Goal: Task Accomplishment & Management: Manage account settings

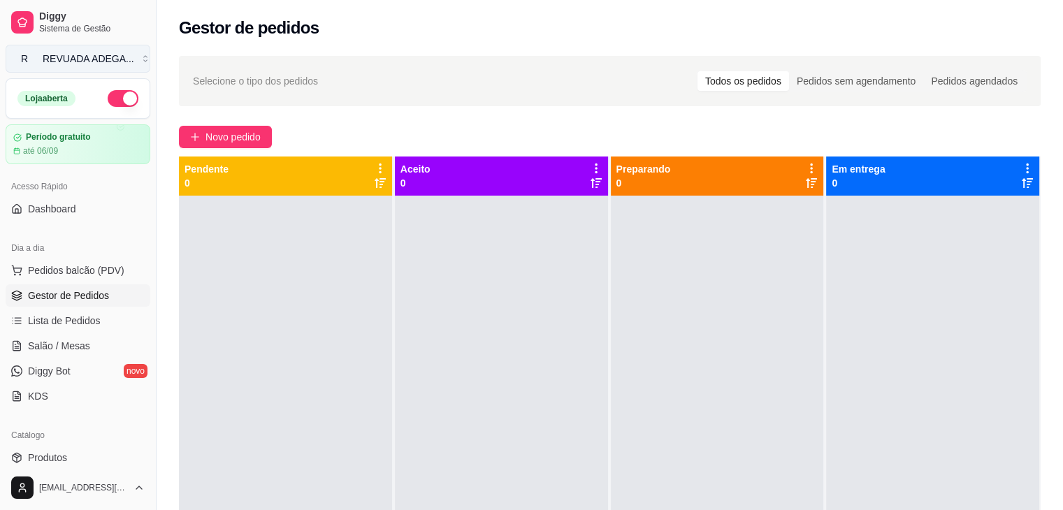
click at [129, 62] on button "R REVUADA ADEGA ..." at bounding box center [78, 59] width 145 height 28
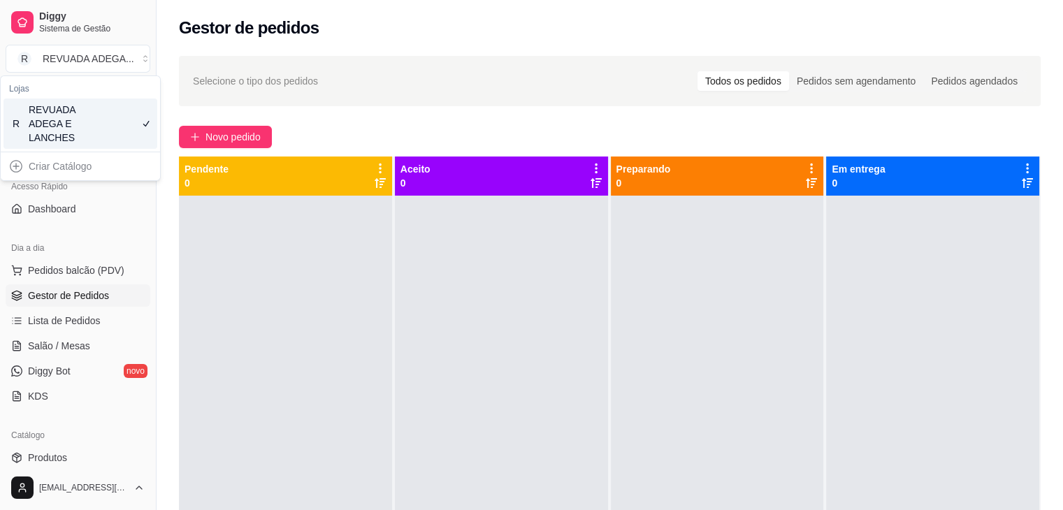
click at [343, 96] on div "Selecione o tipo dos pedidos Todos os pedidos Pedidos sem agendamento Pedidos a…" at bounding box center [610, 81] width 862 height 50
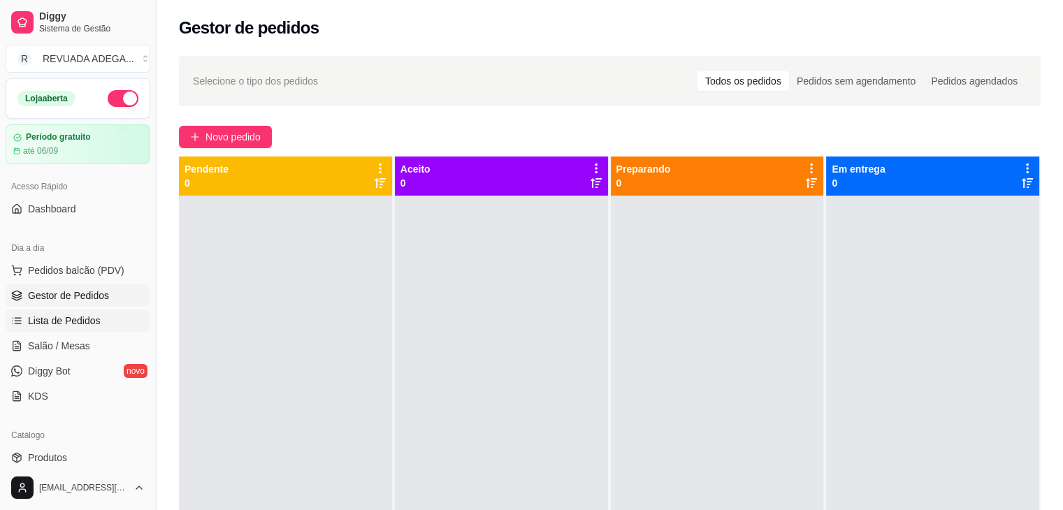
click at [76, 324] on span "Lista de Pedidos" at bounding box center [64, 321] width 73 height 14
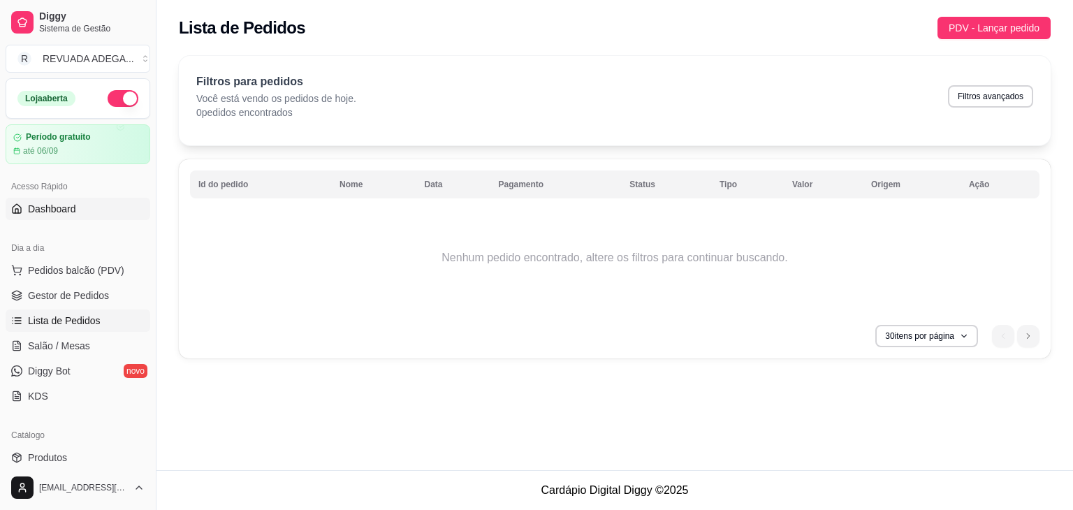
click at [59, 212] on span "Dashboard" at bounding box center [52, 209] width 48 height 14
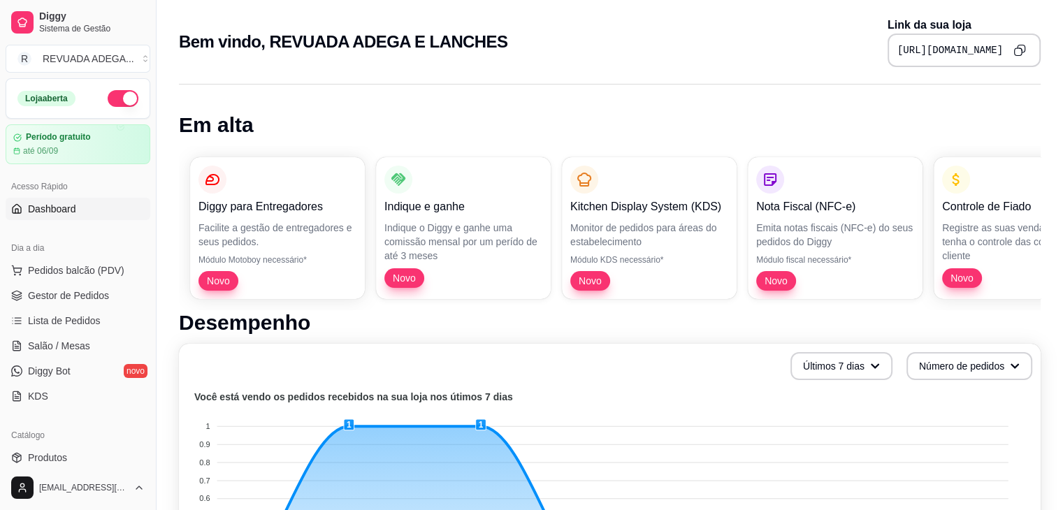
click at [897, 48] on pre "[URL][DOMAIN_NAME]" at bounding box center [950, 50] width 106 height 14
copy div "[URL][DOMAIN_NAME]"
click at [41, 453] on span "Produtos" at bounding box center [47, 458] width 39 height 14
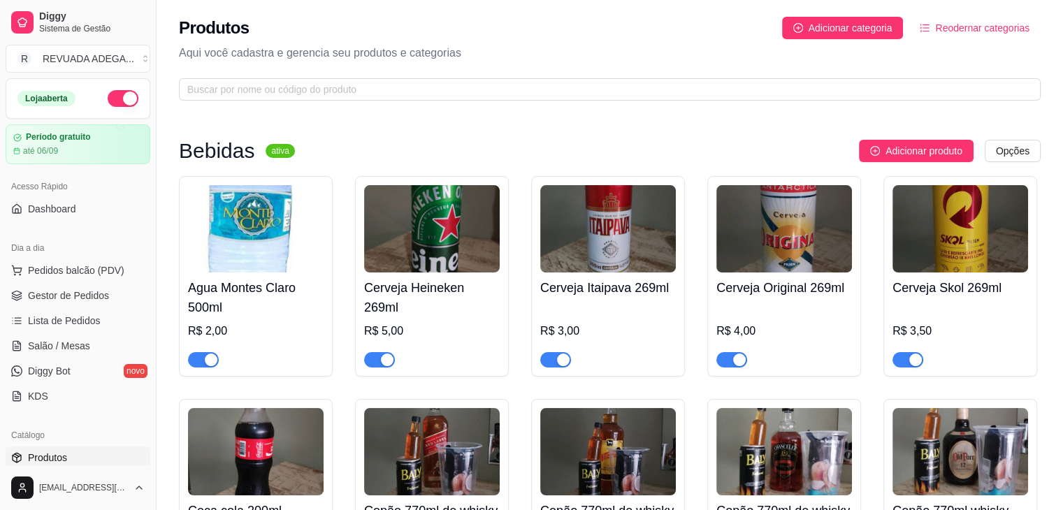
click at [429, 159] on div "Adicionar produto Opções" at bounding box center [673, 151] width 735 height 22
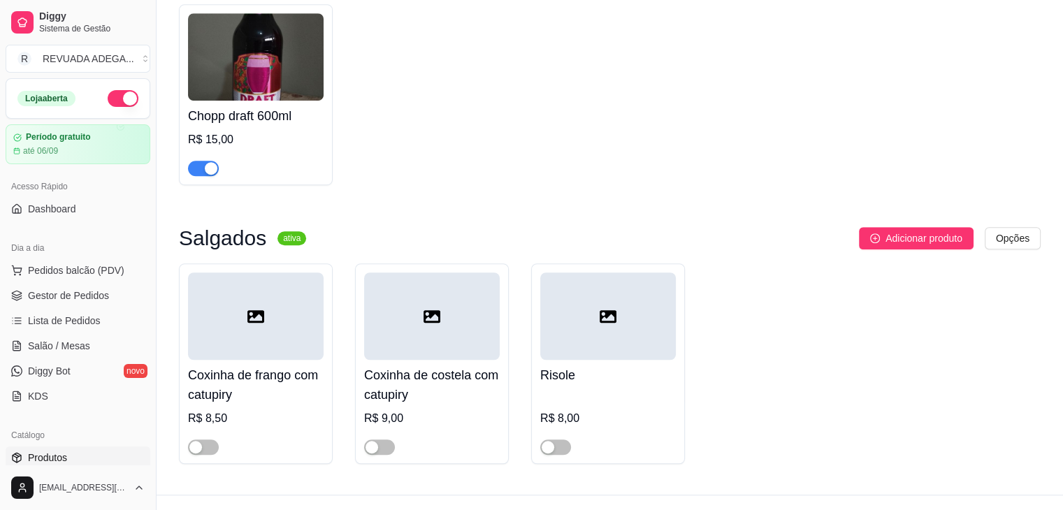
scroll to position [869, 0]
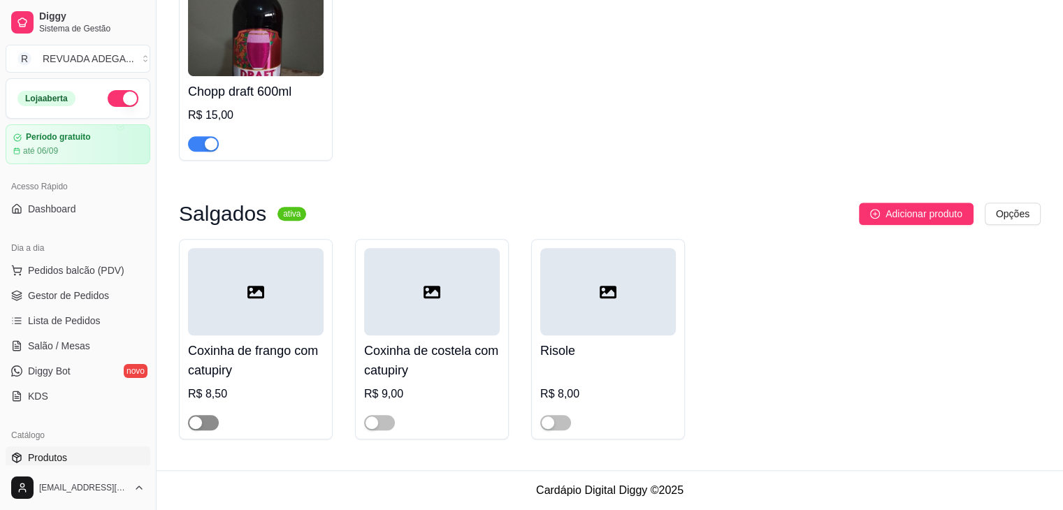
click at [202, 422] on button "button" at bounding box center [203, 422] width 31 height 15
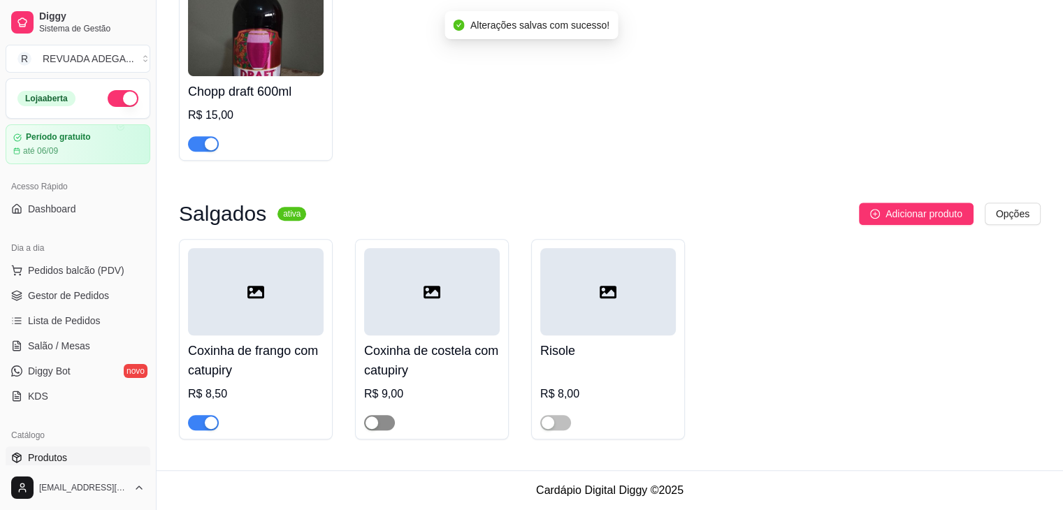
click at [387, 421] on span "button" at bounding box center [379, 422] width 31 height 15
click at [566, 424] on span "button" at bounding box center [555, 422] width 31 height 15
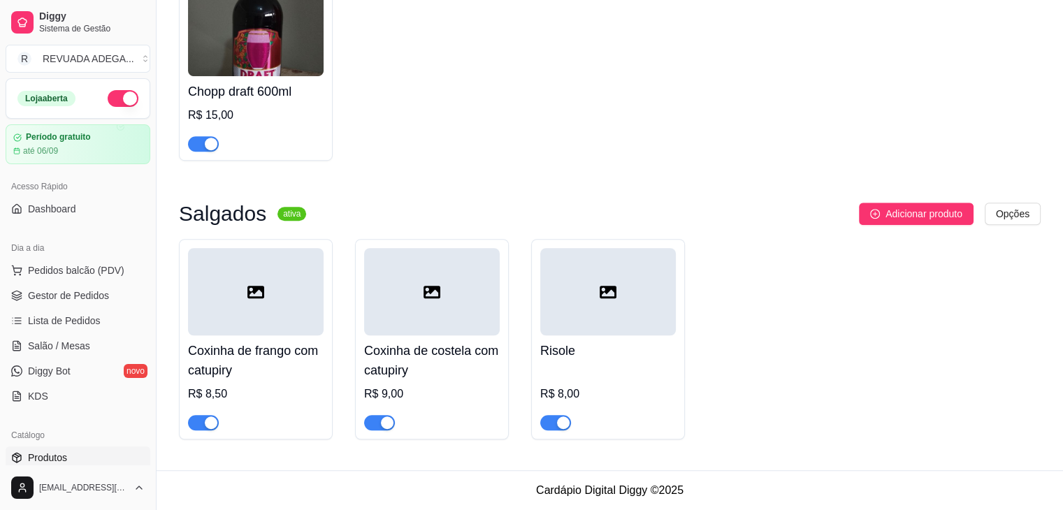
click at [607, 338] on div "Risole R$ 8,00" at bounding box center [608, 382] width 136 height 95
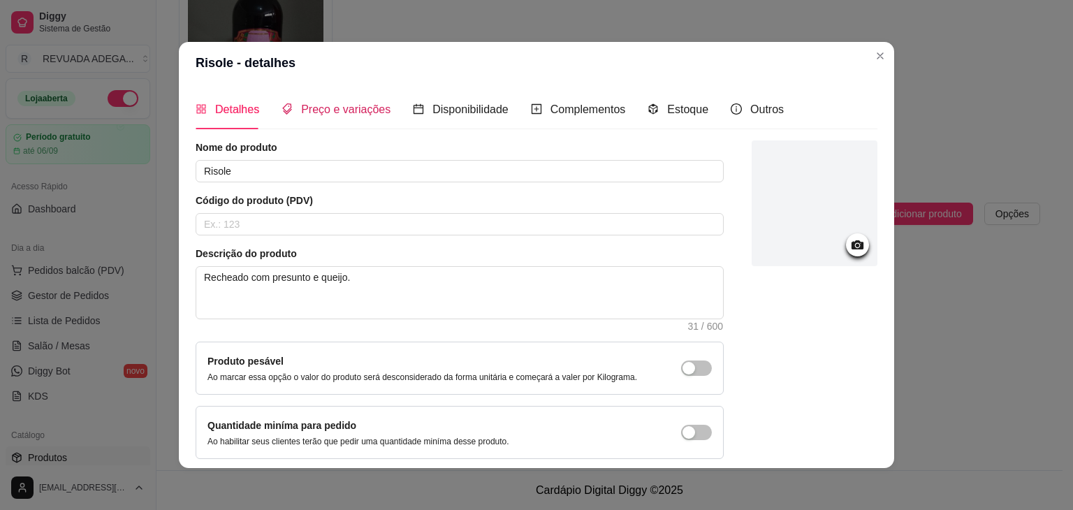
click at [353, 110] on span "Preço e variações" at bounding box center [345, 109] width 89 height 12
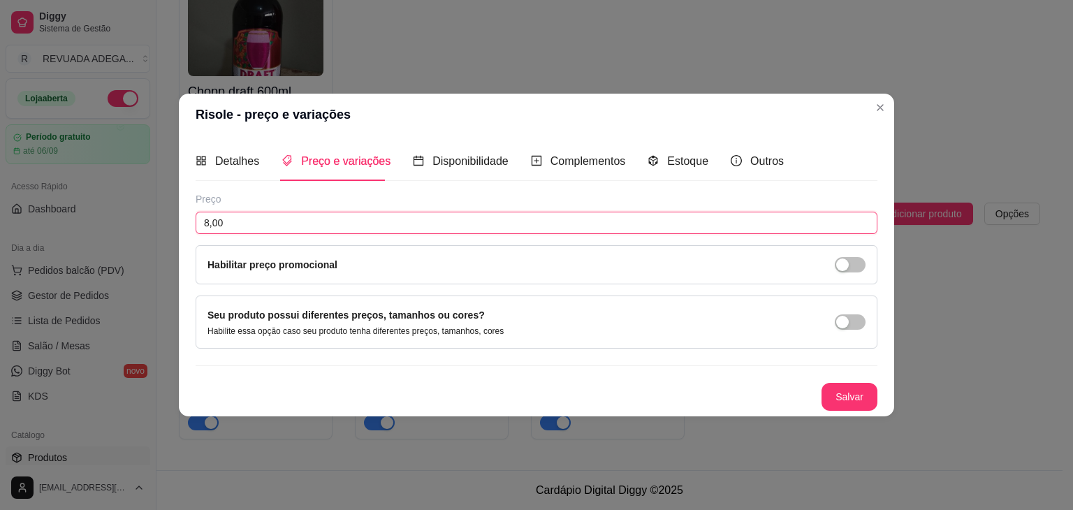
click at [210, 225] on input "8,00" at bounding box center [537, 223] width 682 height 22
type input "6,00"
click at [851, 402] on button "Salvar" at bounding box center [850, 397] width 55 height 27
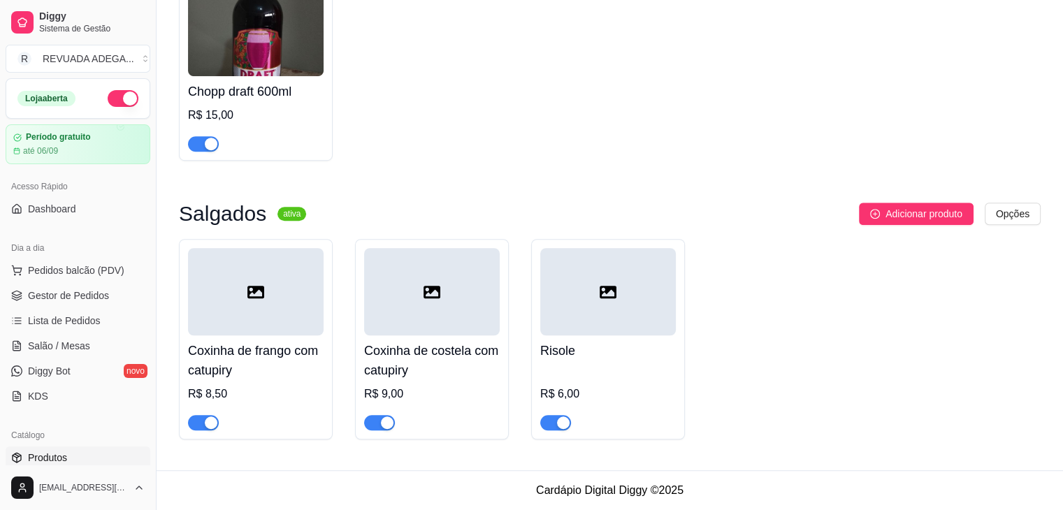
click at [270, 319] on div at bounding box center [256, 291] width 136 height 87
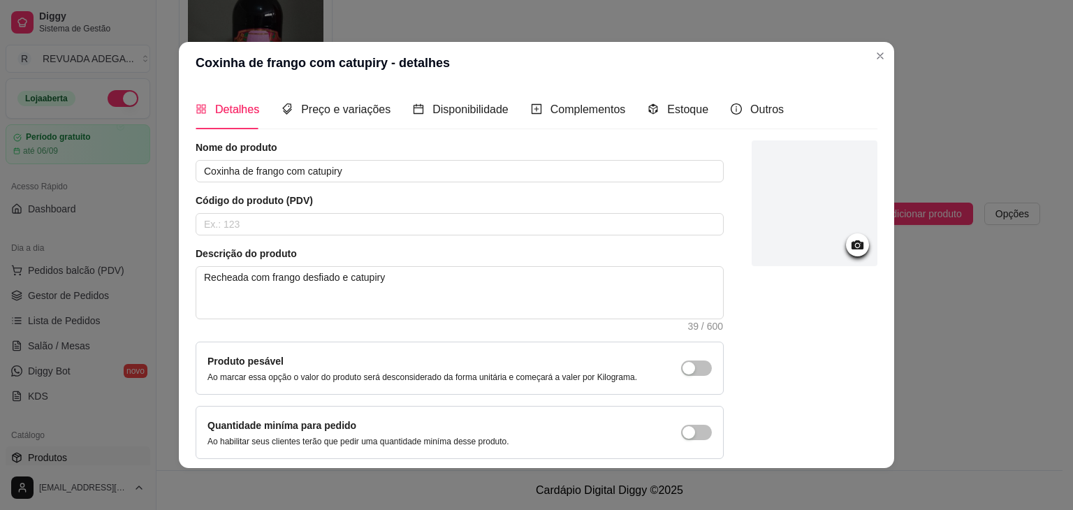
click at [886, 62] on header "Coxinha de frango com catupiry - detalhes" at bounding box center [537, 63] width 716 height 42
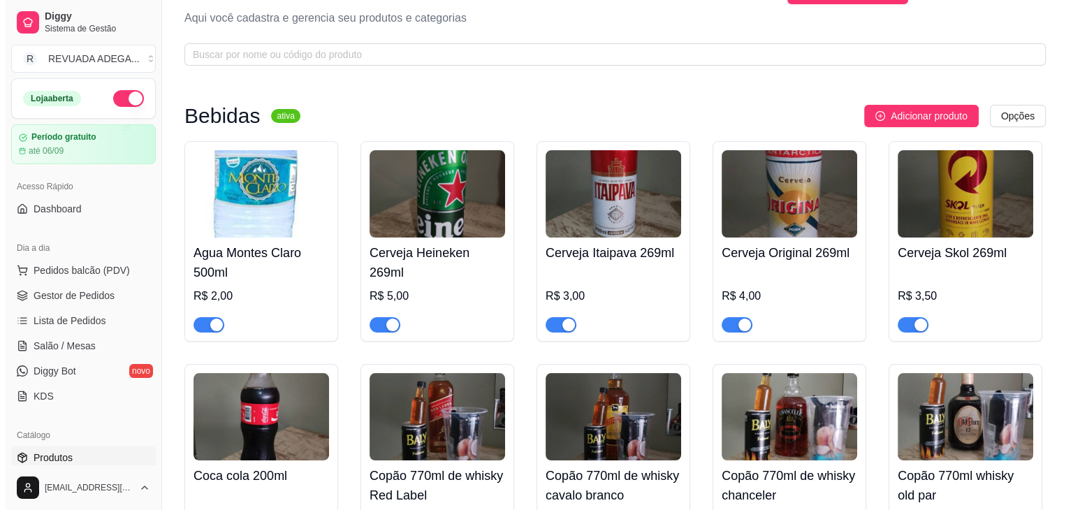
scroll to position [0, 0]
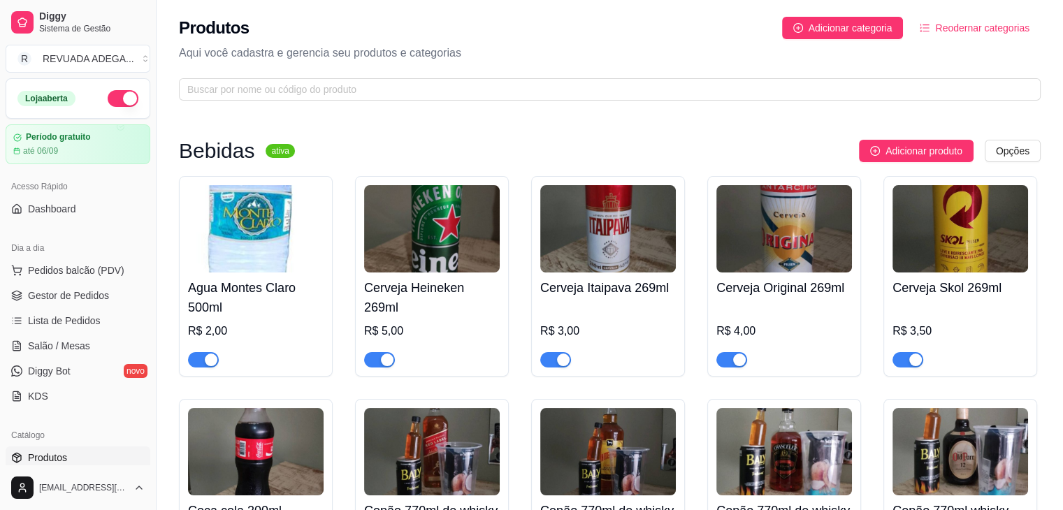
click at [212, 229] on img at bounding box center [256, 228] width 136 height 87
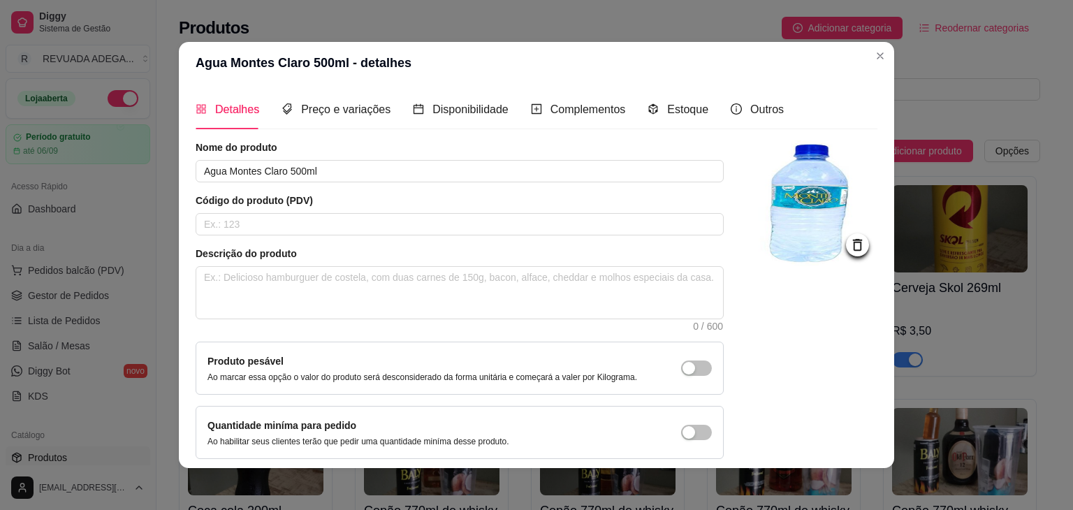
click at [846, 233] on div at bounding box center [857, 244] width 23 height 23
click at [850, 245] on icon at bounding box center [858, 245] width 16 height 16
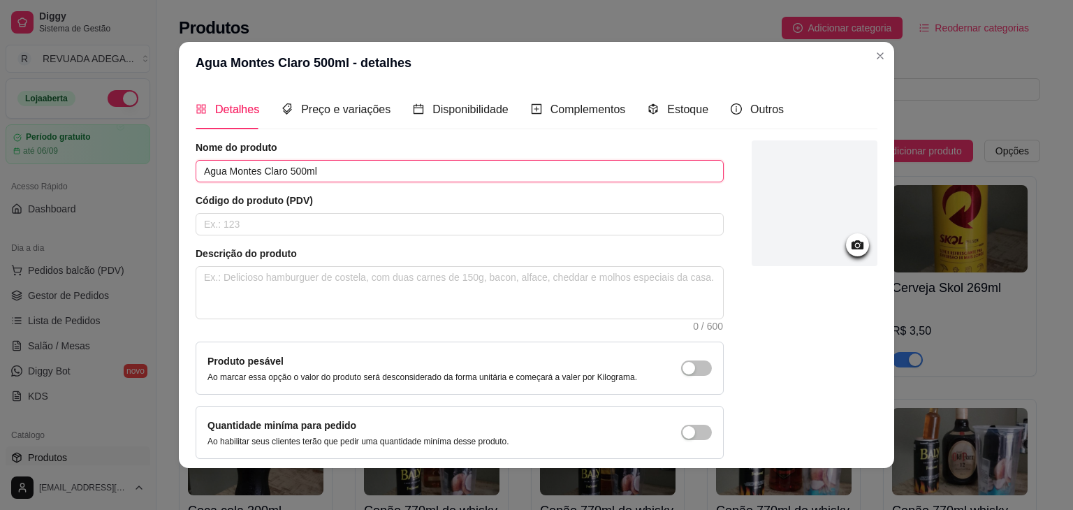
click at [280, 174] on input "Agua Montes Claro 500ml" at bounding box center [460, 171] width 528 height 22
click at [301, 166] on input "Agua sem gas 500ml" at bounding box center [460, 171] width 528 height 22
type input "Agua sem gas 500ml"
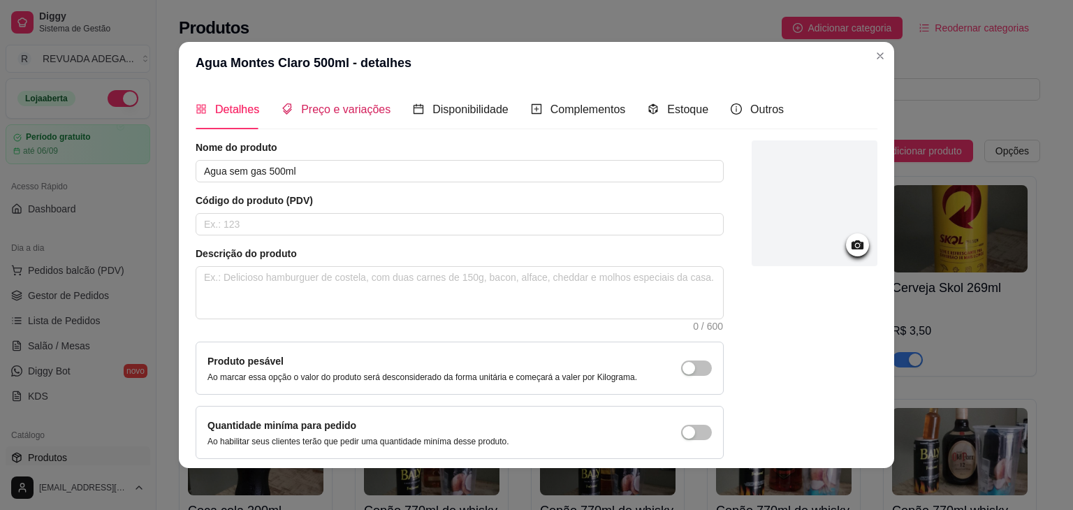
click at [329, 106] on span "Preço e variações" at bounding box center [345, 109] width 89 height 12
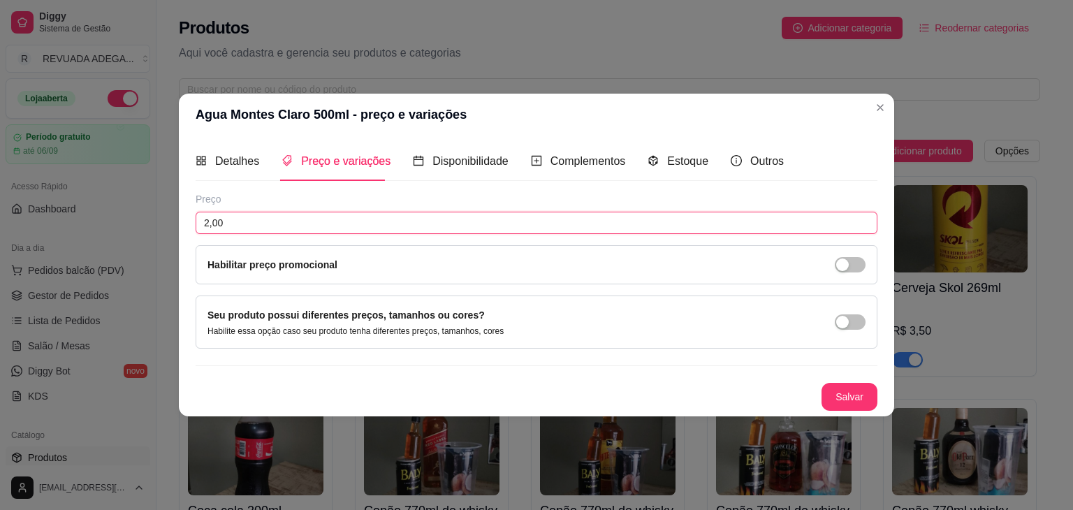
click at [209, 227] on input "2,00" at bounding box center [537, 223] width 682 height 22
click at [847, 407] on button "Salvar" at bounding box center [850, 397] width 55 height 27
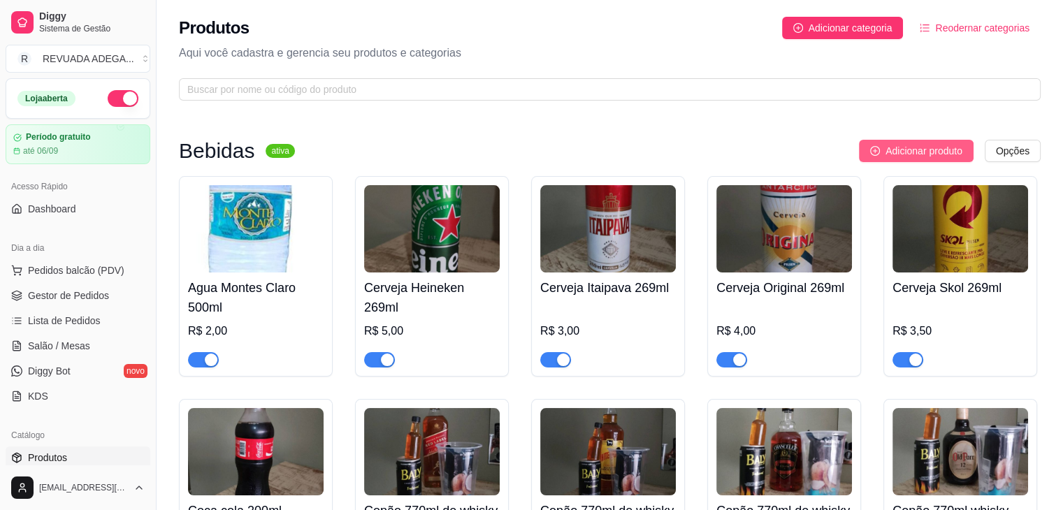
click at [888, 150] on span "Adicionar produto" at bounding box center [923, 150] width 77 height 15
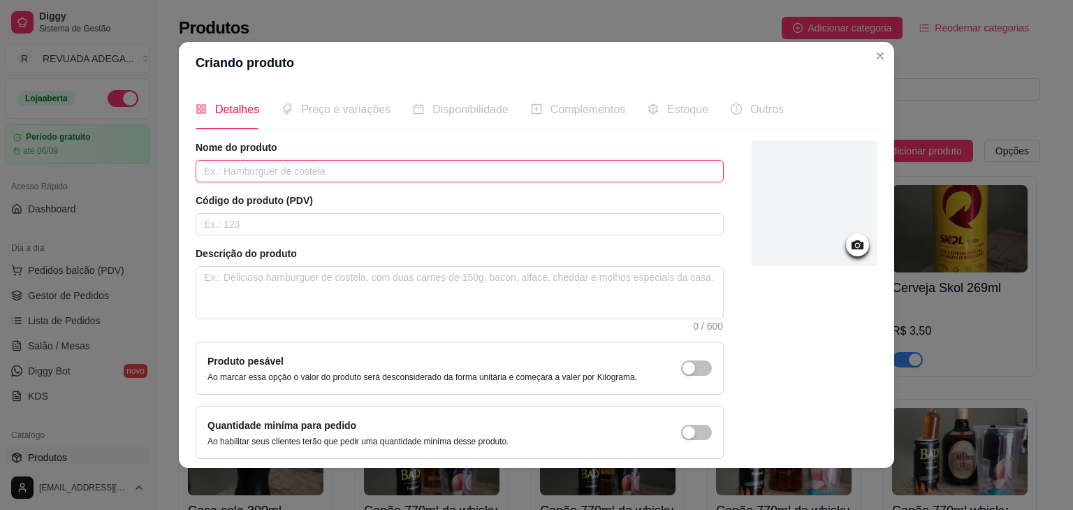
click at [498, 171] on input "text" at bounding box center [460, 171] width 528 height 22
type input "a"
type input "AGUA COM GAS 500ML"
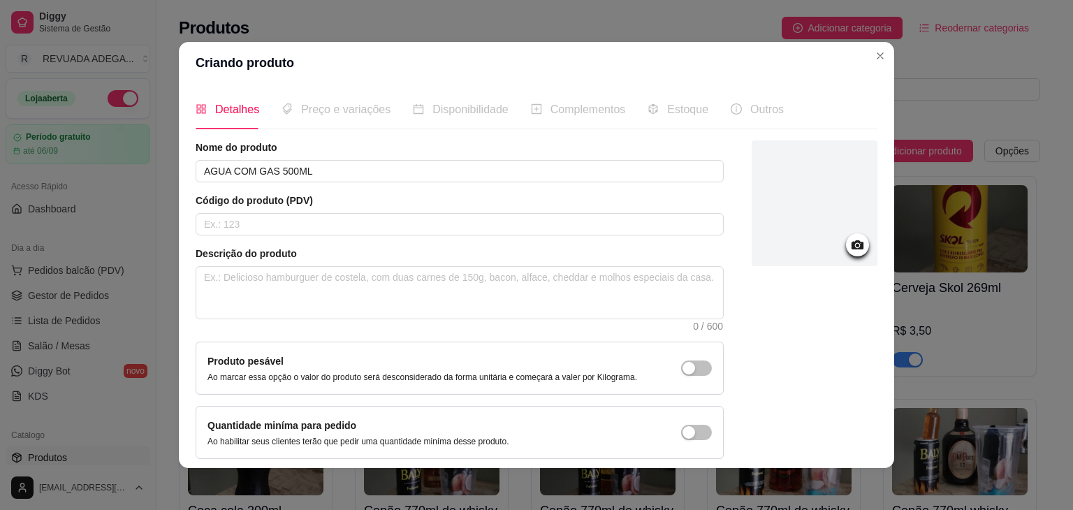
click at [317, 115] on span "Preço e variações" at bounding box center [345, 109] width 89 height 12
click at [577, 324] on div "Descrição do produto 0 / 600" at bounding box center [460, 289] width 528 height 84
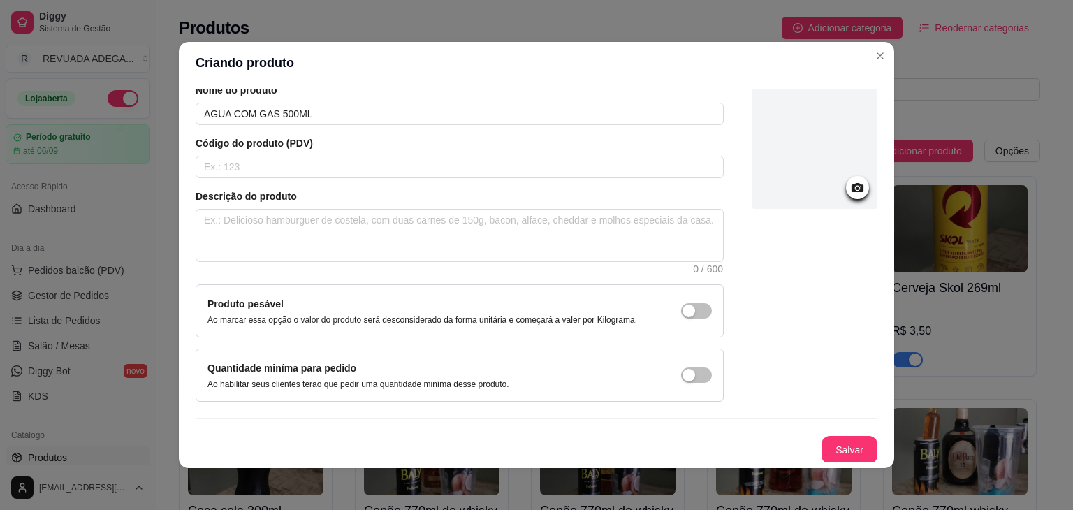
scroll to position [3, 0]
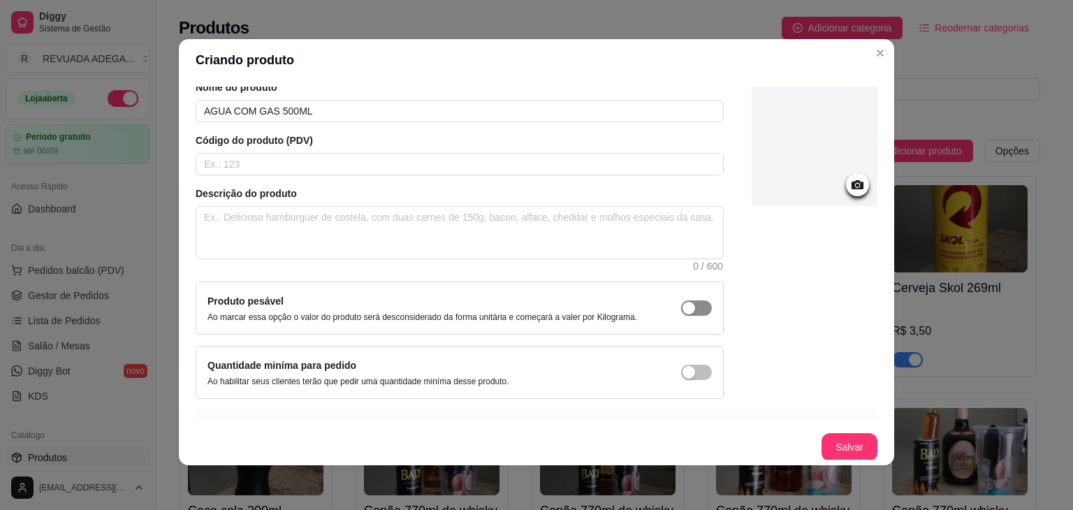
click at [687, 301] on span "button" at bounding box center [696, 308] width 31 height 15
click at [681, 312] on span "button" at bounding box center [696, 308] width 31 height 15
click at [827, 445] on button "Salvar" at bounding box center [850, 447] width 55 height 27
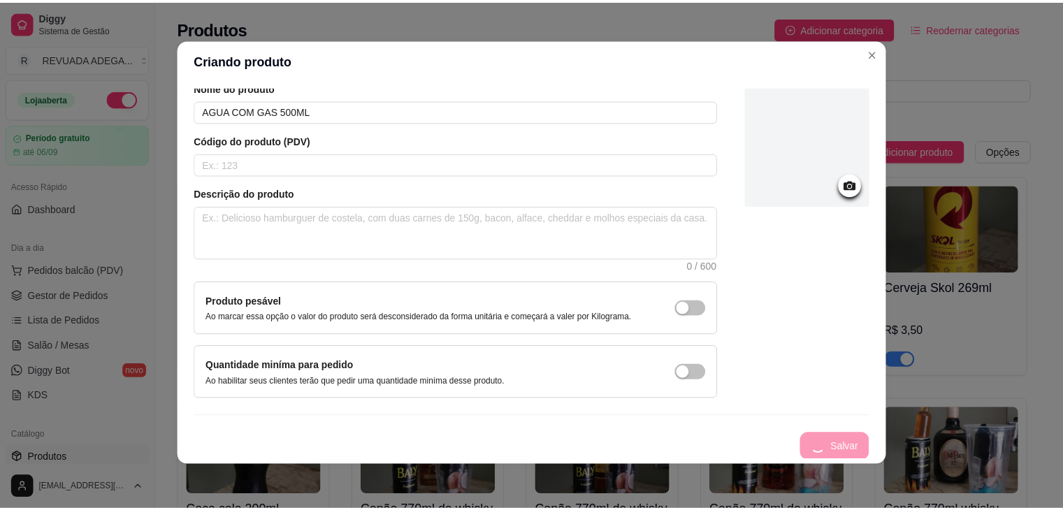
scroll to position [0, 0]
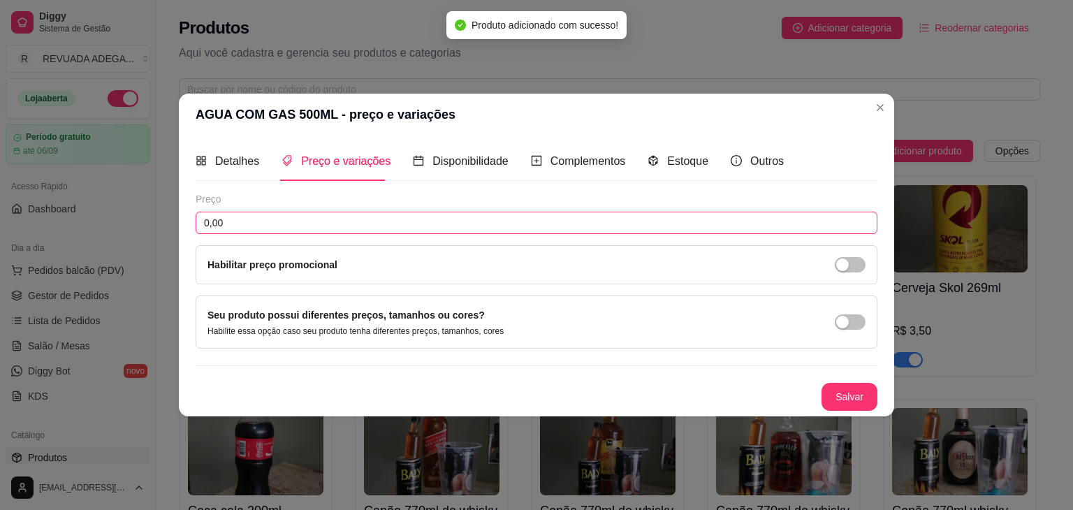
click at [245, 226] on input "0,00" at bounding box center [537, 223] width 682 height 22
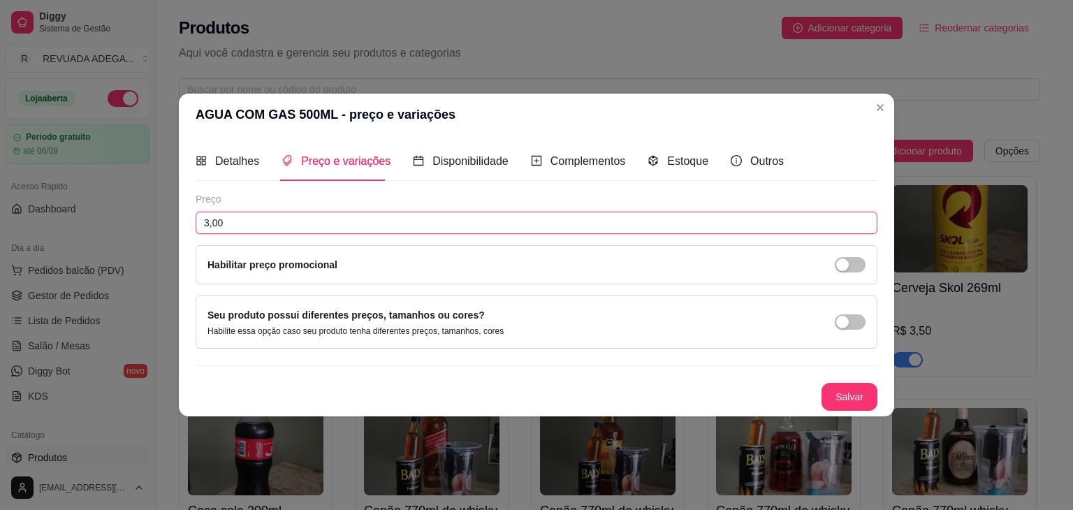
type input "3,00"
click at [836, 388] on button "Salvar" at bounding box center [850, 397] width 55 height 27
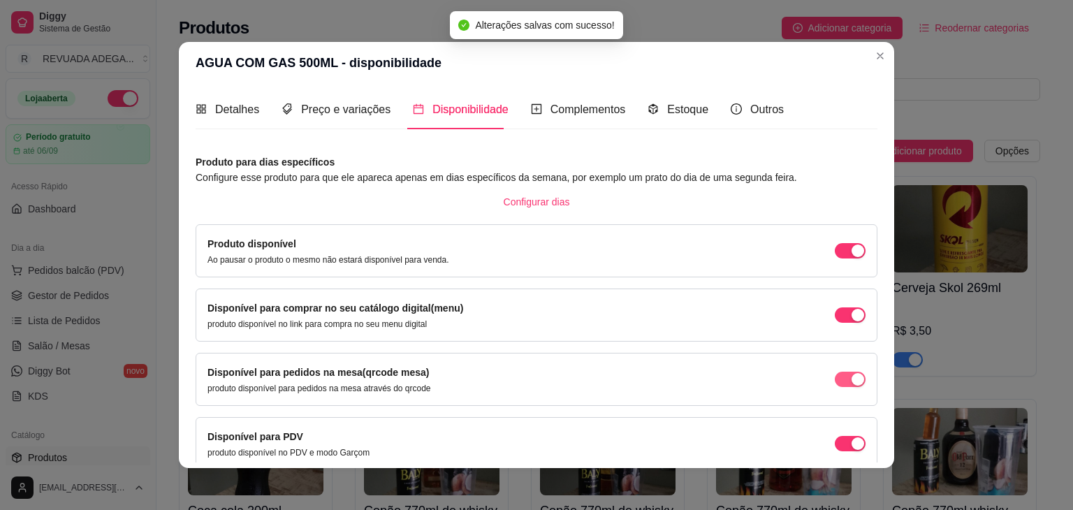
click at [835, 378] on span "button" at bounding box center [850, 379] width 31 height 15
click at [852, 448] on div "button" at bounding box center [858, 444] width 13 height 13
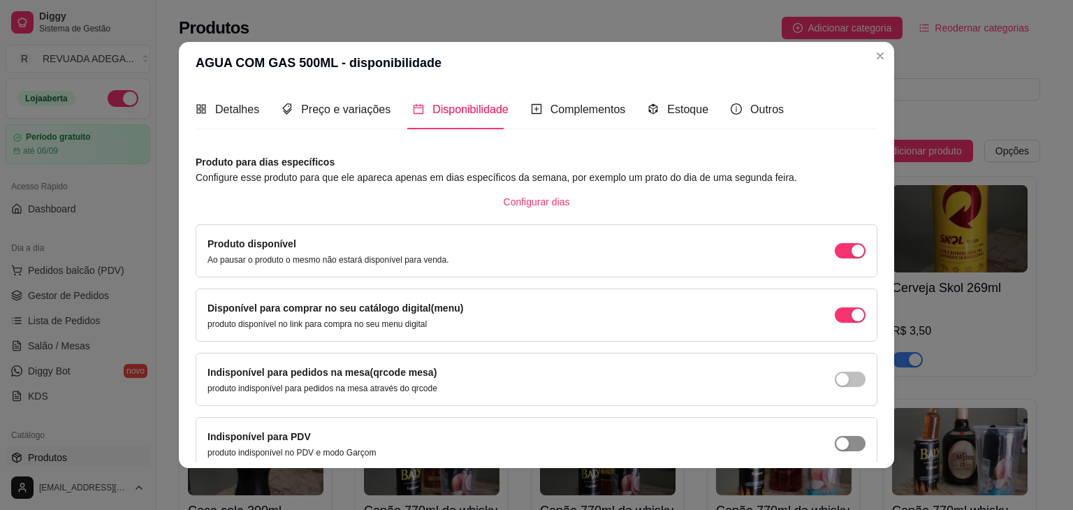
click at [836, 448] on span "button" at bounding box center [850, 443] width 31 height 15
click at [551, 105] on span "Complementos" at bounding box center [588, 109] width 75 height 12
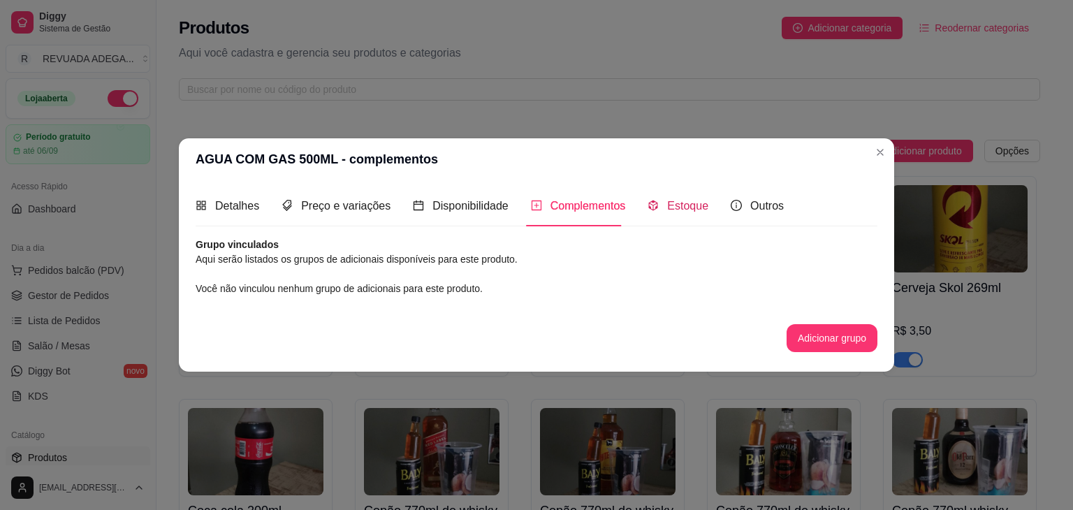
click at [677, 202] on span "Estoque" at bounding box center [687, 206] width 41 height 12
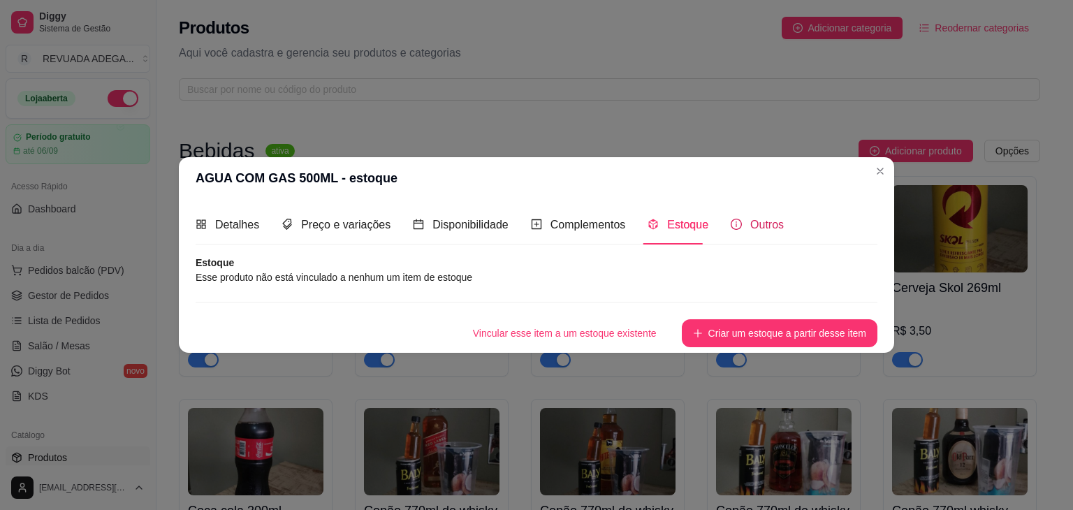
click at [751, 225] on span "Outros" at bounding box center [768, 225] width 34 height 12
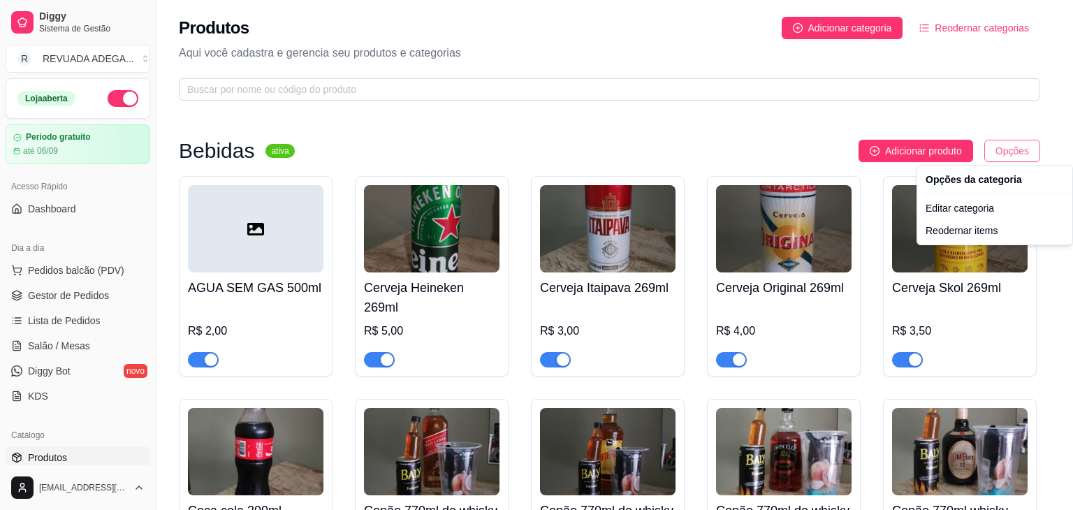
click at [990, 141] on html "Diggy Sistema de Gestão R REVUADA ADEGA ... Loja aberta Período gratuito até 06…" at bounding box center [536, 255] width 1073 height 510
click at [961, 200] on div "Editar categoria" at bounding box center [995, 208] width 150 height 22
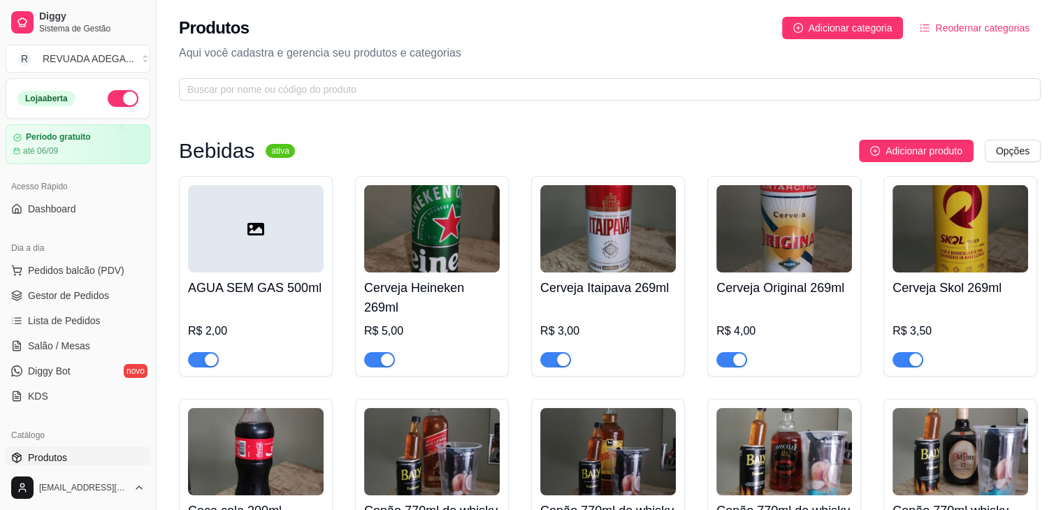
click at [493, 48] on p "Aqui você cadastra e gerencia seu produtos e categorias" at bounding box center [610, 53] width 862 height 17
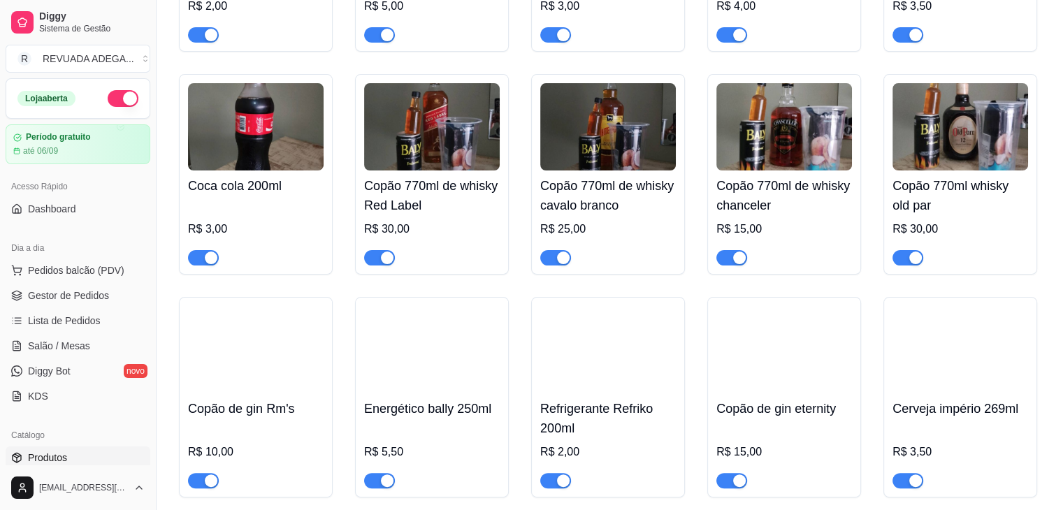
scroll to position [335, 0]
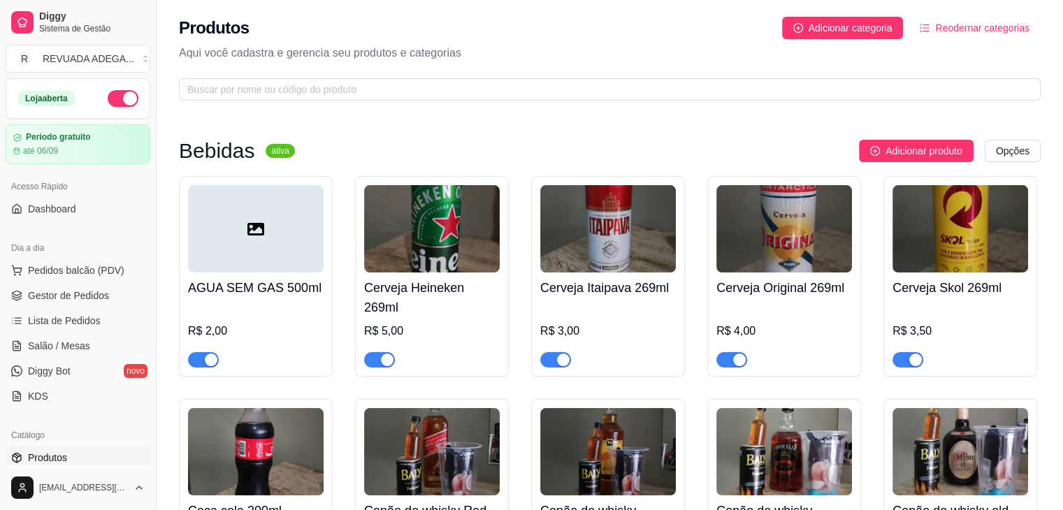
click at [502, 107] on div "Produtos Adicionar categoria Reodernar categorias Aqui você cadastra e gerencia…" at bounding box center [610, 54] width 906 height 109
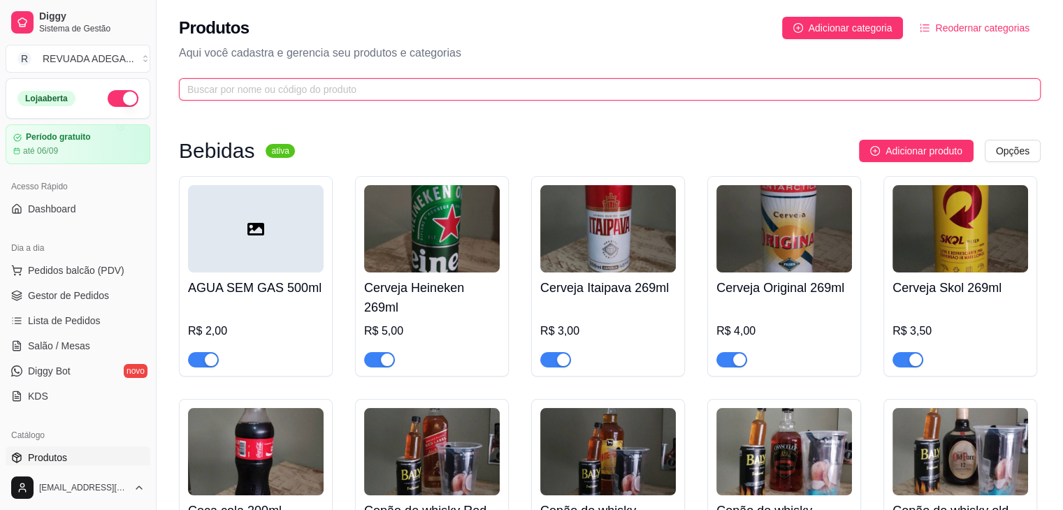
click at [570, 83] on input "text" at bounding box center [604, 89] width 834 height 15
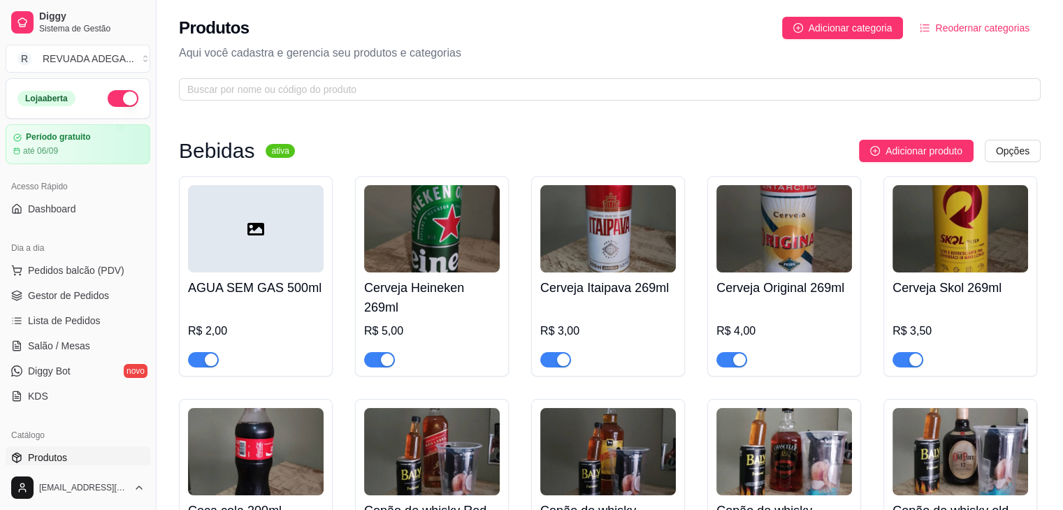
click at [974, 24] on span "Reodernar categorias" at bounding box center [982, 27] width 94 height 15
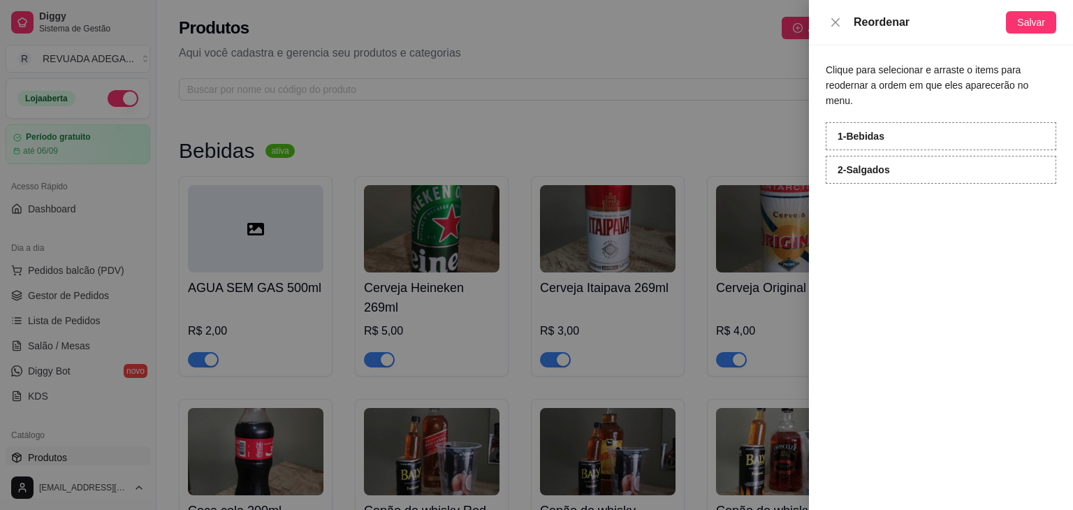
click at [866, 164] on strong "2 - Salgados" at bounding box center [864, 169] width 52 height 11
click at [864, 131] on strong "1 - Bebidas" at bounding box center [861, 136] width 47 height 11
click at [729, 95] on div at bounding box center [536, 255] width 1073 height 510
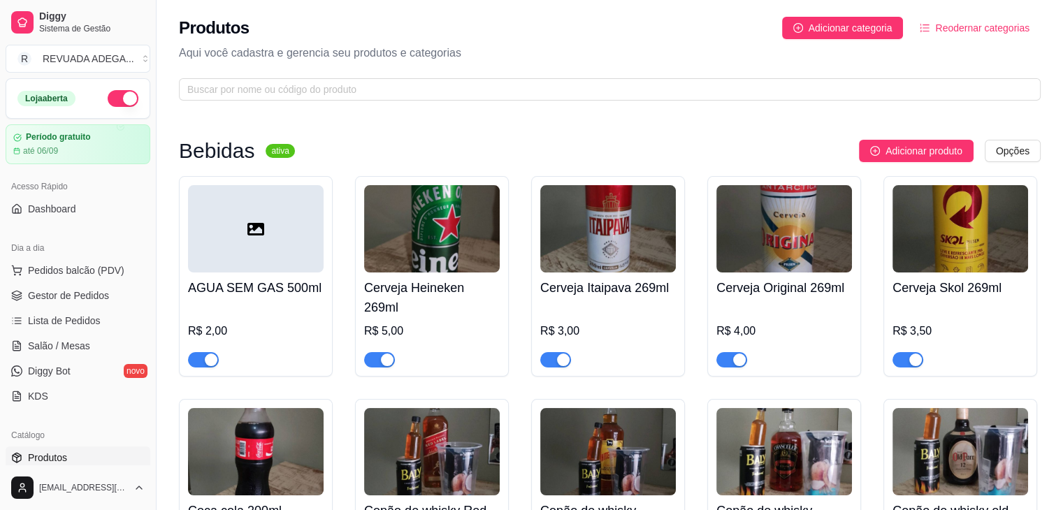
click at [956, 22] on span "Reodernar categorias" at bounding box center [982, 27] width 94 height 15
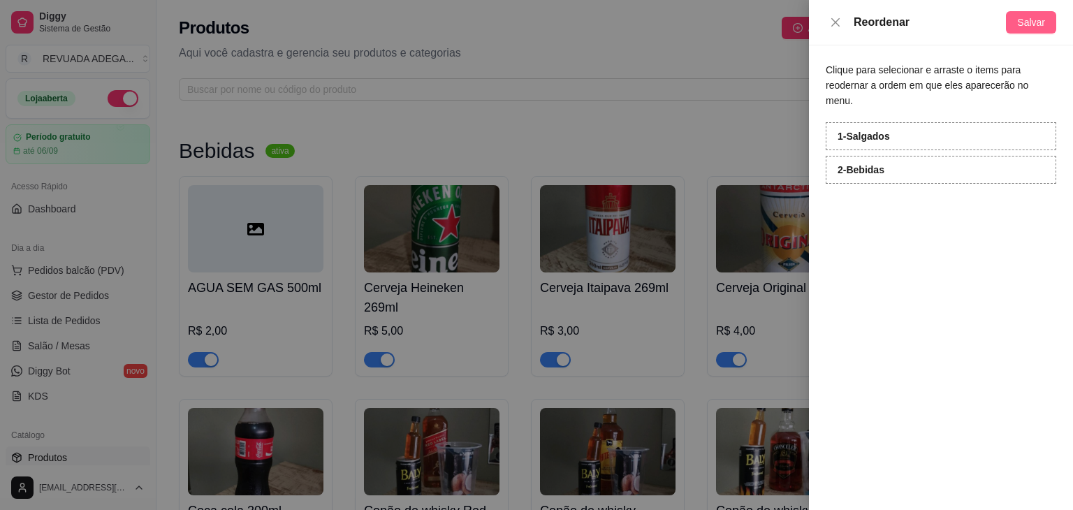
click at [1022, 20] on span "Salvar" at bounding box center [1032, 22] width 28 height 15
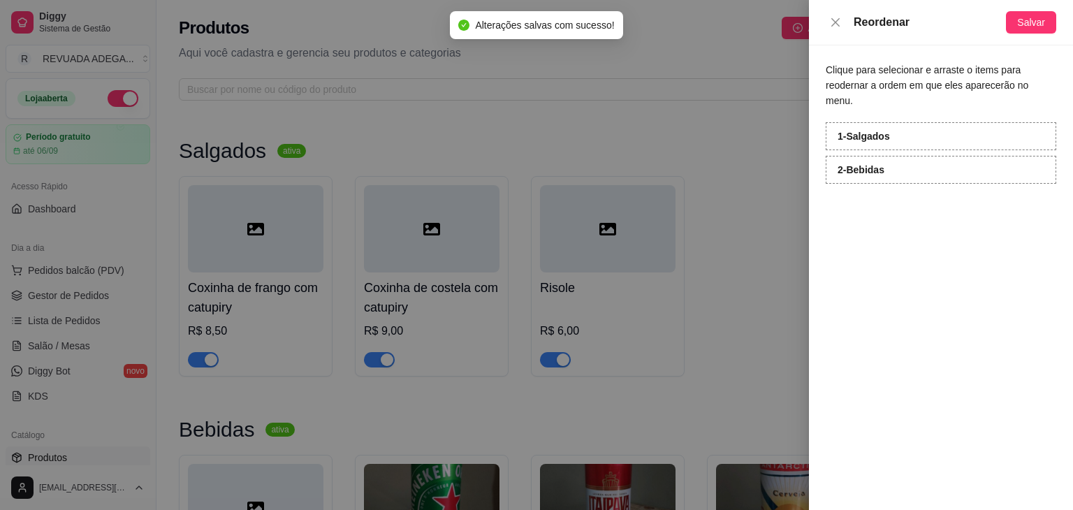
click at [521, 100] on div at bounding box center [536, 255] width 1073 height 510
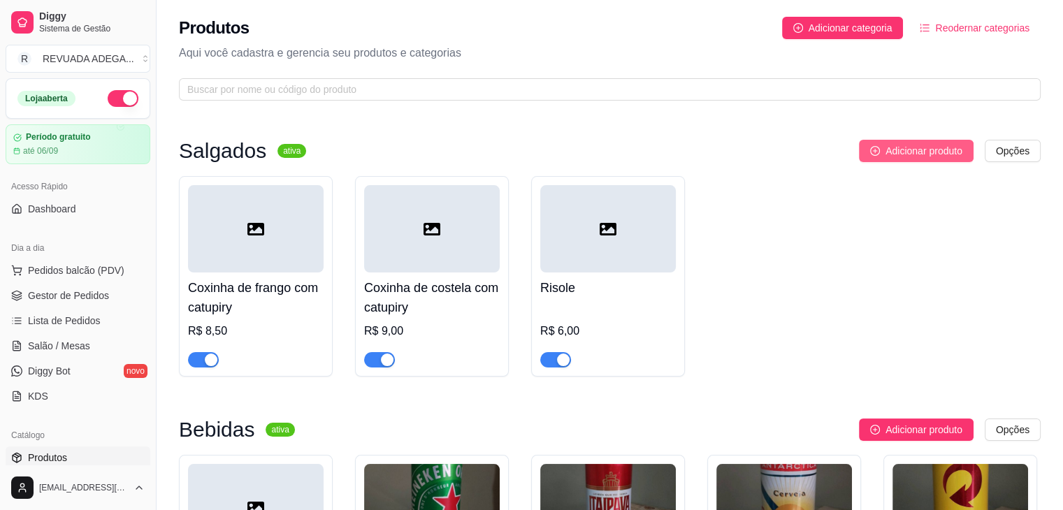
click at [912, 152] on span "Adicionar produto" at bounding box center [923, 150] width 77 height 15
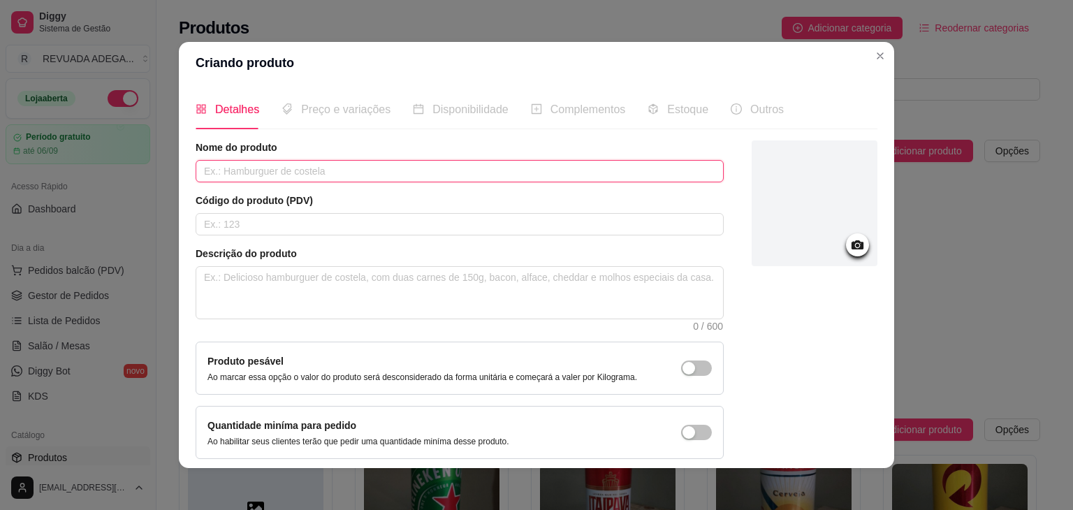
click at [307, 177] on input "text" at bounding box center [460, 171] width 528 height 22
type input "PORÇCAO DE BATATA FRITA (P)"
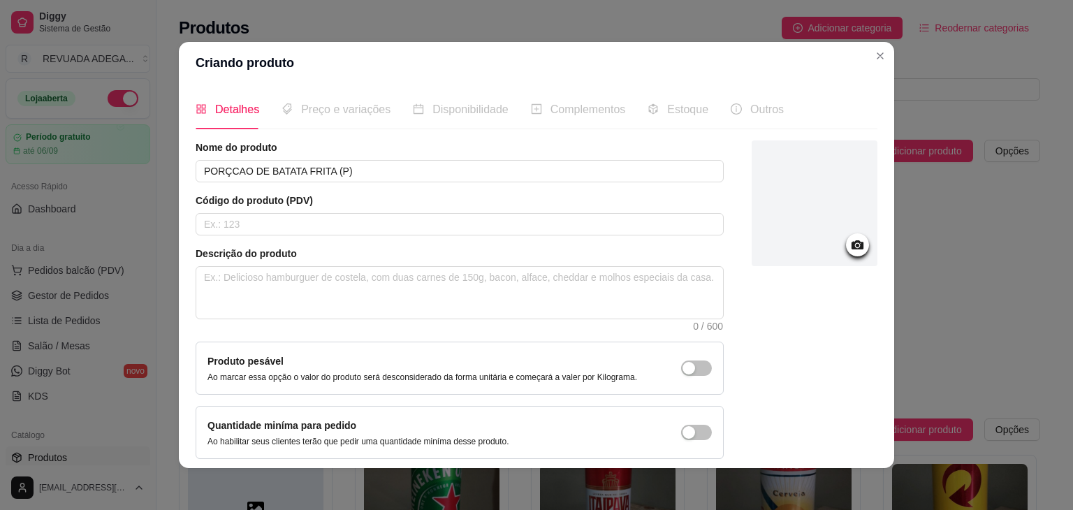
click at [420, 319] on div "Descrição do produto 0 / 600" at bounding box center [460, 289] width 528 height 84
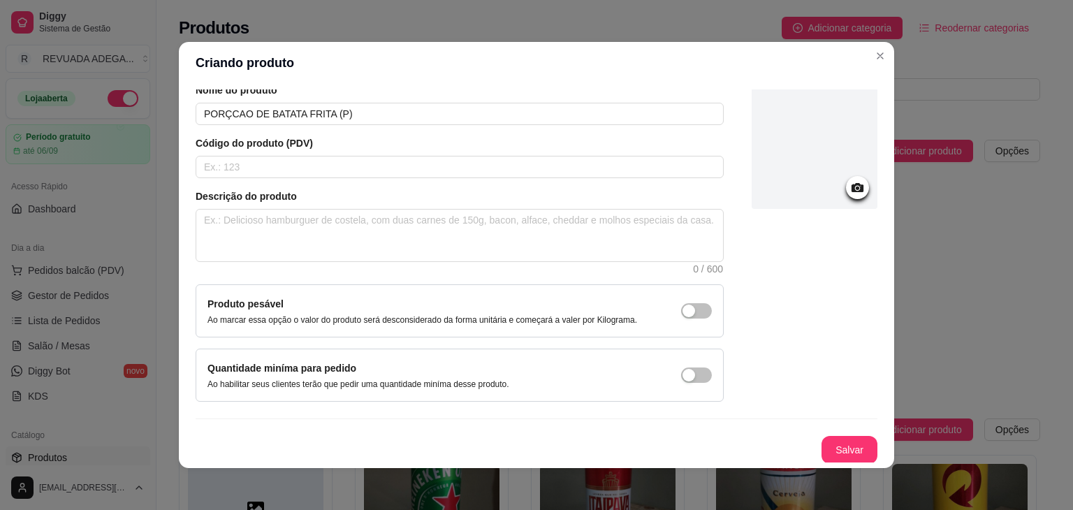
scroll to position [3, 0]
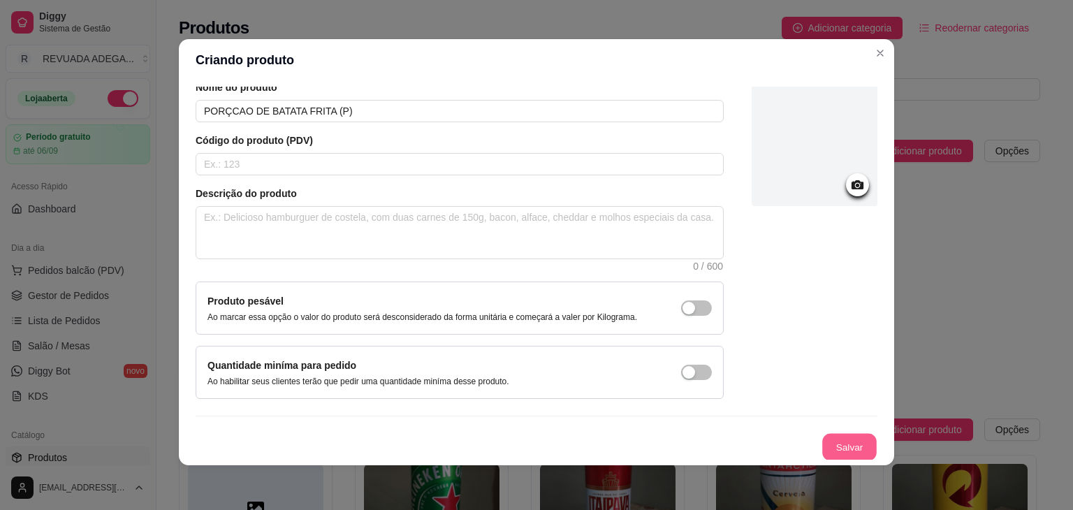
click at [838, 434] on button "Salvar" at bounding box center [850, 447] width 55 height 27
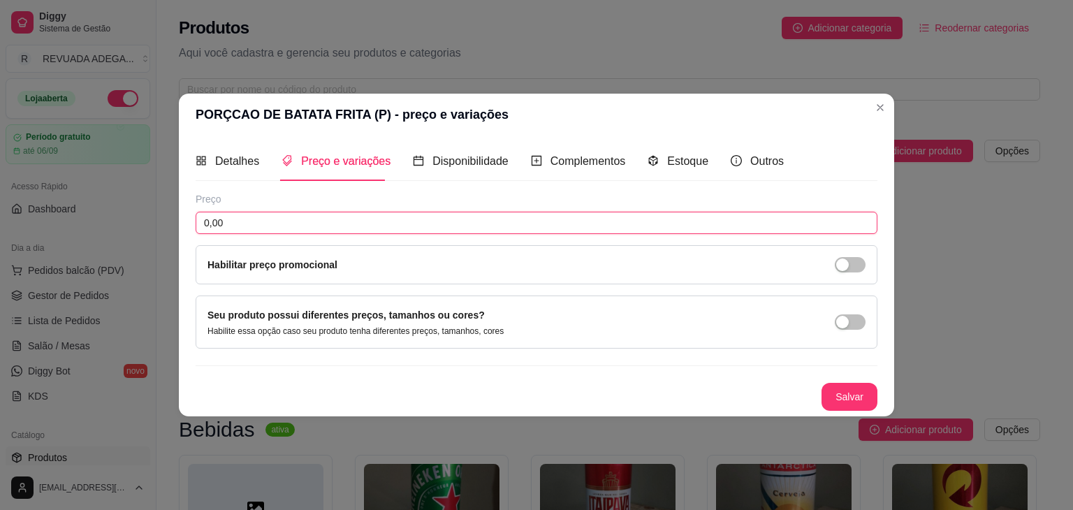
click at [365, 224] on input "0,00" at bounding box center [537, 223] width 682 height 22
type input "10,00"
click at [836, 401] on button "Salvar" at bounding box center [850, 397] width 55 height 27
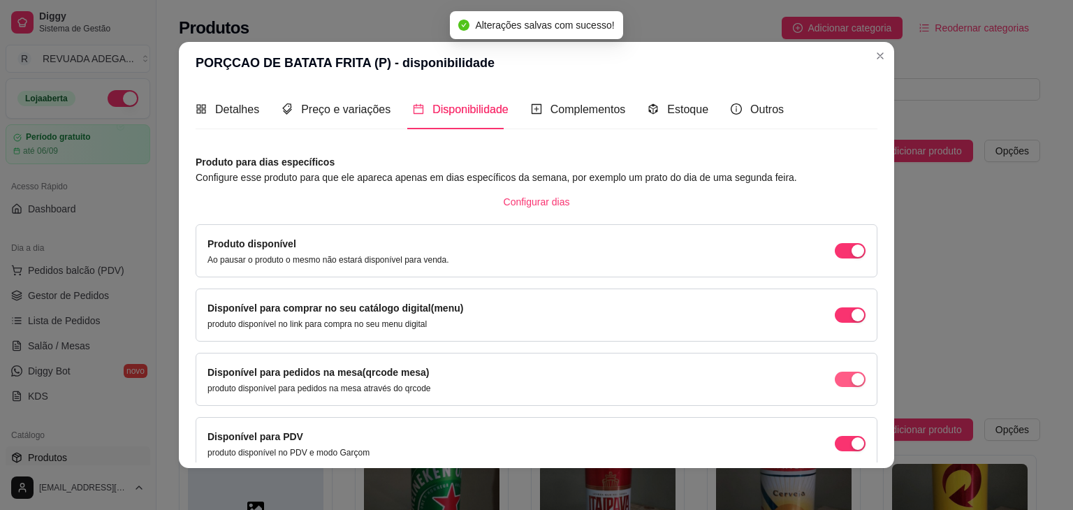
click at [852, 379] on div "button" at bounding box center [858, 379] width 13 height 13
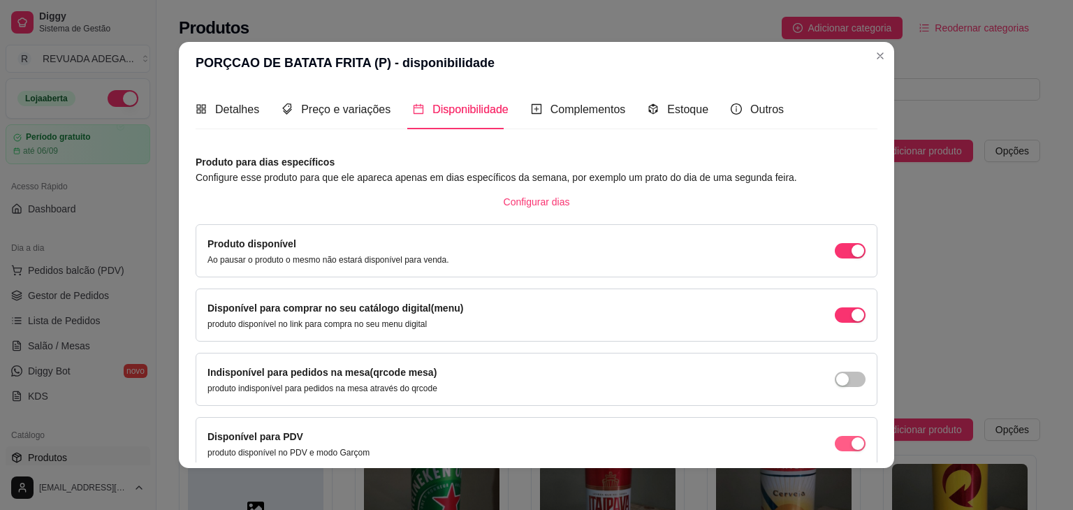
click at [852, 440] on div "button" at bounding box center [858, 444] width 13 height 13
click at [574, 103] on span "Complementos" at bounding box center [588, 109] width 75 height 12
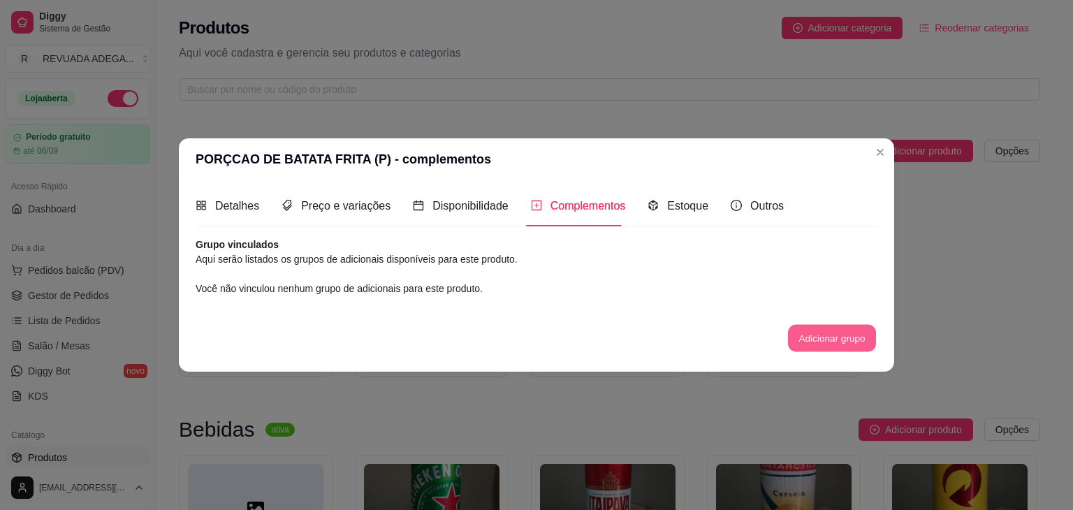
click at [819, 342] on button "Adicionar grupo" at bounding box center [832, 337] width 88 height 27
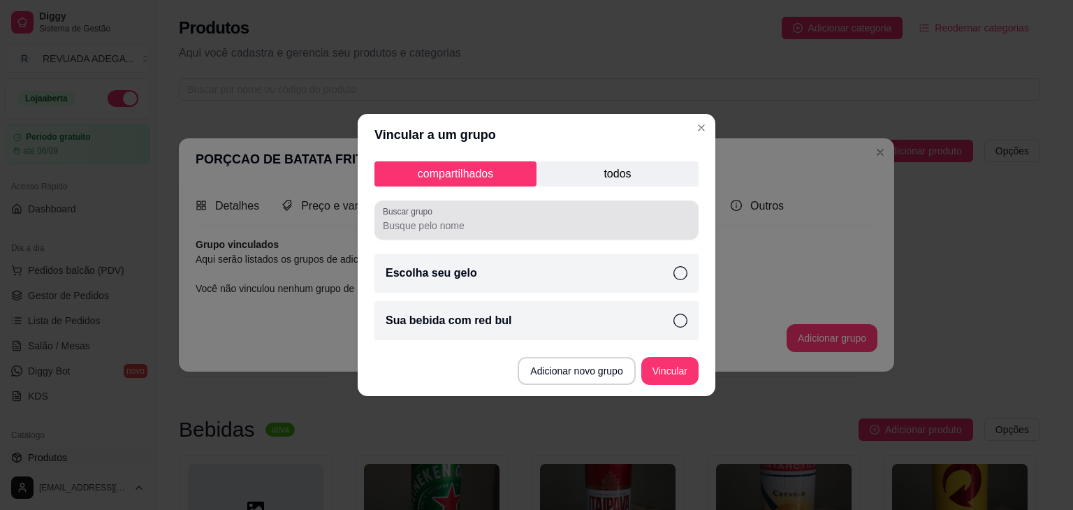
click at [498, 206] on div at bounding box center [537, 220] width 308 height 28
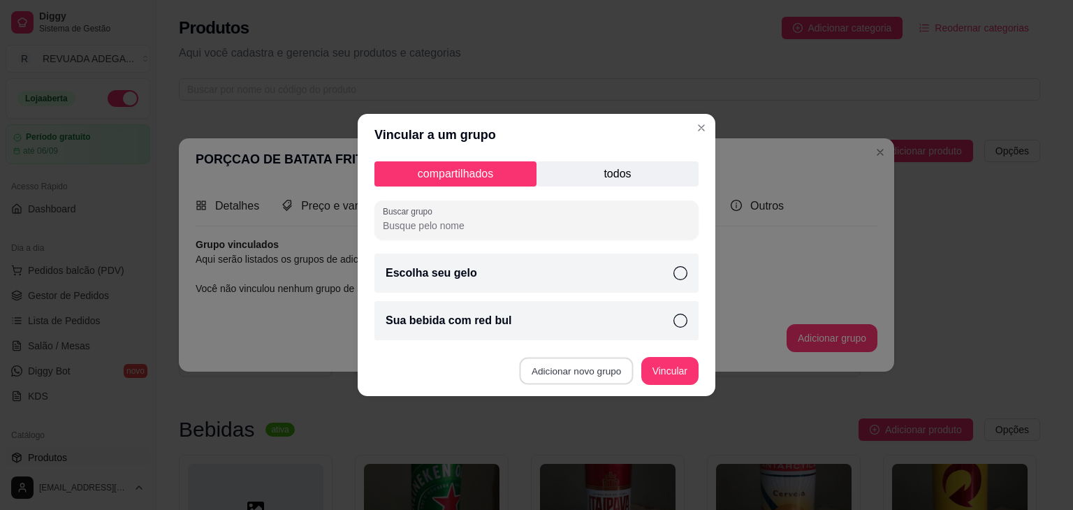
click at [590, 360] on button "Adicionar novo grupo" at bounding box center [577, 371] width 114 height 27
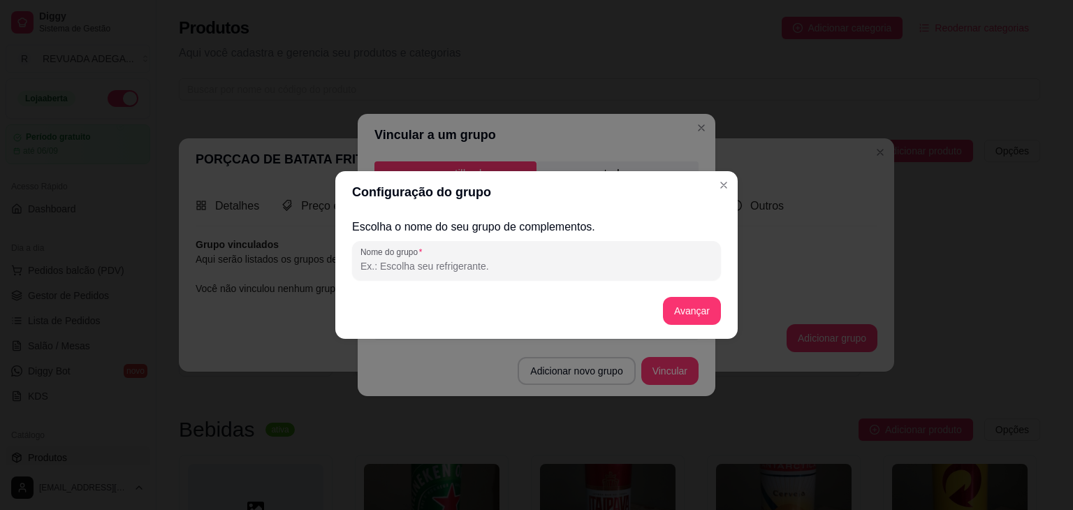
click at [496, 261] on input "Nome do grupo" at bounding box center [537, 266] width 352 height 14
type input "TURBINE SUA BATATA"
click at [679, 297] on div "Avançar" at bounding box center [536, 311] width 369 height 28
click at [690, 312] on button "Avançar" at bounding box center [692, 311] width 57 height 27
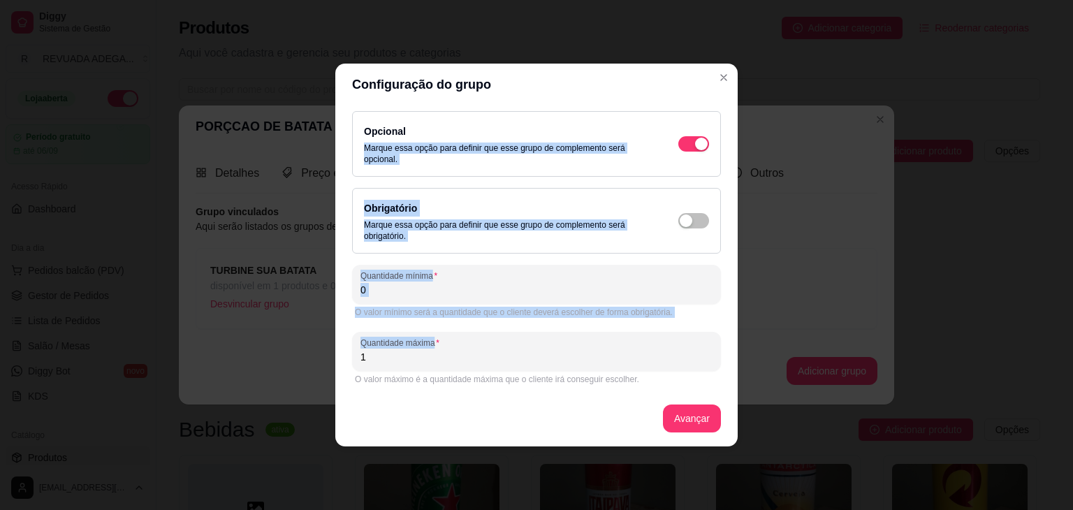
drag, startPoint x: 606, startPoint y: 128, endPoint x: 618, endPoint y: 342, distance: 214.2
click at [618, 342] on div "Opcional Marque essa opção para definir que esse grupo de complemento será opci…" at bounding box center [536, 249] width 369 height 277
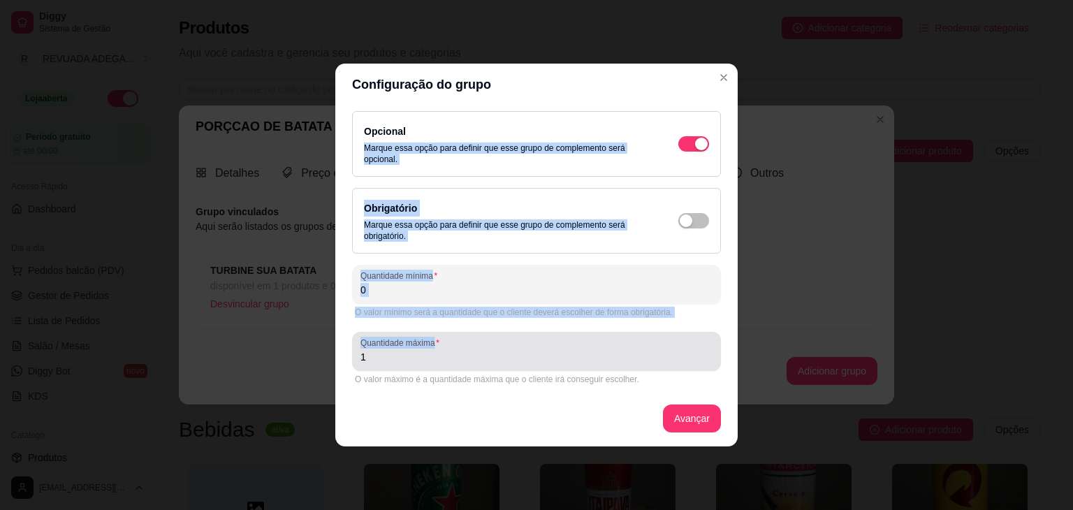
click at [618, 342] on div "1" at bounding box center [537, 352] width 352 height 28
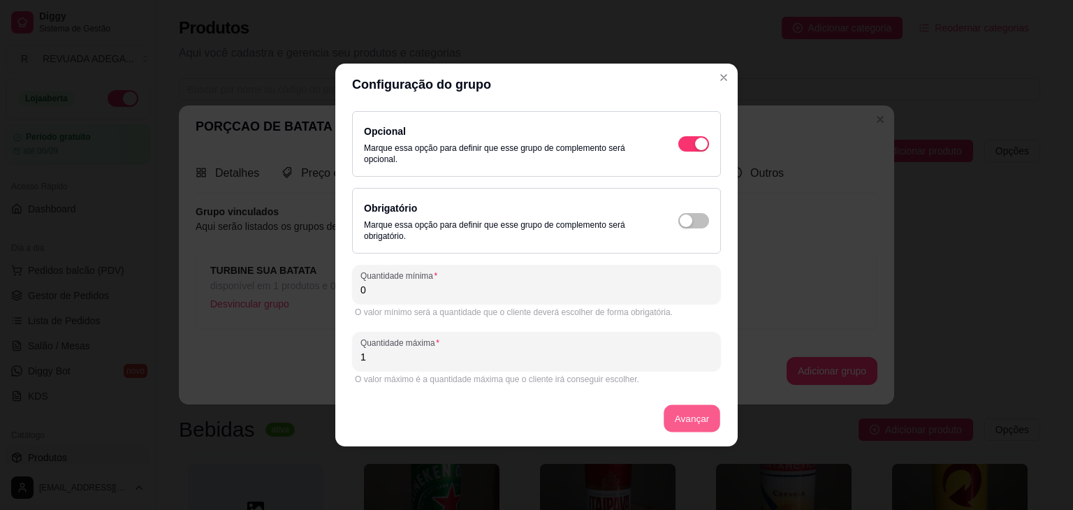
click at [682, 414] on button "Avançar" at bounding box center [692, 418] width 57 height 27
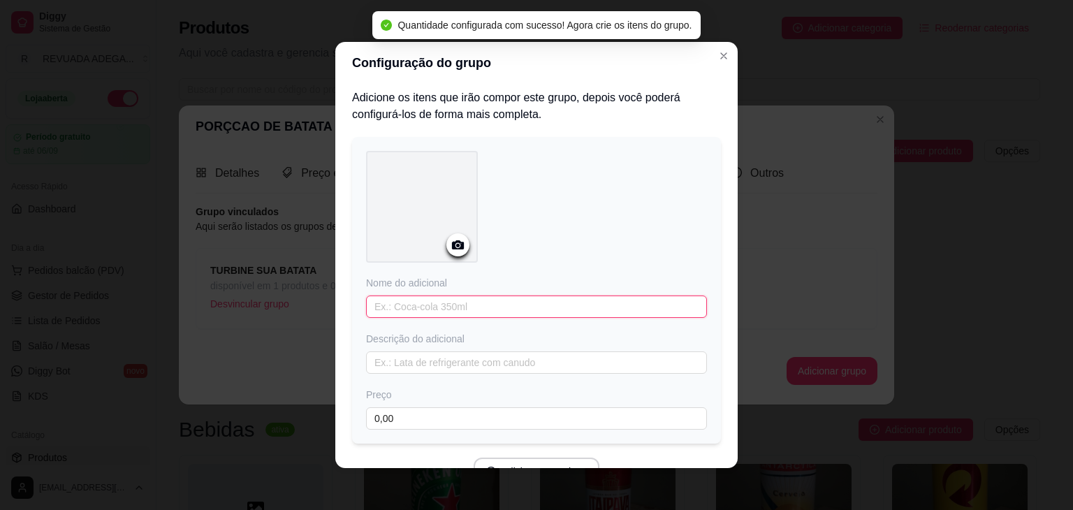
click at [607, 303] on input "text" at bounding box center [536, 307] width 341 height 22
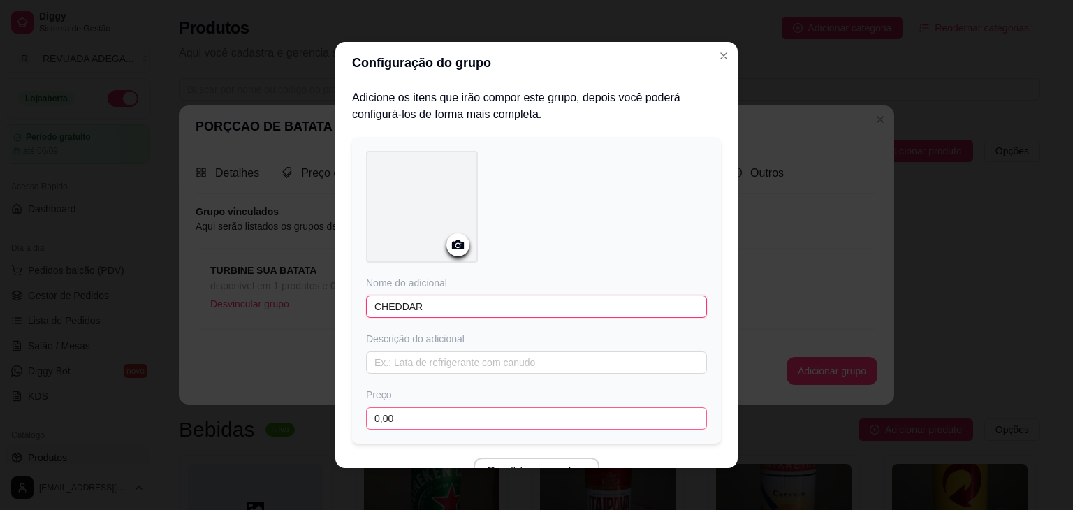
type input "CHEDDAR"
click at [400, 407] on input "0,00" at bounding box center [536, 418] width 341 height 22
type input "4,00"
click at [679, 147] on div "Nome do adicional CHEDDAR Descrição do adicional Preço 4,00" at bounding box center [536, 290] width 369 height 307
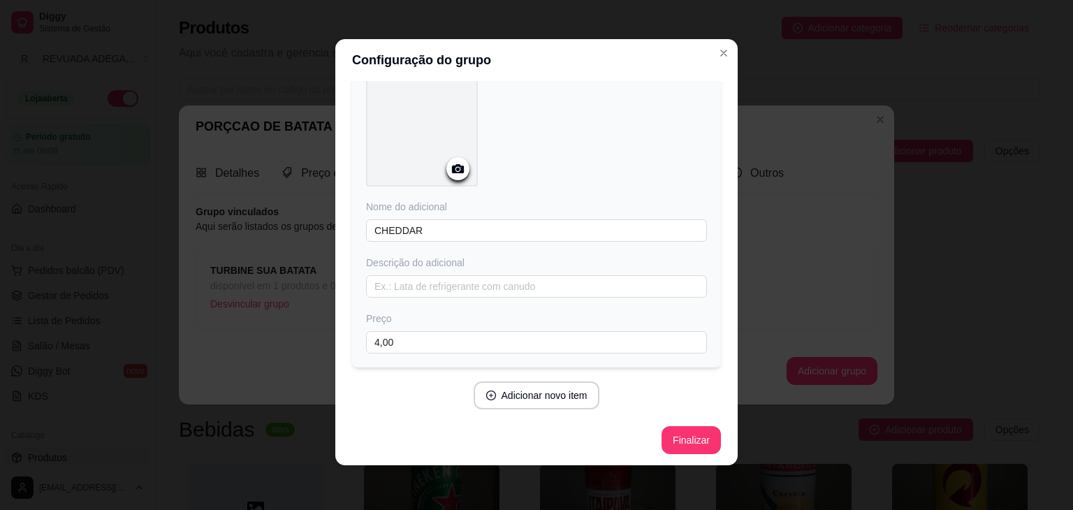
scroll to position [75, 0]
click at [667, 440] on button "Finalizar" at bounding box center [691, 439] width 57 height 27
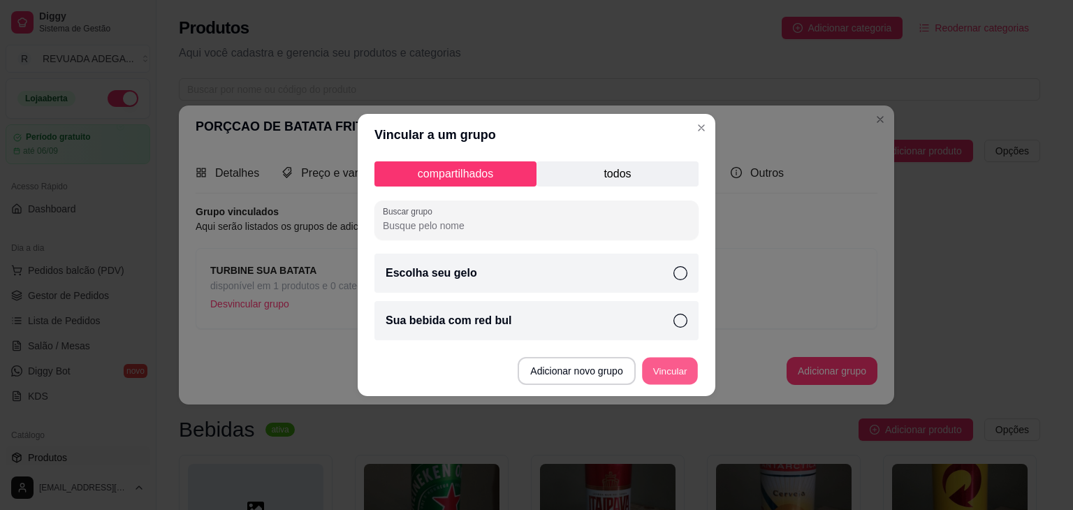
click at [665, 375] on button "Vincular" at bounding box center [670, 371] width 56 height 27
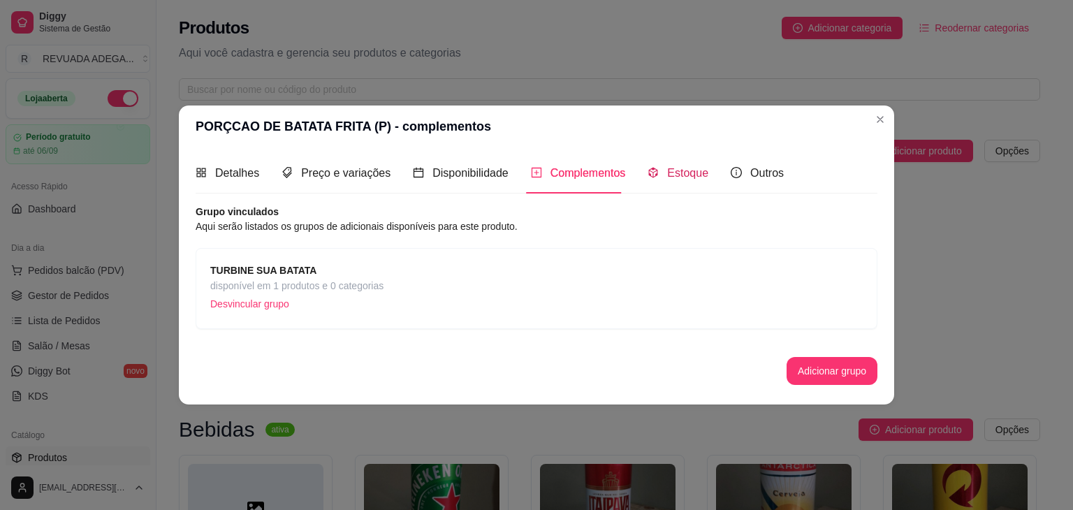
click at [696, 174] on span "Estoque" at bounding box center [687, 173] width 41 height 12
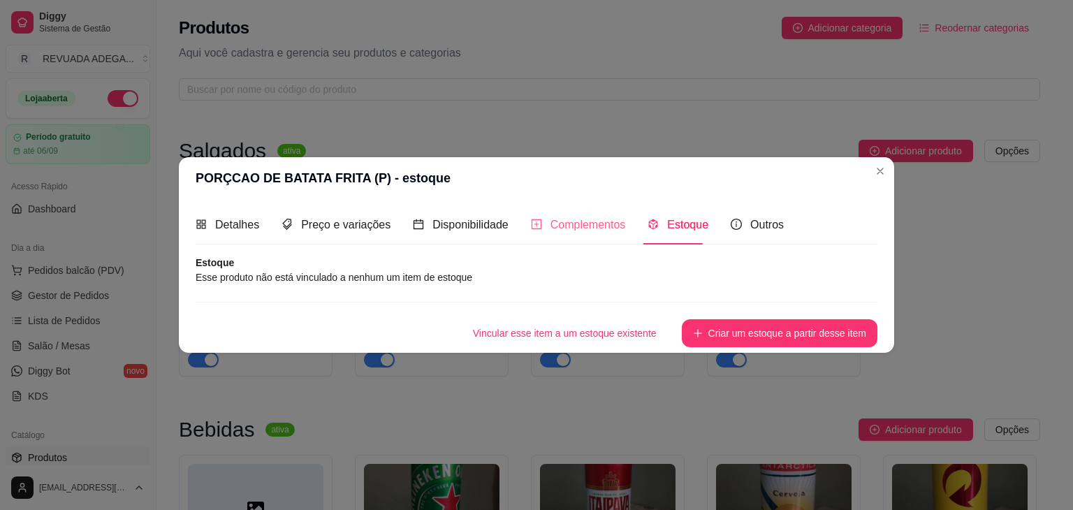
click at [555, 214] on div "Complementos" at bounding box center [578, 225] width 95 height 40
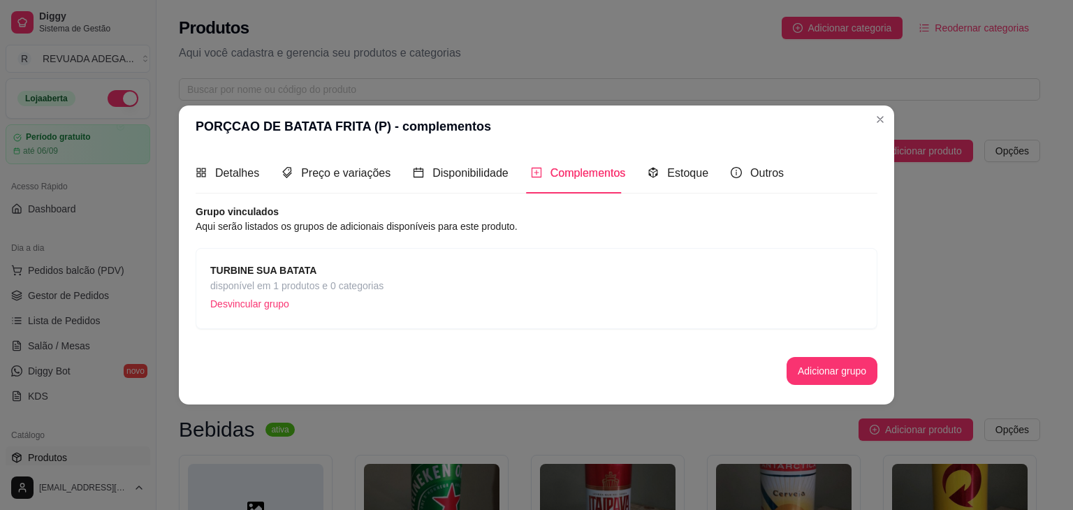
click at [310, 298] on p "Desvincular grupo" at bounding box center [296, 304] width 173 height 21
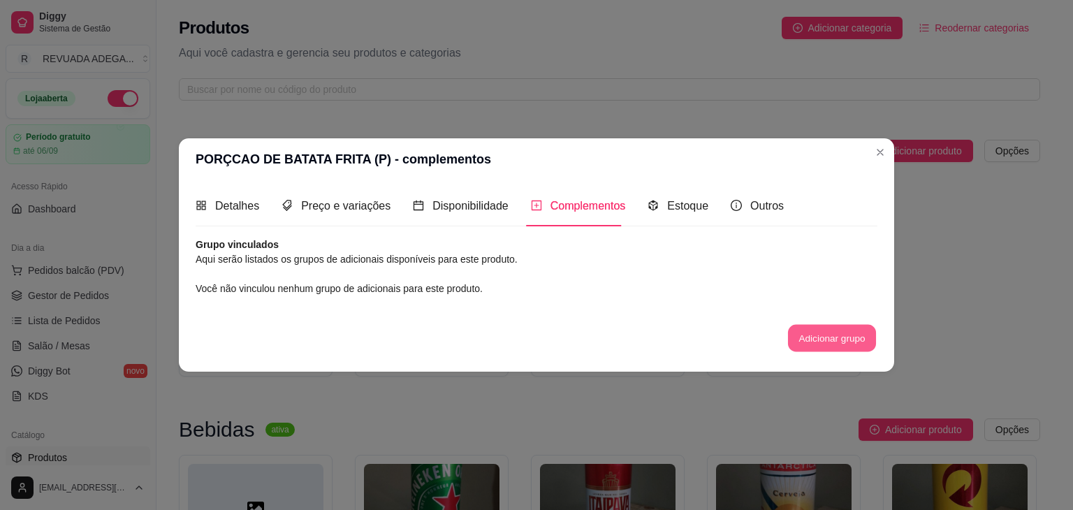
click at [813, 349] on button "Adicionar grupo" at bounding box center [832, 337] width 88 height 27
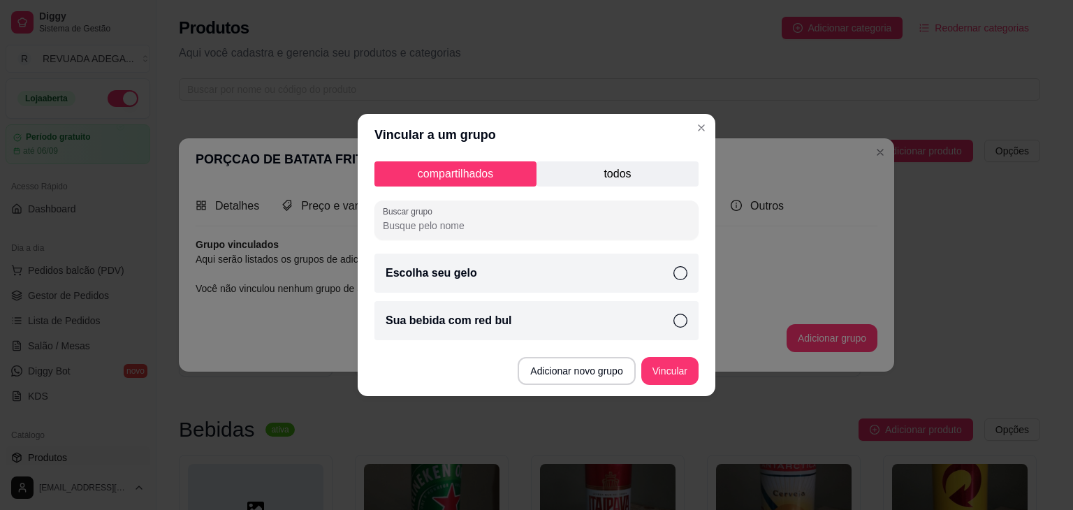
click at [598, 168] on p "todos" at bounding box center [618, 173] width 162 height 25
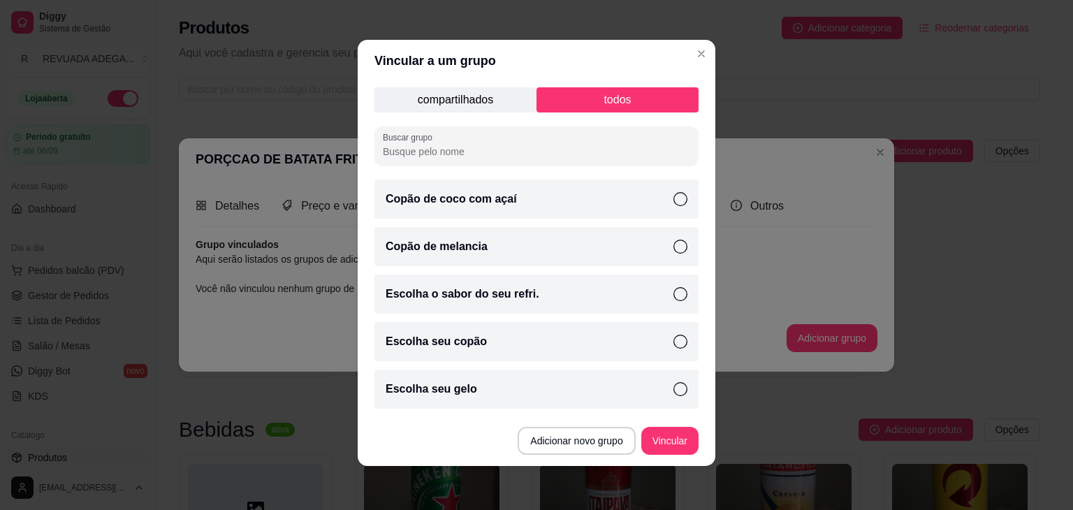
scroll to position [3, 0]
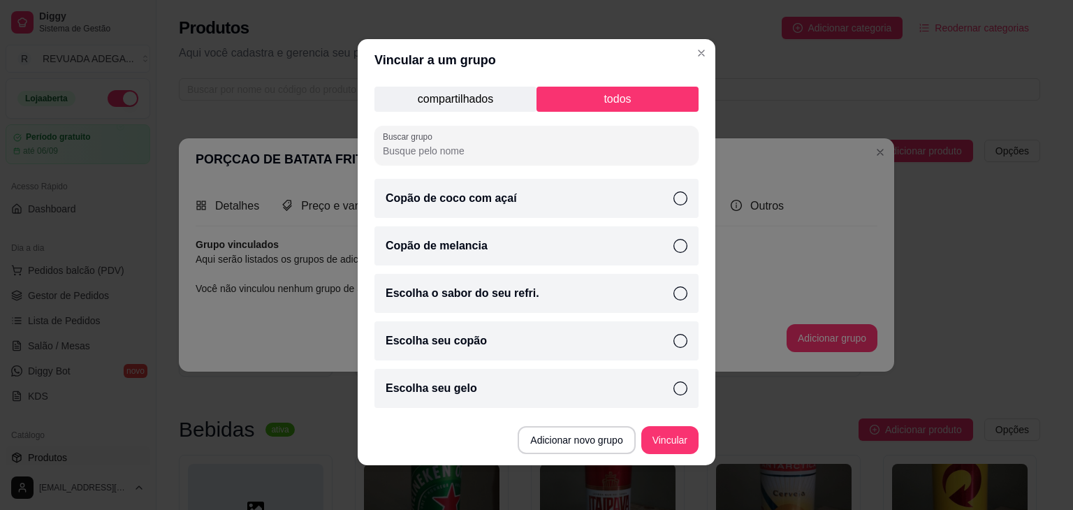
click at [605, 144] on input "Buscar grupo" at bounding box center [537, 151] width 308 height 14
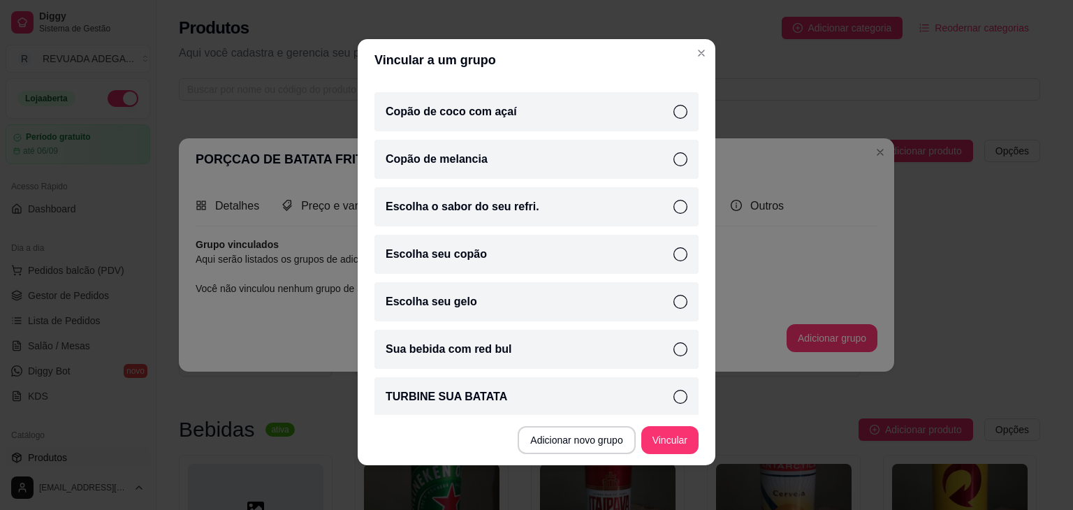
scroll to position [94, 0]
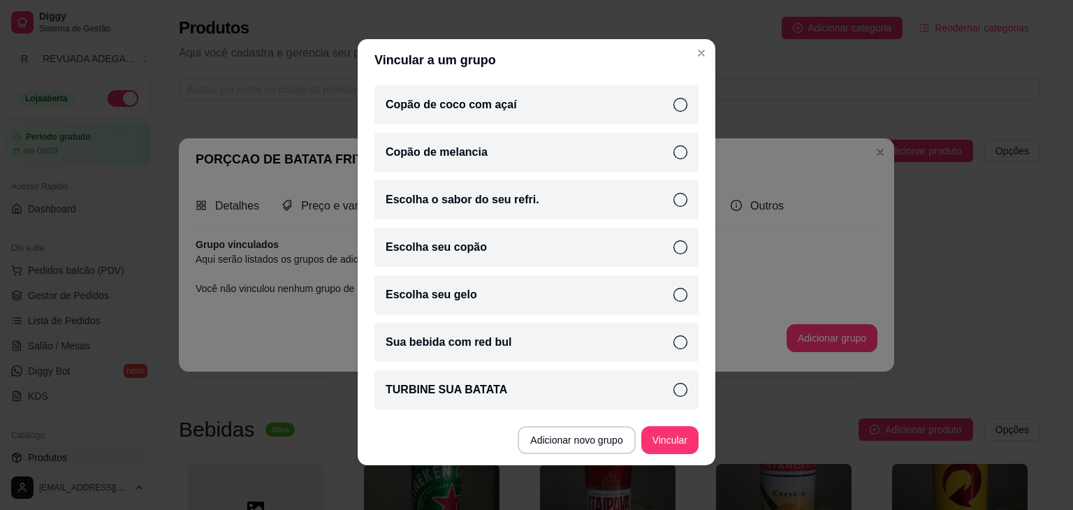
click at [498, 393] on div "TURBINE SUA BATATA" at bounding box center [537, 389] width 324 height 39
click at [674, 433] on button "Vincular" at bounding box center [670, 440] width 56 height 27
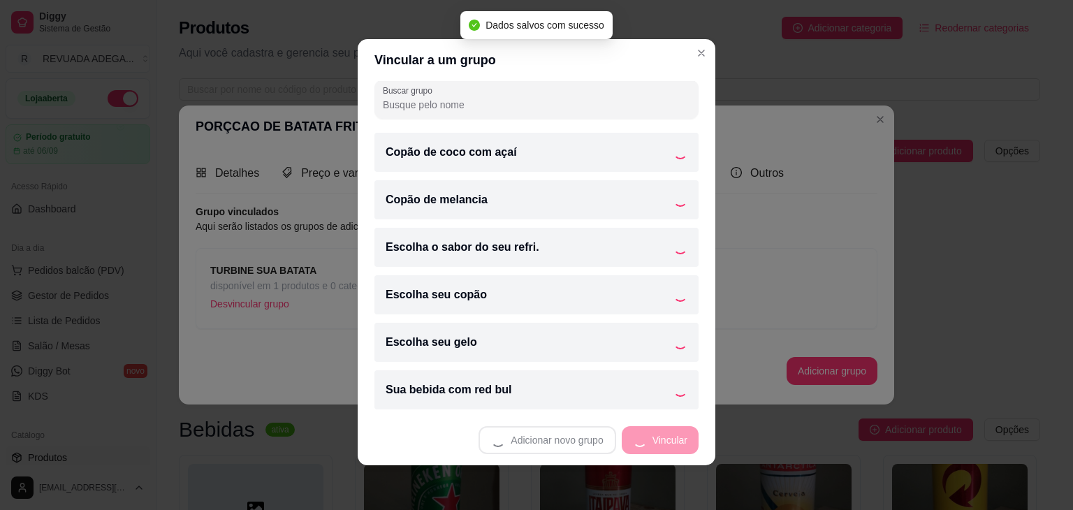
scroll to position [46, 0]
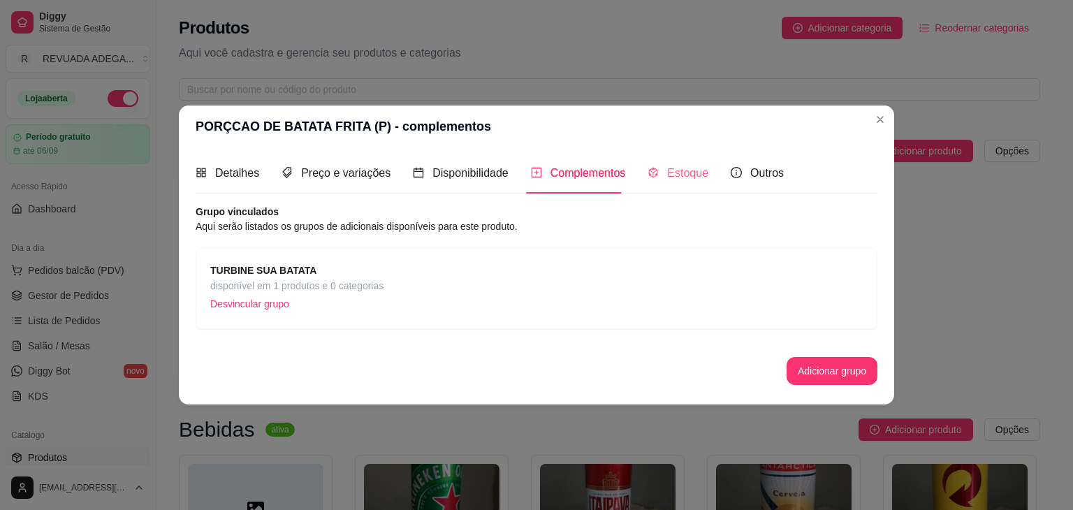
click at [657, 189] on div "Estoque" at bounding box center [678, 173] width 61 height 40
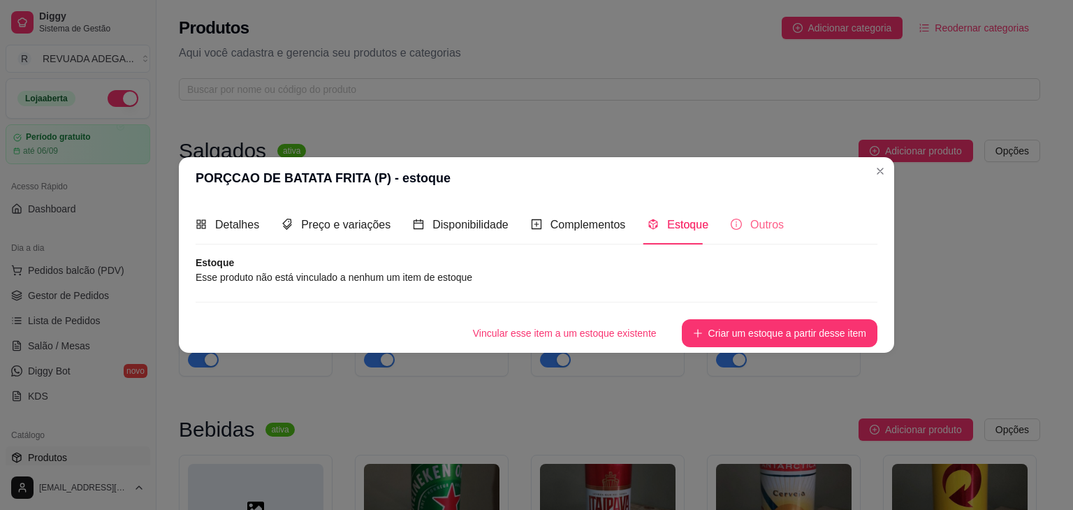
click at [752, 241] on div "Outros" at bounding box center [757, 225] width 53 height 40
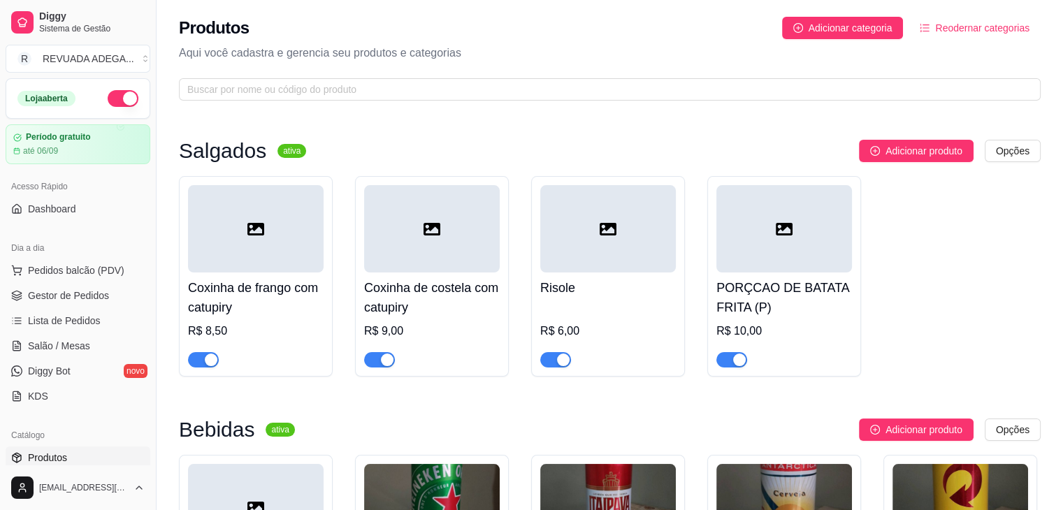
click at [791, 259] on div at bounding box center [784, 228] width 136 height 87
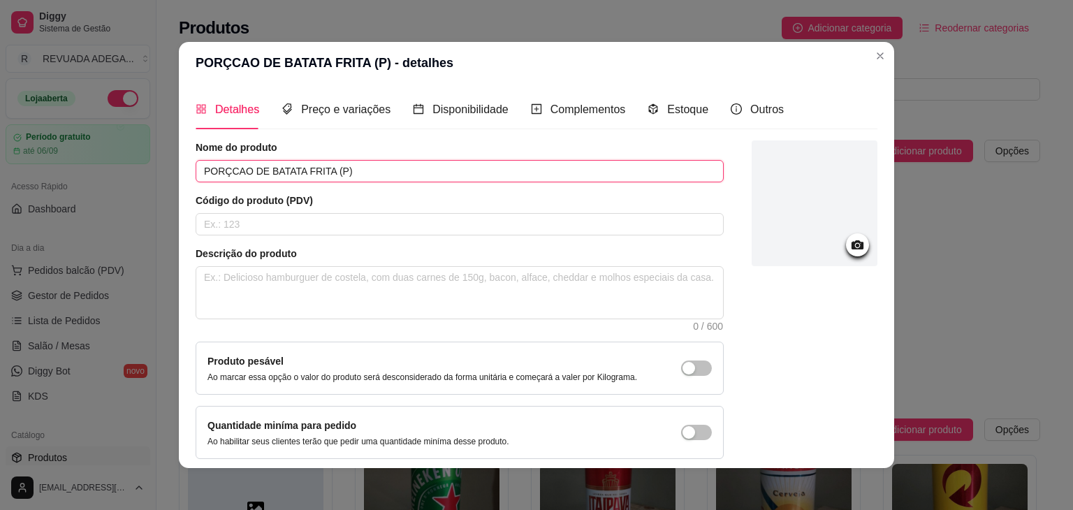
click at [225, 175] on input "PORÇCAO DE BATATA FRITA (P)" at bounding box center [460, 171] width 528 height 22
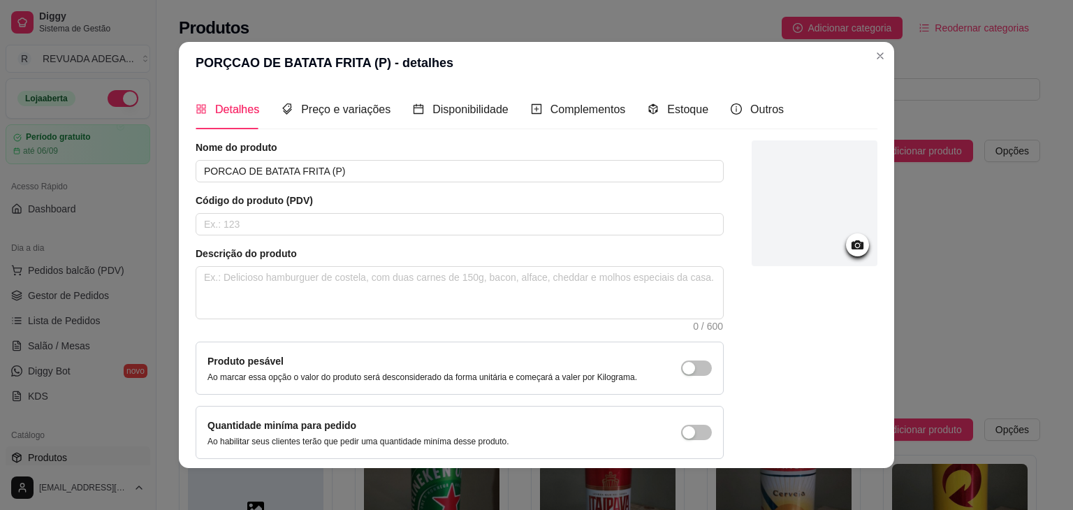
click at [797, 361] on div at bounding box center [815, 299] width 126 height 319
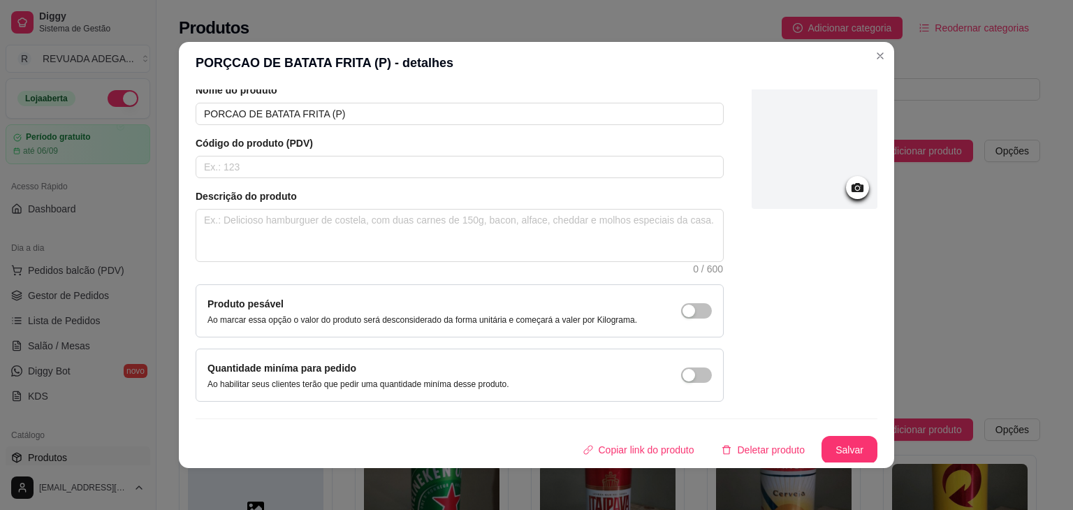
scroll to position [3, 0]
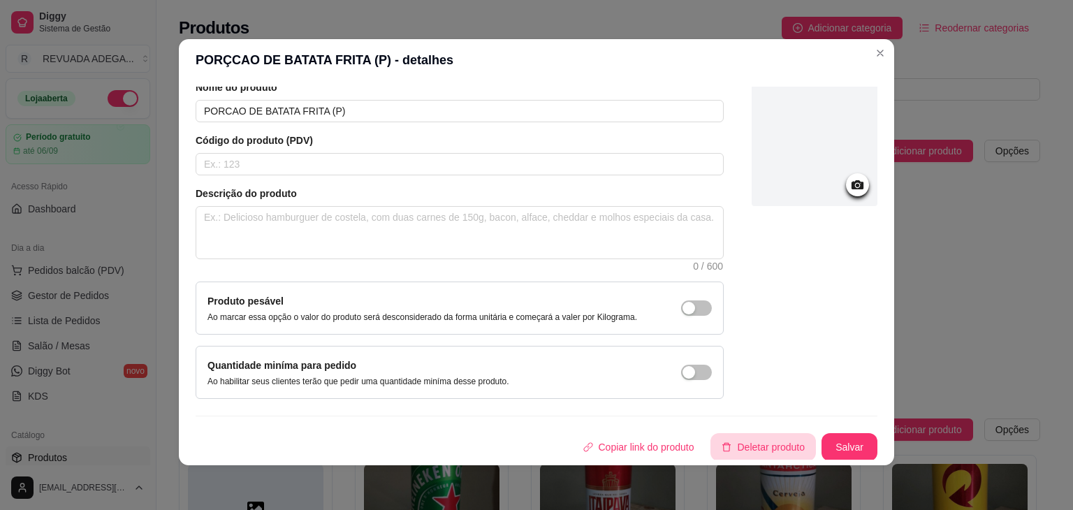
click at [744, 453] on button "Deletar produto" at bounding box center [764, 447] width 106 height 28
click at [226, 110] on input "PORCAO DE BATATA FRITA (P)" at bounding box center [460, 111] width 528 height 22
type input "PORÇÃO DE BATATA FRITA (P)"
click at [846, 452] on button "Salvar" at bounding box center [850, 447] width 56 height 28
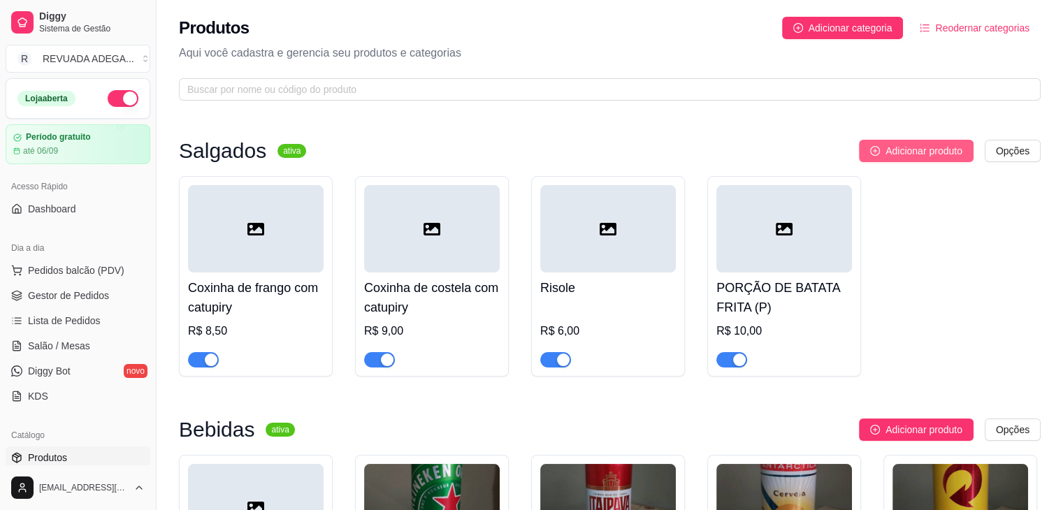
click at [892, 151] on span "Adicionar produto" at bounding box center [923, 150] width 77 height 15
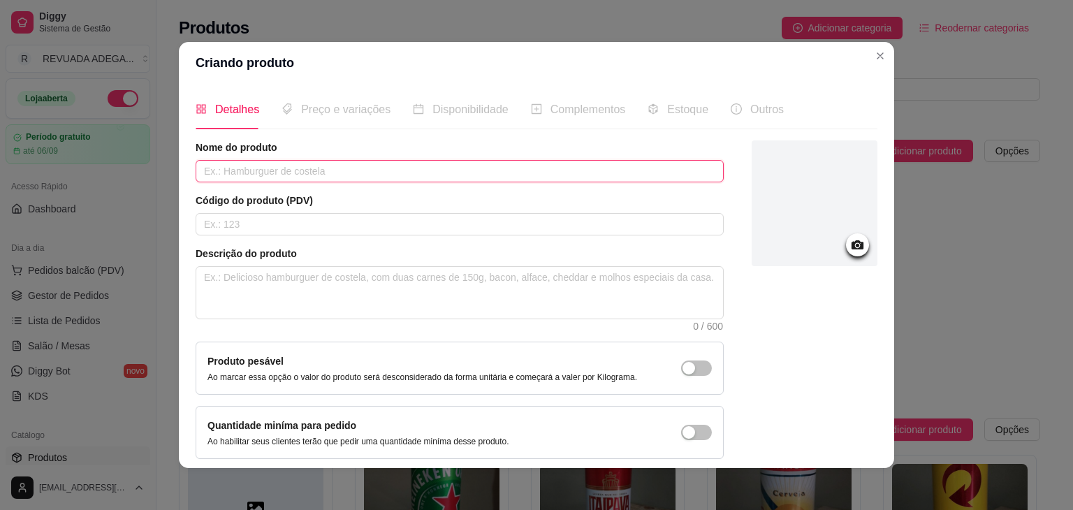
click at [398, 166] on input "text" at bounding box center [460, 171] width 528 height 22
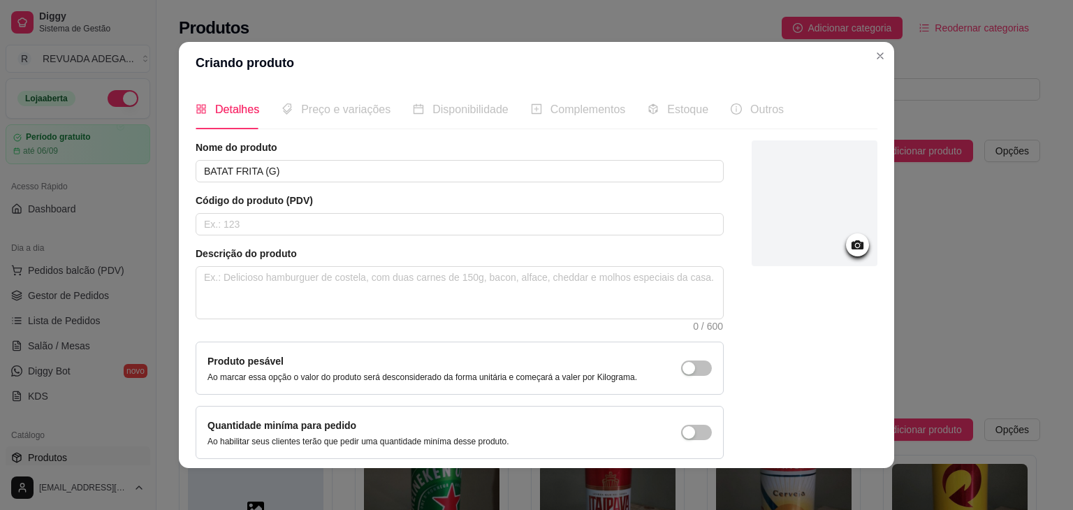
click at [754, 339] on div at bounding box center [815, 299] width 126 height 319
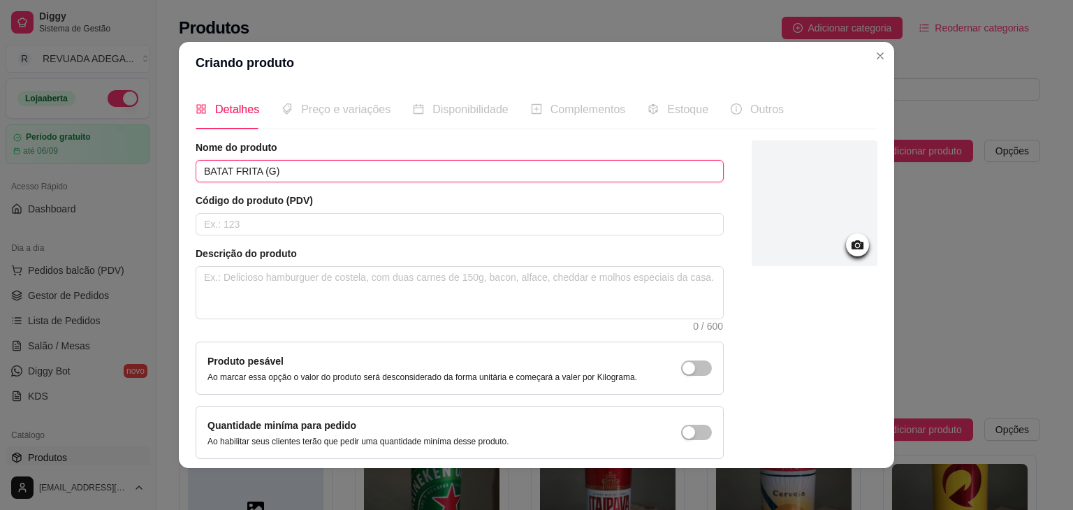
click at [228, 171] on input "BATAT FRITA (G)" at bounding box center [460, 171] width 528 height 22
type input "BATATA FRITA (G)"
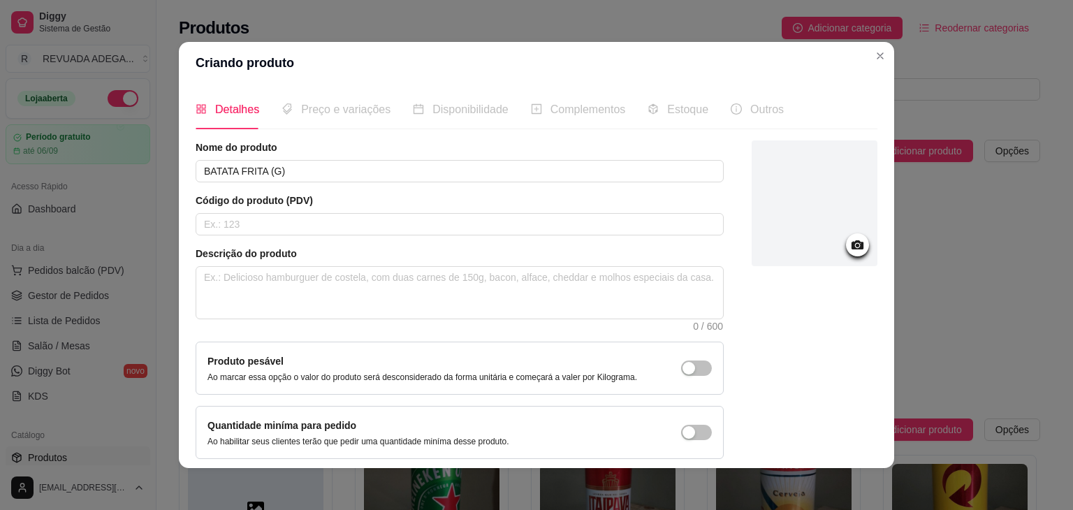
click at [804, 366] on div at bounding box center [815, 299] width 126 height 319
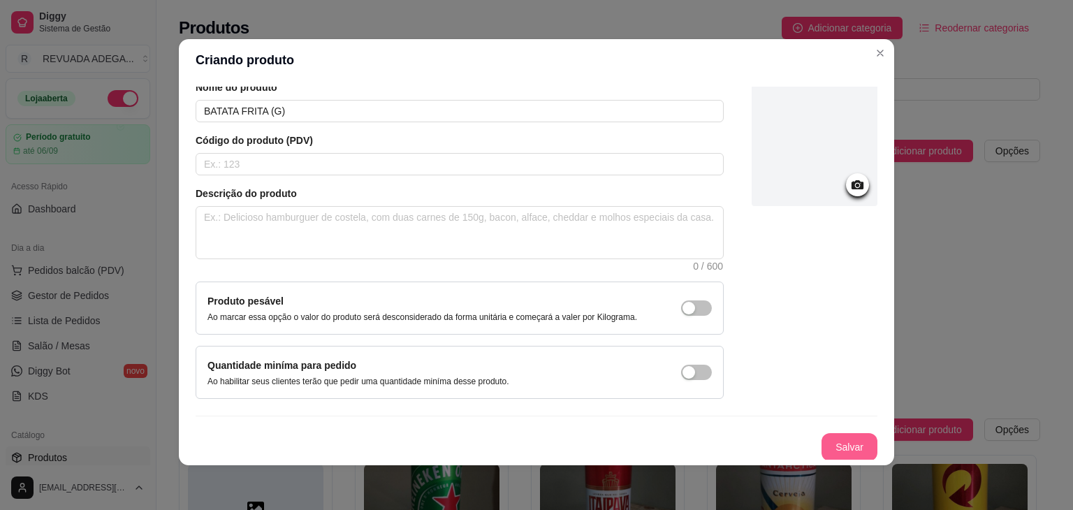
click at [832, 443] on button "Salvar" at bounding box center [850, 447] width 56 height 28
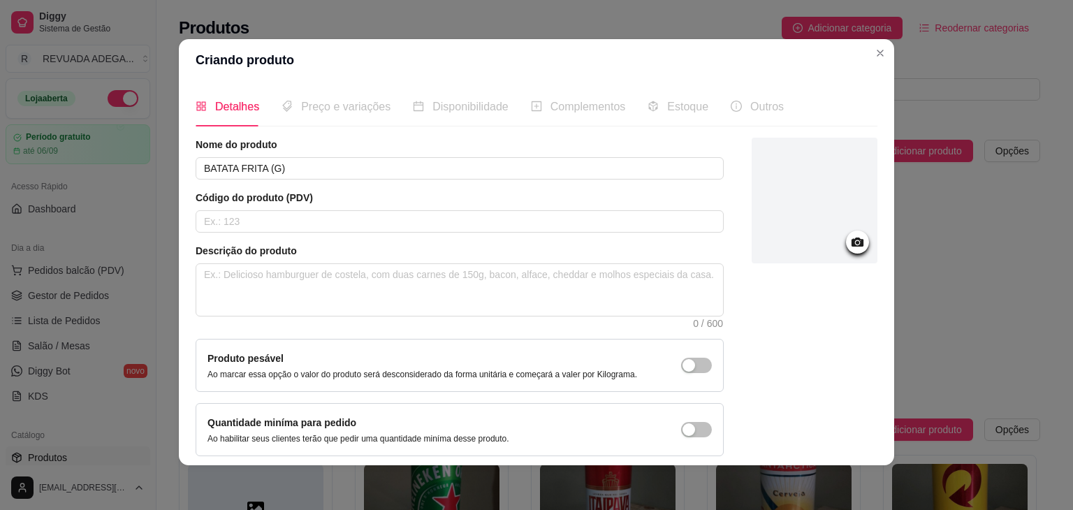
scroll to position [0, 0]
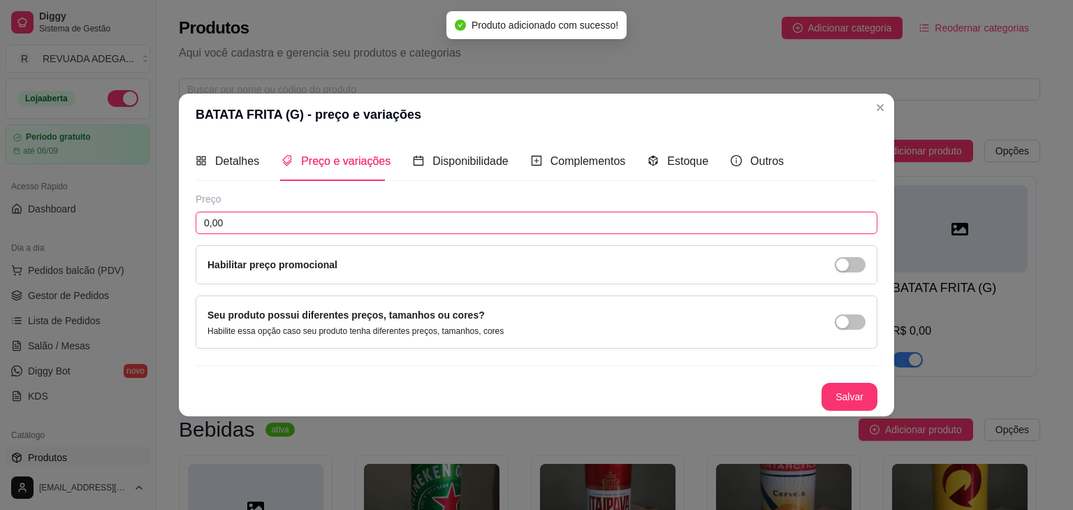
click at [231, 223] on input "0,00" at bounding box center [537, 223] width 682 height 22
type input "20,00"
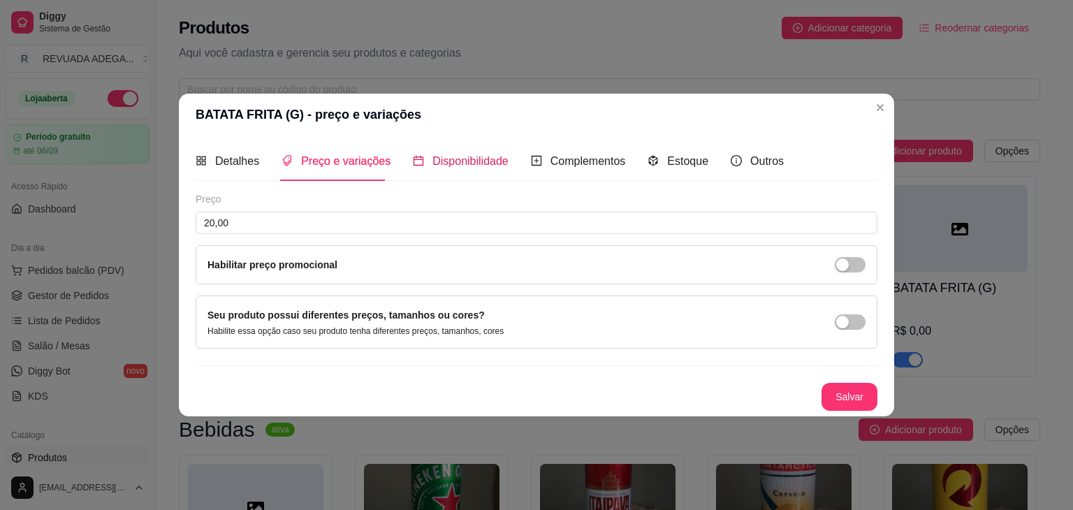
click at [456, 167] on span "Disponibilidade" at bounding box center [471, 161] width 76 height 12
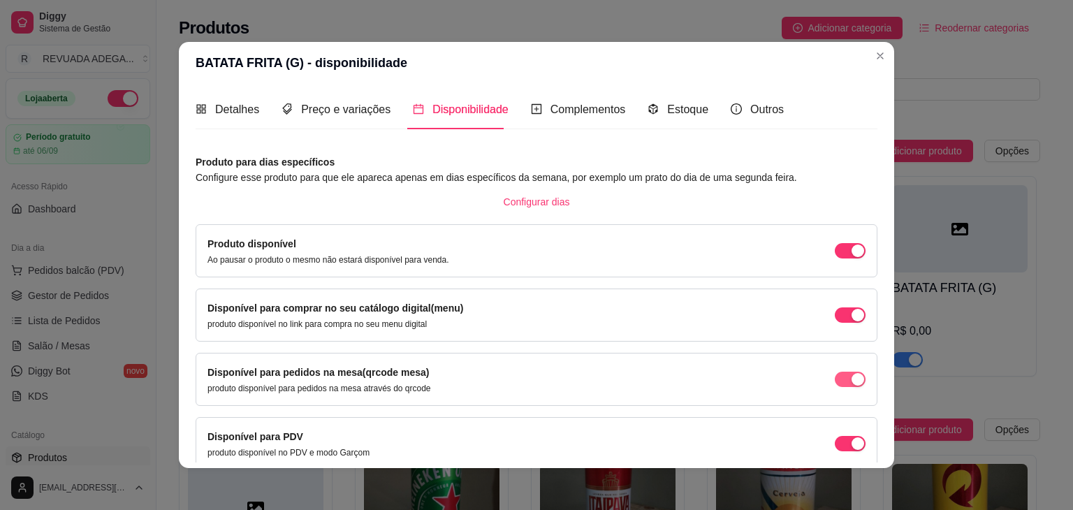
click at [835, 375] on span "button" at bounding box center [850, 379] width 31 height 15
click at [852, 440] on div "button" at bounding box center [858, 444] width 13 height 13
click at [707, 191] on div "Configurar dias" at bounding box center [537, 202] width 682 height 22
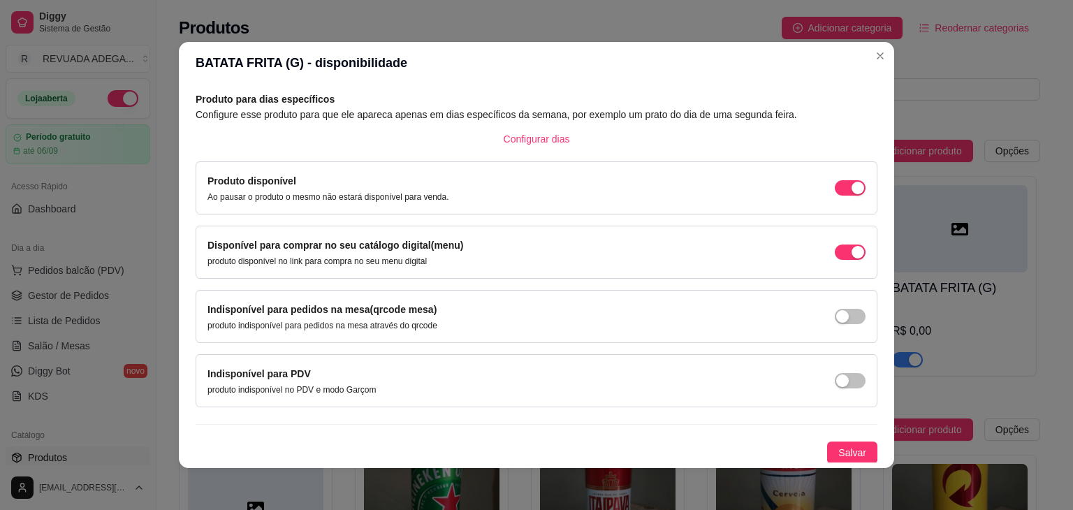
scroll to position [3, 0]
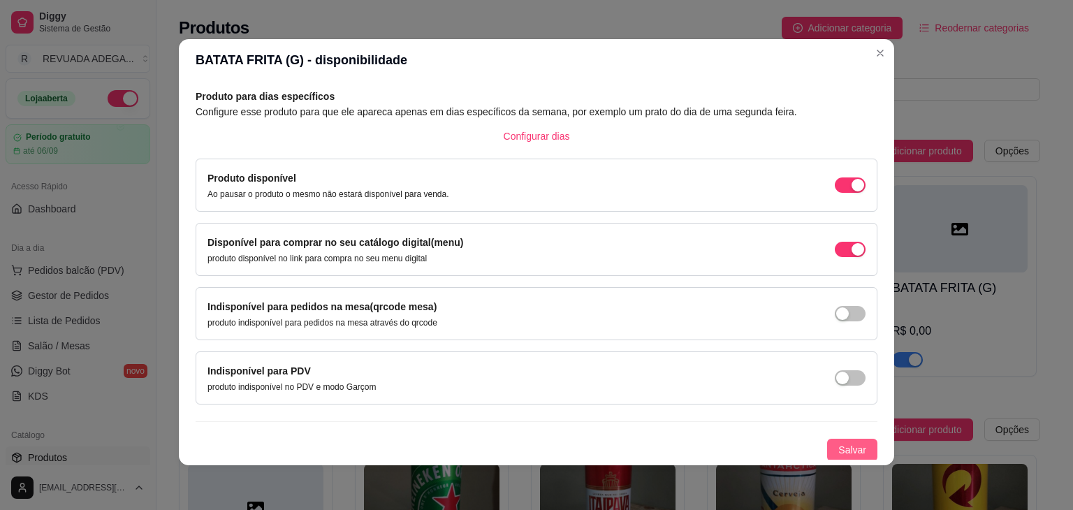
drag, startPoint x: 827, startPoint y: 436, endPoint x: 830, endPoint y: 444, distance: 8.6
click at [830, 444] on div "Produto para dias específicos Configure esse produto para que ele apareca apena…" at bounding box center [537, 275] width 682 height 373
click at [839, 444] on span "Salvar" at bounding box center [853, 449] width 28 height 15
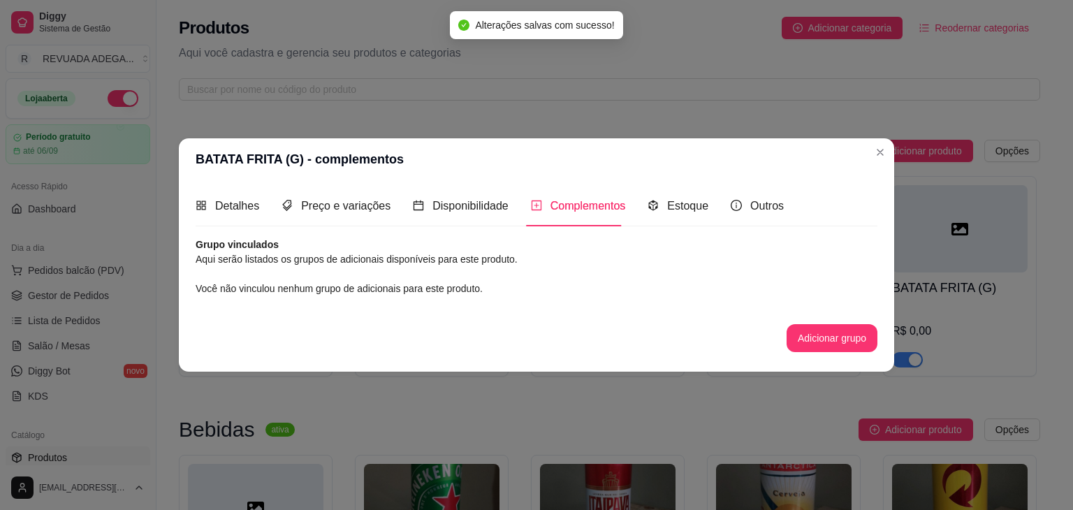
scroll to position [0, 0]
click at [338, 208] on span "Preço e variações" at bounding box center [345, 206] width 89 height 12
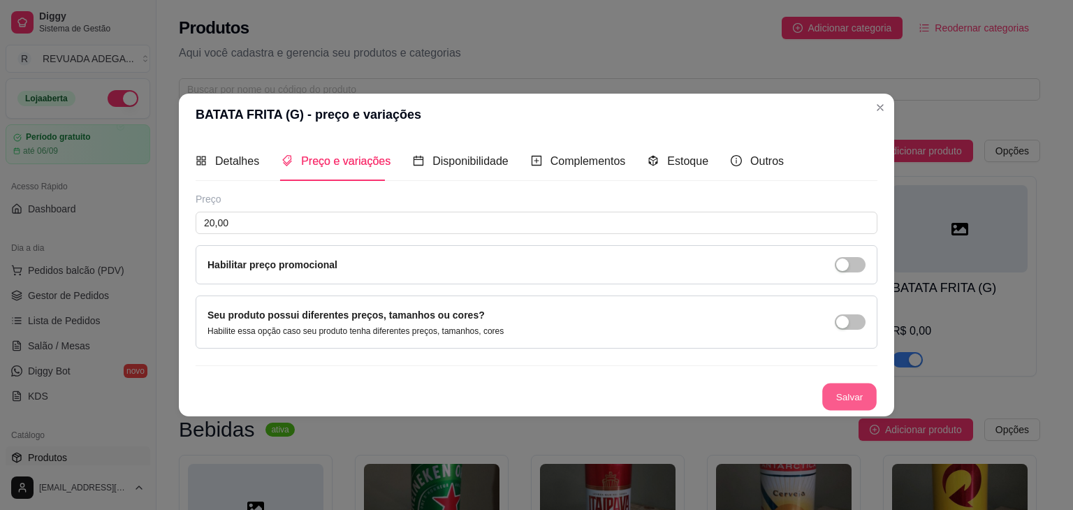
click at [848, 386] on button "Salvar" at bounding box center [850, 397] width 55 height 27
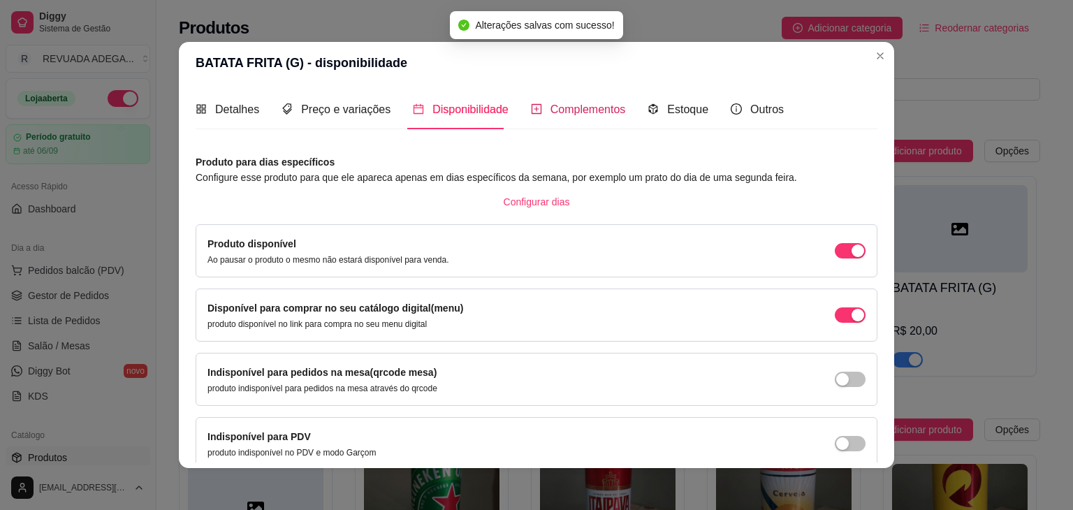
click at [558, 111] on span "Complementos" at bounding box center [588, 109] width 75 height 12
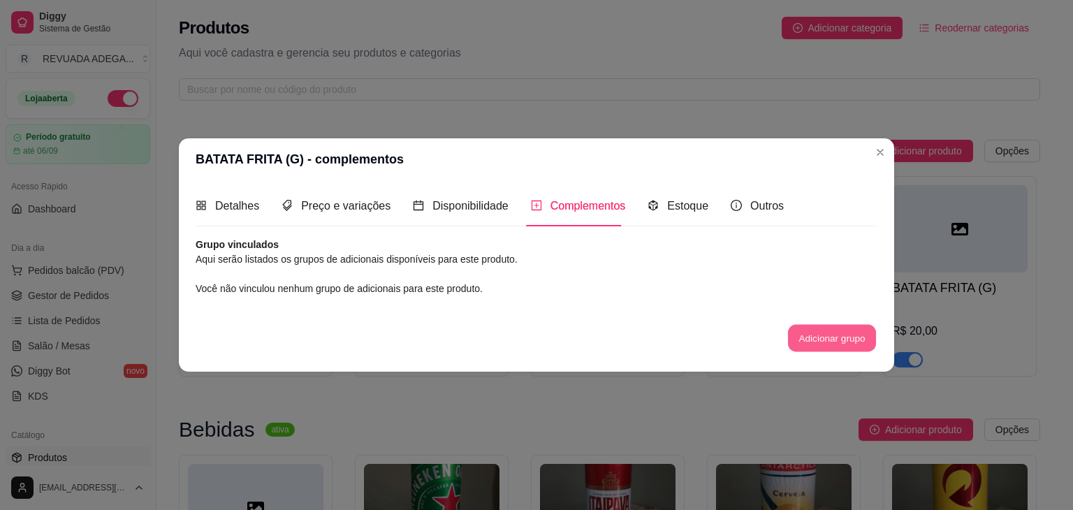
click at [828, 333] on button "Adicionar grupo" at bounding box center [832, 337] width 88 height 27
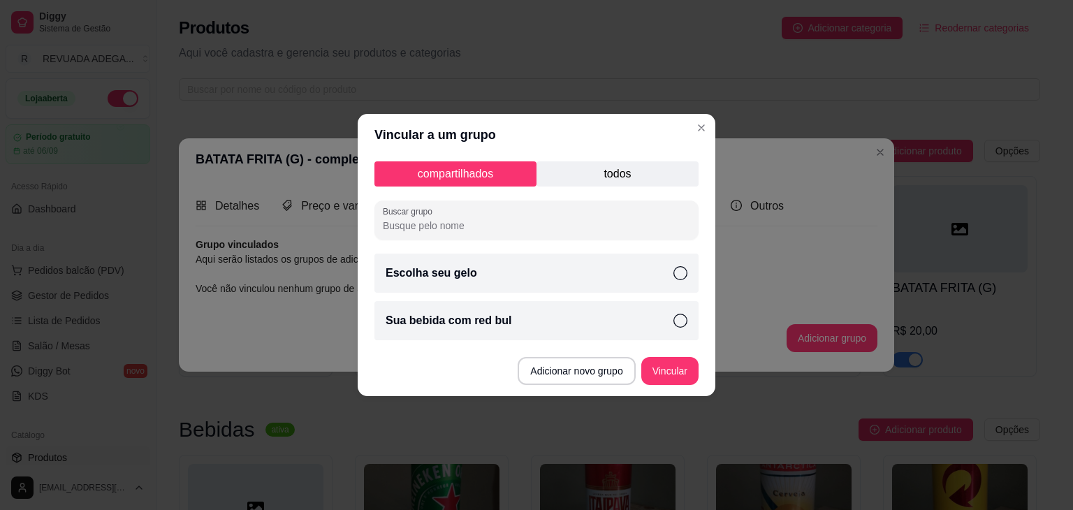
click at [614, 180] on p "todos" at bounding box center [618, 173] width 162 height 25
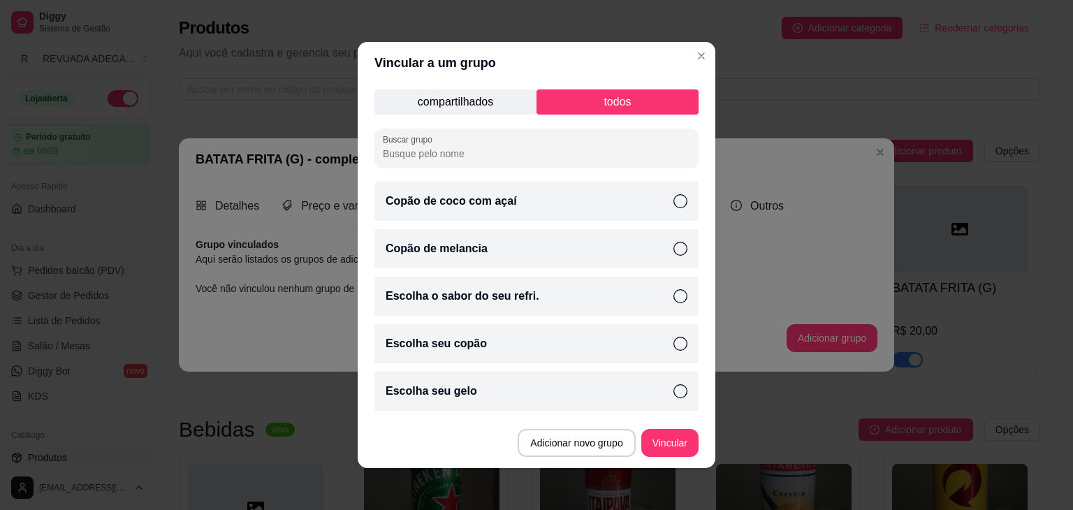
click at [698, 392] on div "compartilhados todos Buscar grupo Copão de coco com açaí Copão de melancia Esco…" at bounding box center [537, 251] width 358 height 334
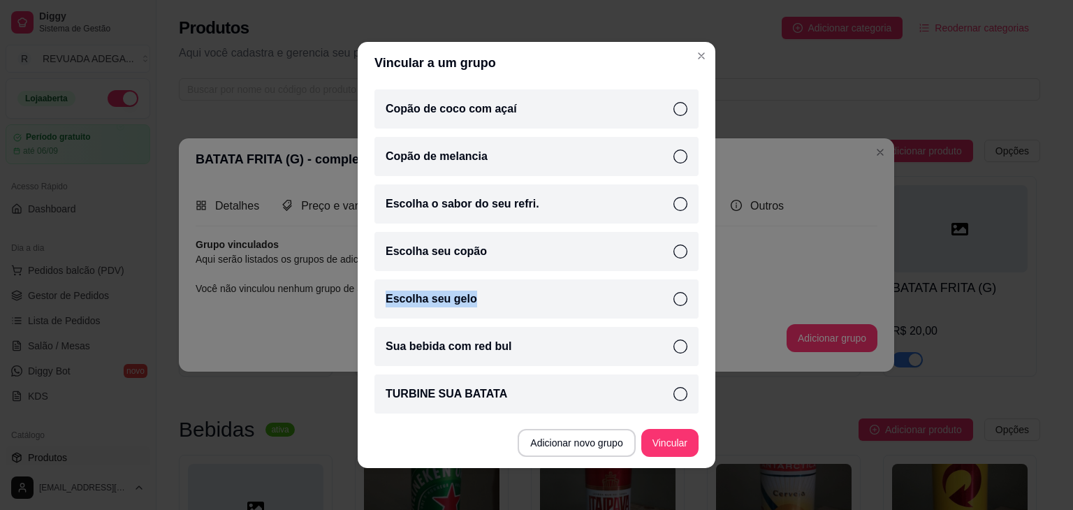
scroll to position [94, 0]
click at [573, 380] on div "TURBINE SUA BATATA" at bounding box center [537, 392] width 324 height 39
click at [679, 444] on button "Vincular" at bounding box center [670, 443] width 57 height 28
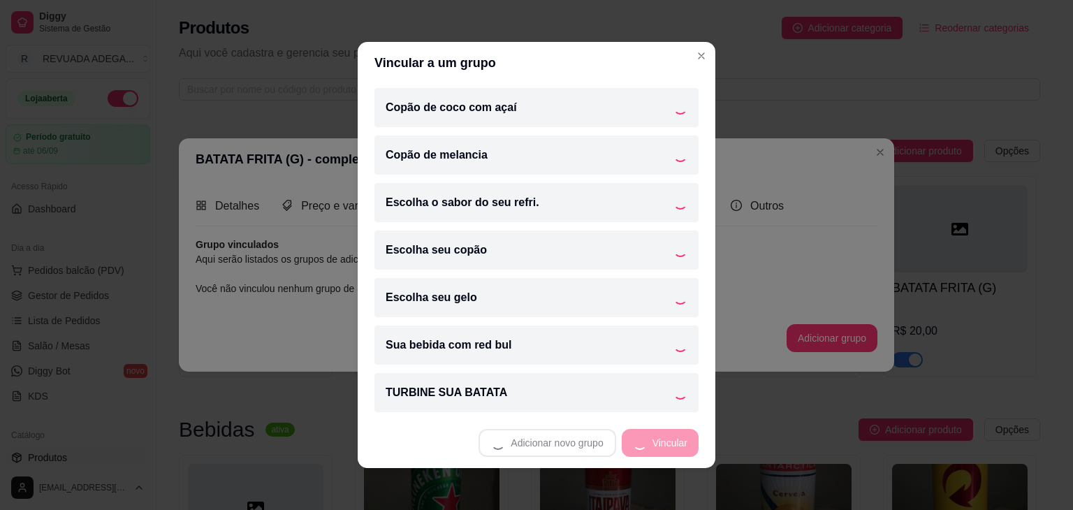
scroll to position [46, 0]
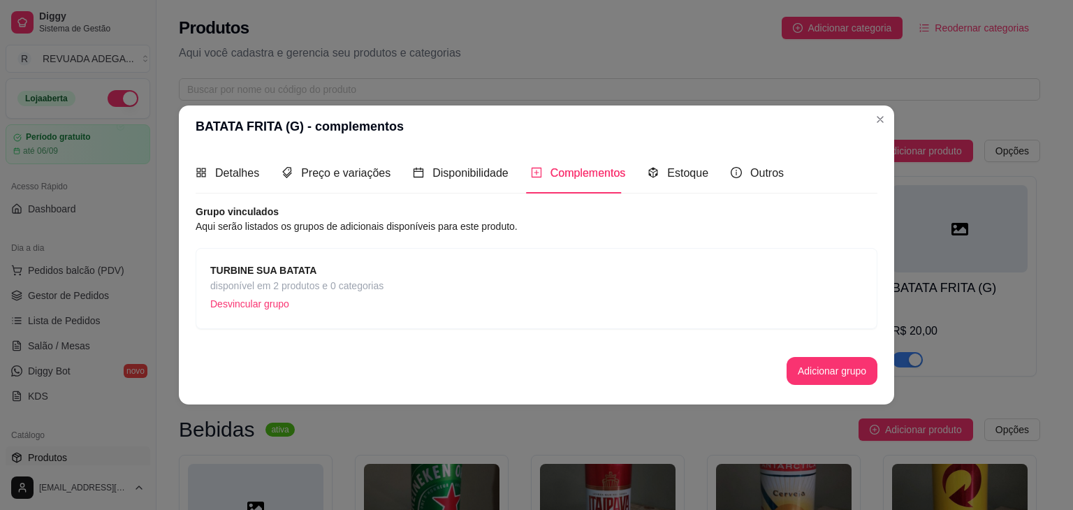
click at [374, 283] on span "disponível em 2 produtos e 0 categorias" at bounding box center [296, 285] width 173 height 15
click at [256, 266] on strong "TURBINE SUA BATATA" at bounding box center [263, 270] width 106 height 11
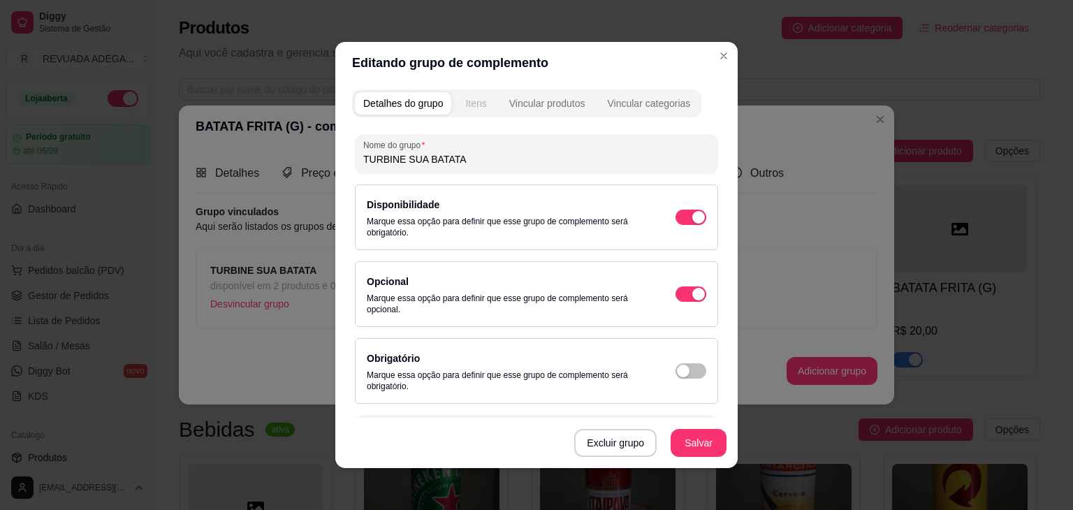
click at [458, 98] on button "Itens" at bounding box center [476, 103] width 38 height 22
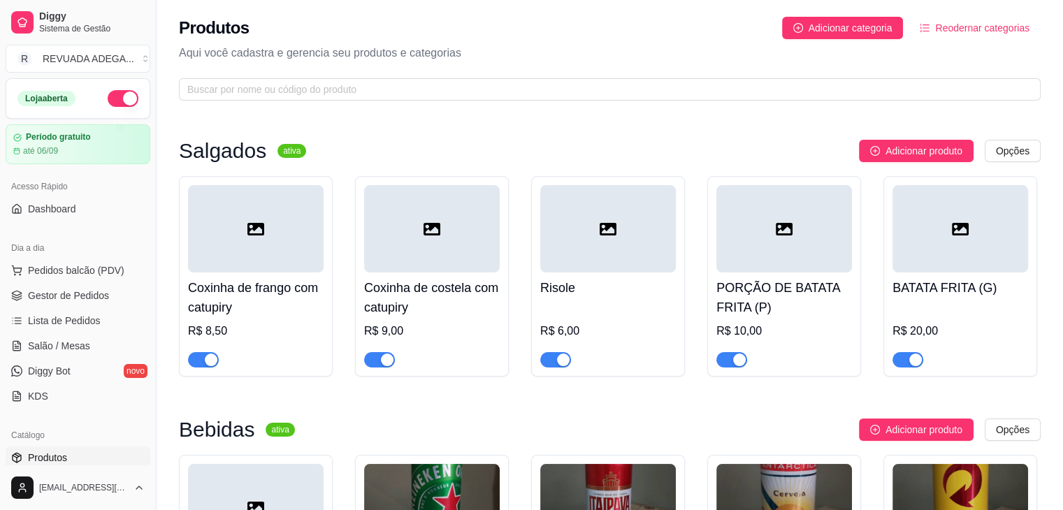
click at [759, 245] on div at bounding box center [784, 228] width 136 height 87
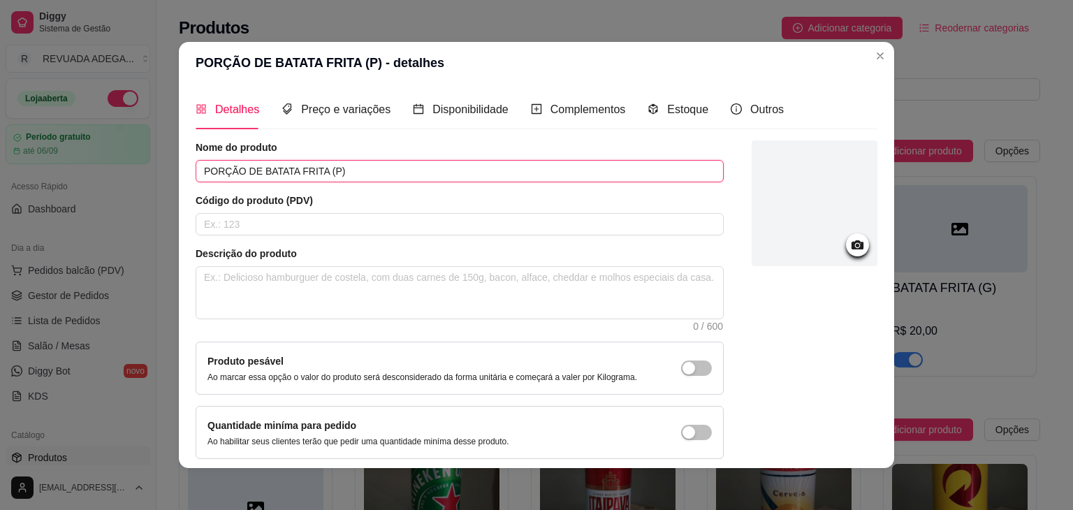
click at [253, 171] on input "PORÇÃO DE BATATA FRITA (P)" at bounding box center [460, 171] width 528 height 22
type input "BATATA FRITA (P)"
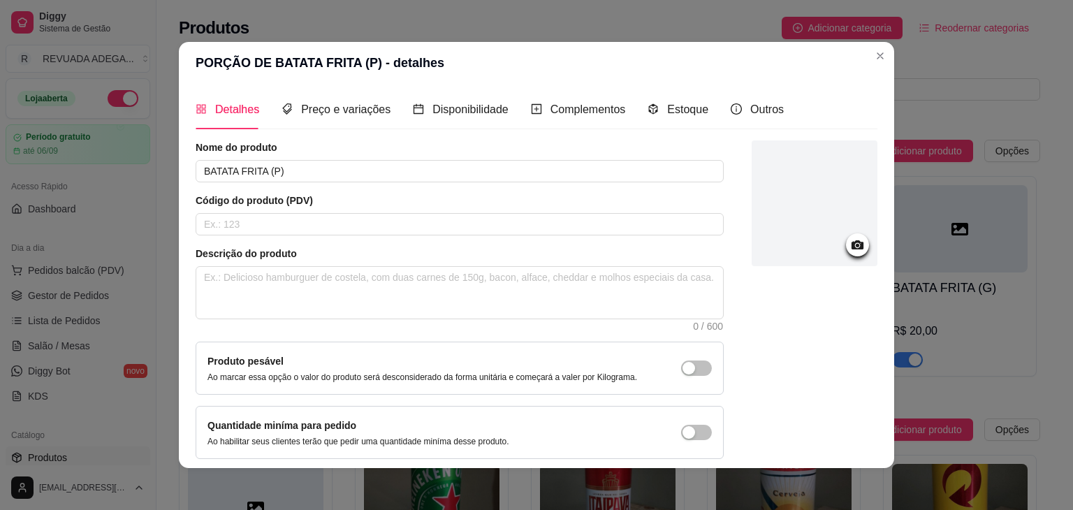
click at [844, 394] on div at bounding box center [815, 299] width 126 height 319
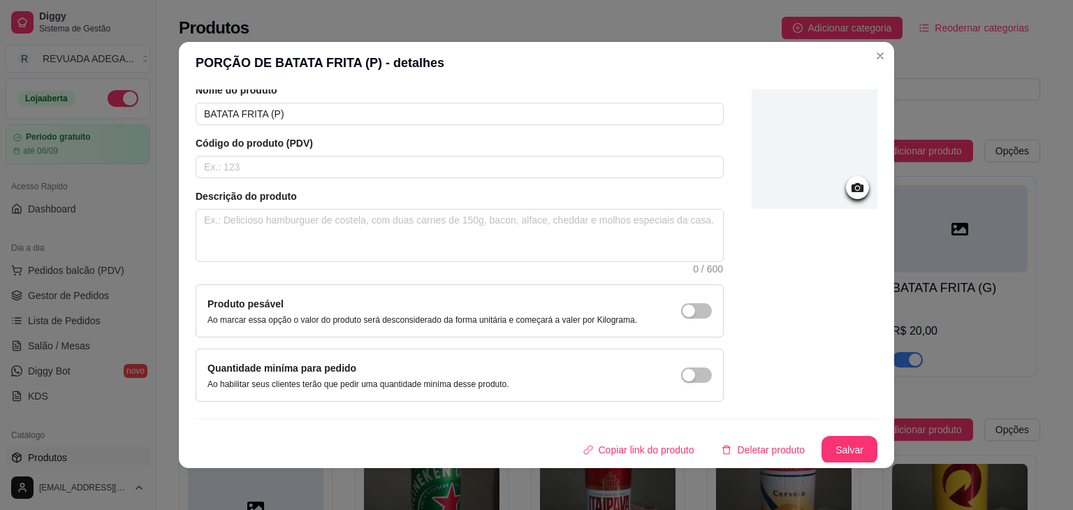
scroll to position [3, 0]
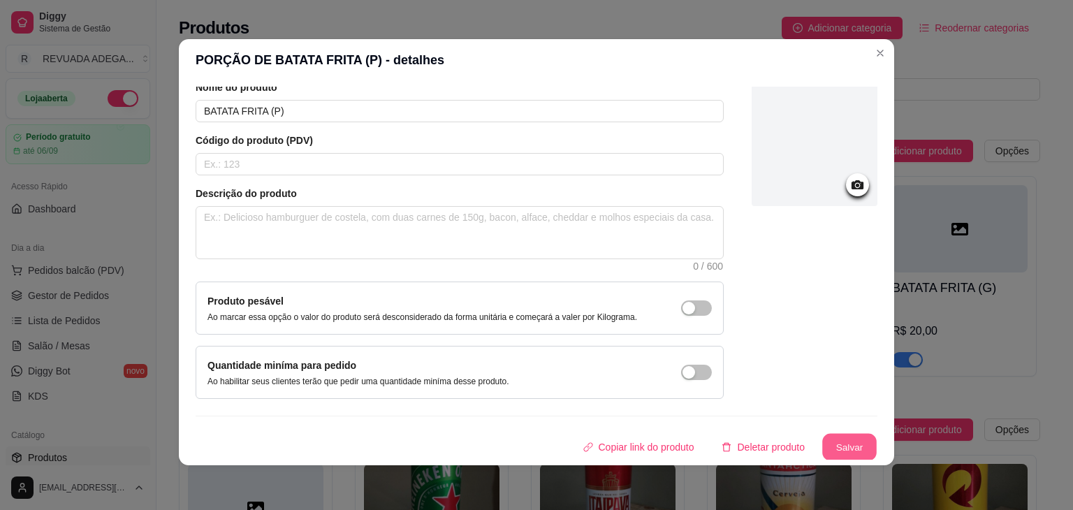
click at [841, 442] on button "Salvar" at bounding box center [850, 447] width 55 height 27
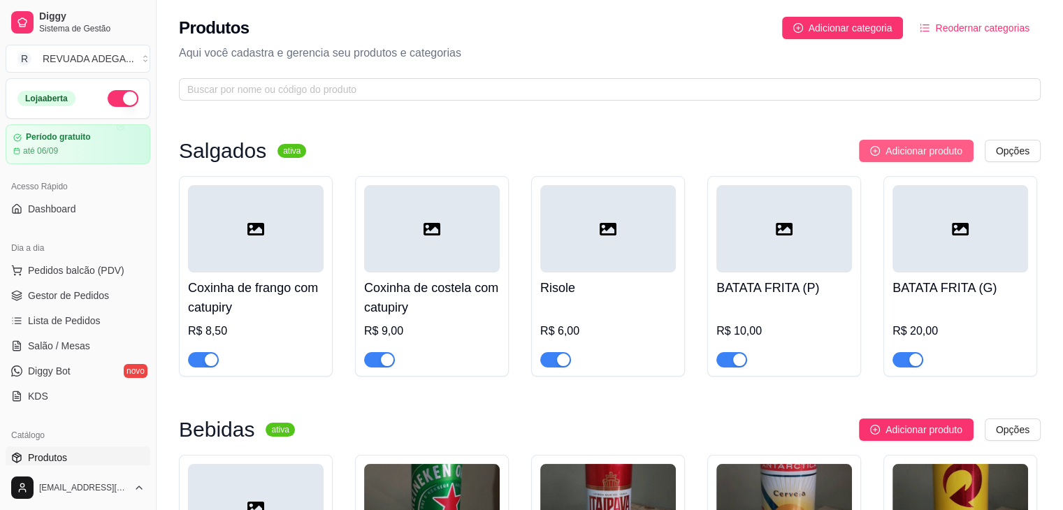
click at [895, 152] on span "Adicionar produto" at bounding box center [923, 150] width 77 height 15
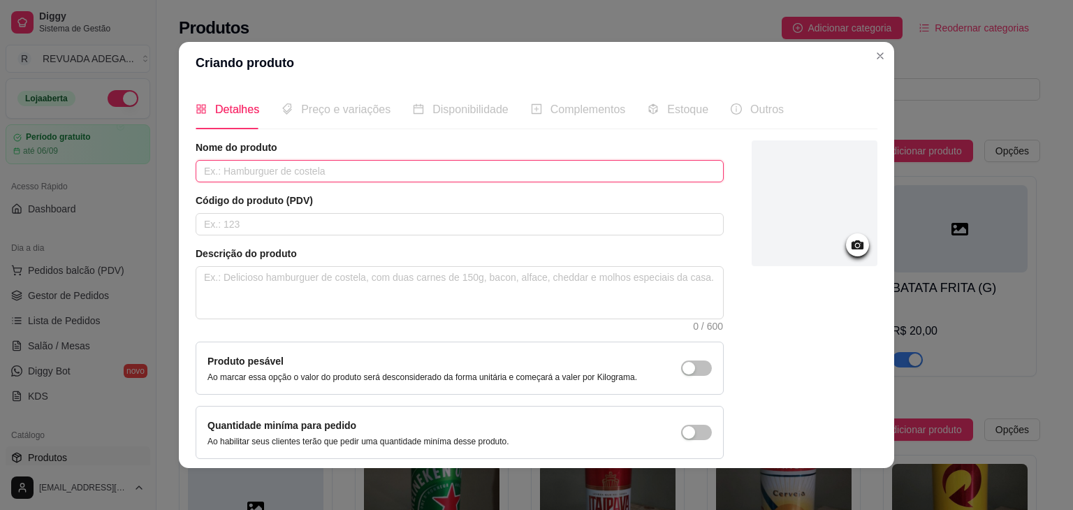
click at [612, 180] on input "text" at bounding box center [460, 171] width 528 height 22
click at [271, 166] on input "PORÇÃO DE CAÇABRESA (G)" at bounding box center [460, 171] width 528 height 22
type input "PORÇÃO DE CALABRESA (G)"
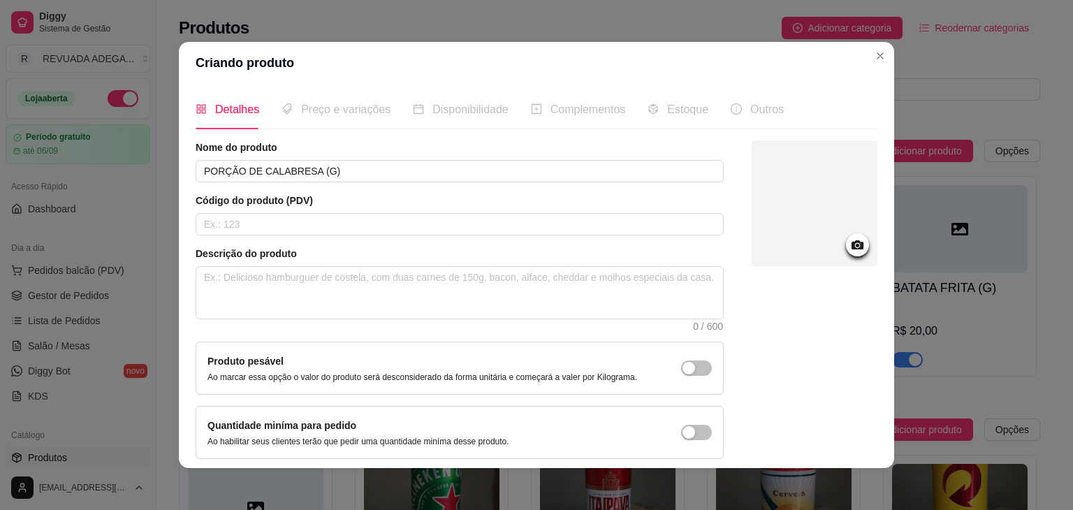
click at [786, 388] on div at bounding box center [815, 299] width 126 height 319
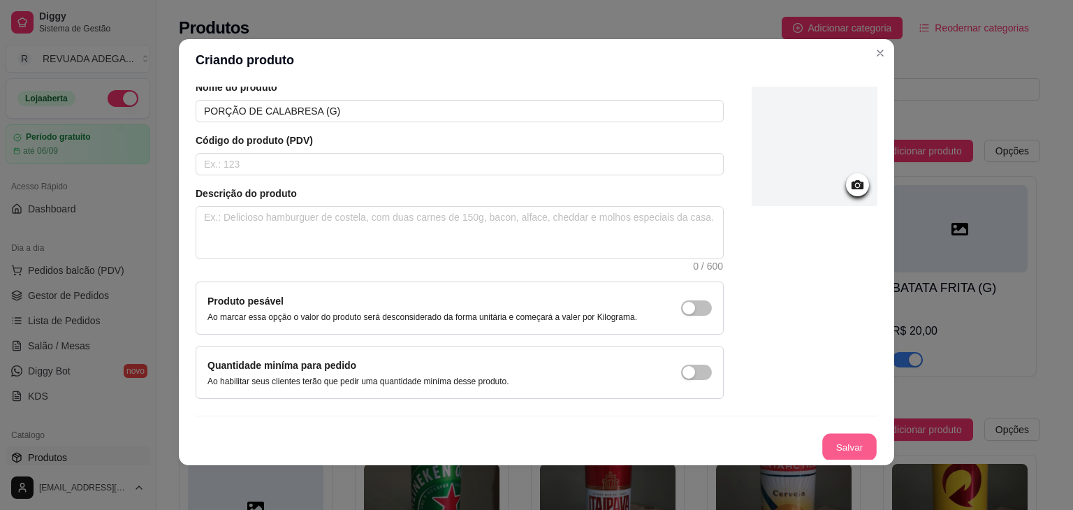
click at [837, 442] on button "Salvar" at bounding box center [850, 447] width 55 height 27
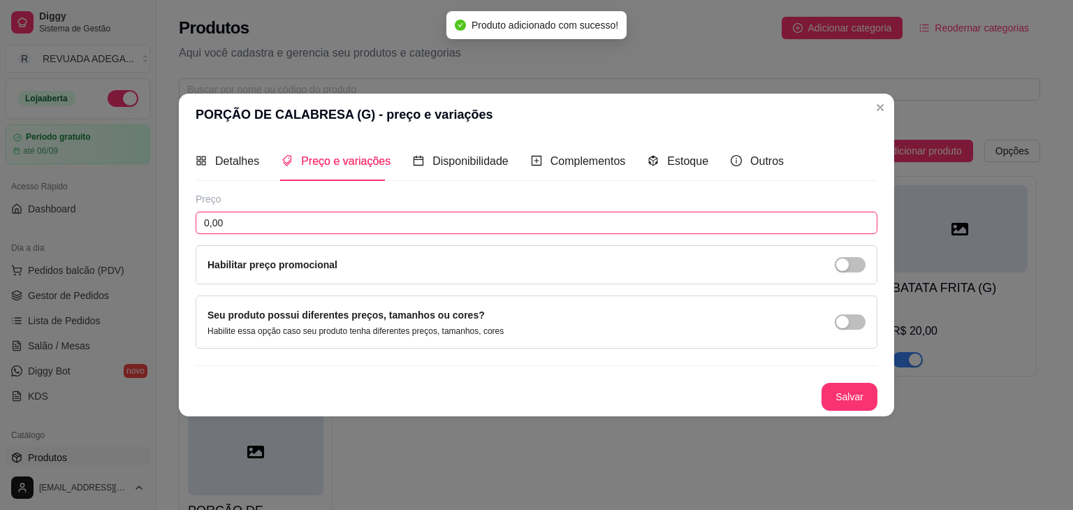
click at [324, 228] on input "0,00" at bounding box center [537, 223] width 682 height 22
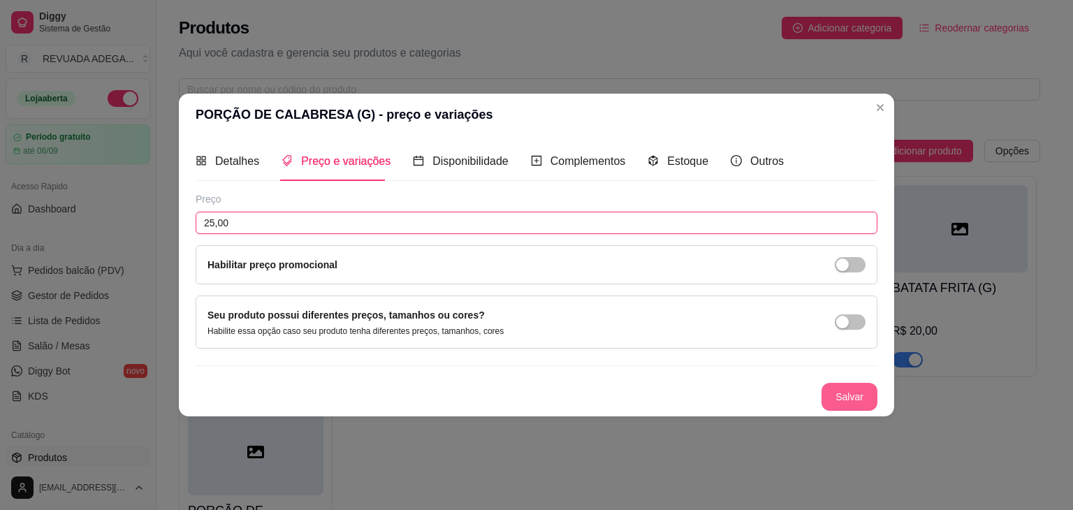
type input "25,00"
click at [850, 389] on button "Salvar" at bounding box center [850, 397] width 55 height 27
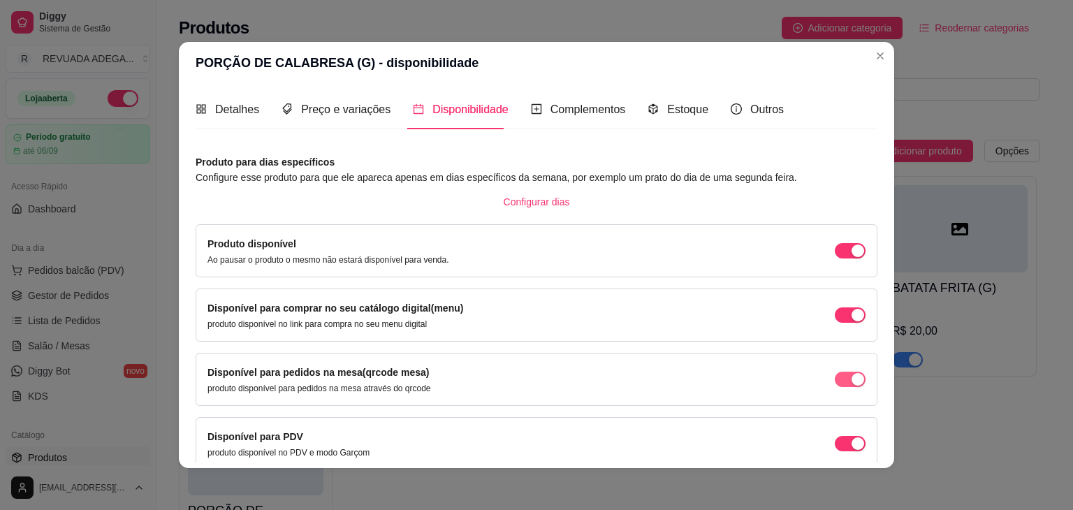
click at [852, 381] on div "button" at bounding box center [858, 379] width 13 height 13
click at [835, 443] on button "button" at bounding box center [850, 443] width 31 height 15
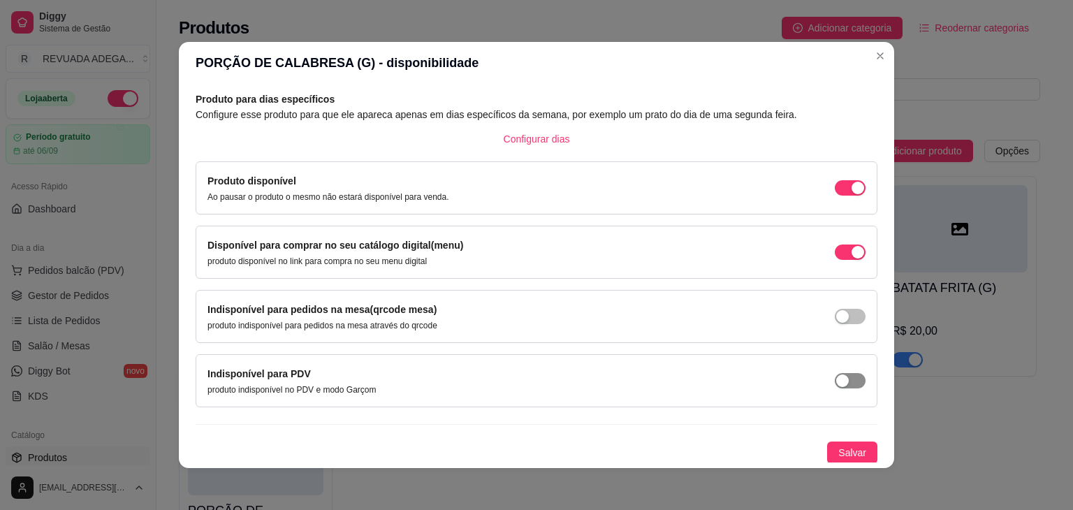
scroll to position [3, 0]
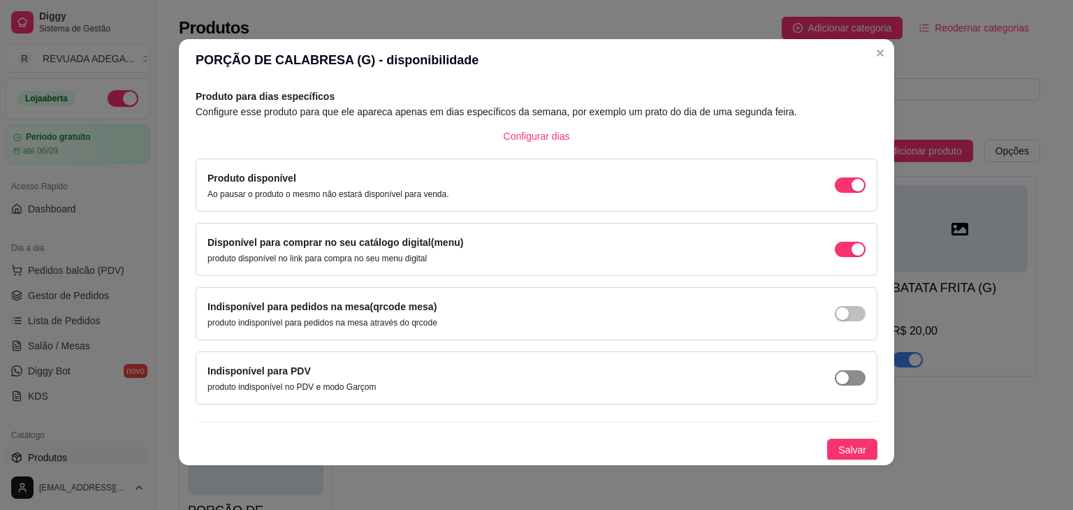
click at [839, 443] on span "Salvar" at bounding box center [853, 449] width 28 height 15
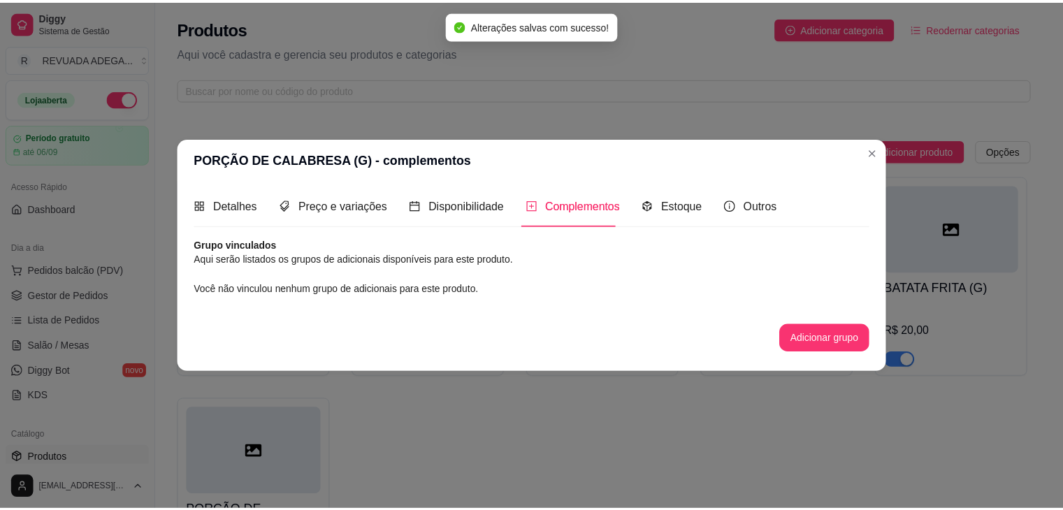
scroll to position [0, 0]
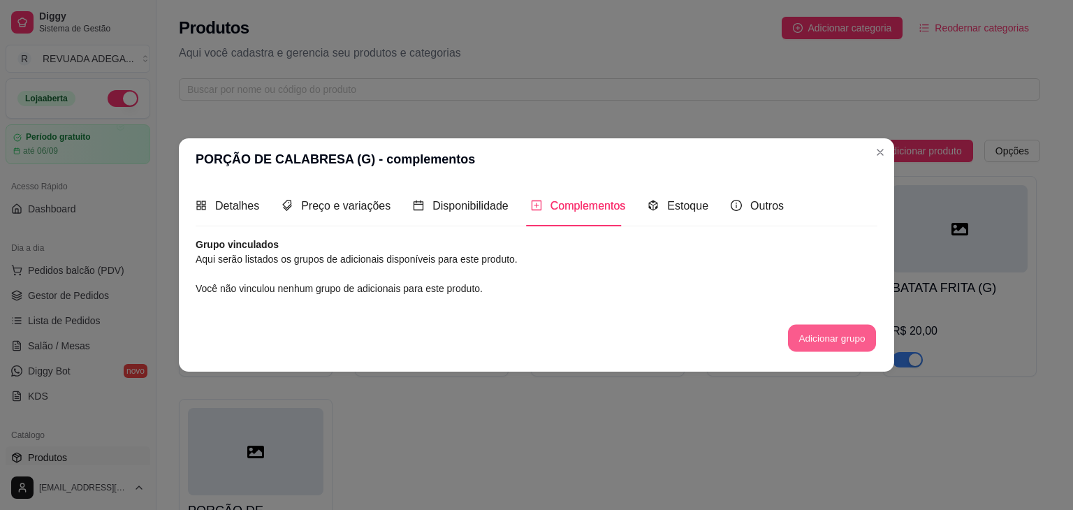
click at [825, 340] on button "Adicionar grupo" at bounding box center [832, 337] width 88 height 27
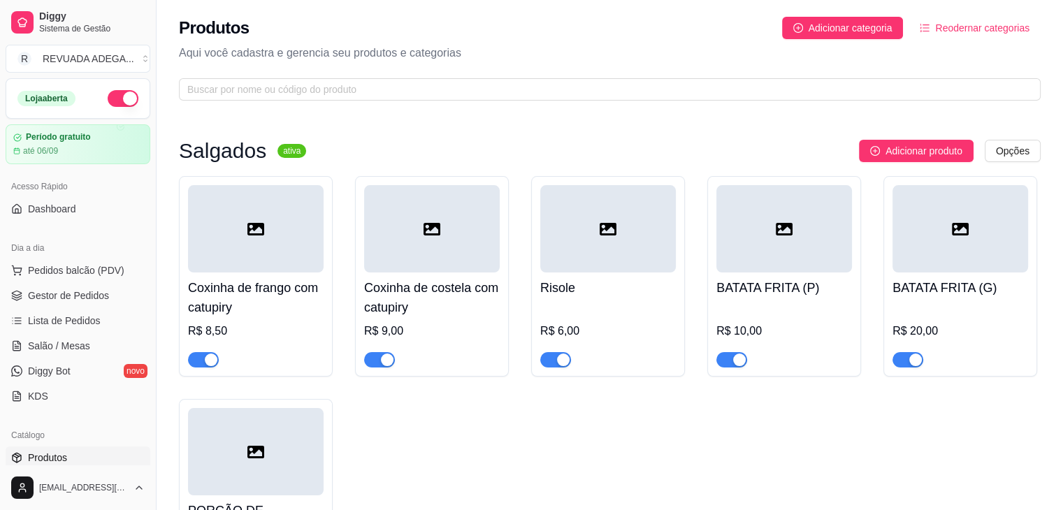
click at [558, 57] on p "Aqui você cadastra e gerencia seu produtos e categorias" at bounding box center [610, 53] width 862 height 17
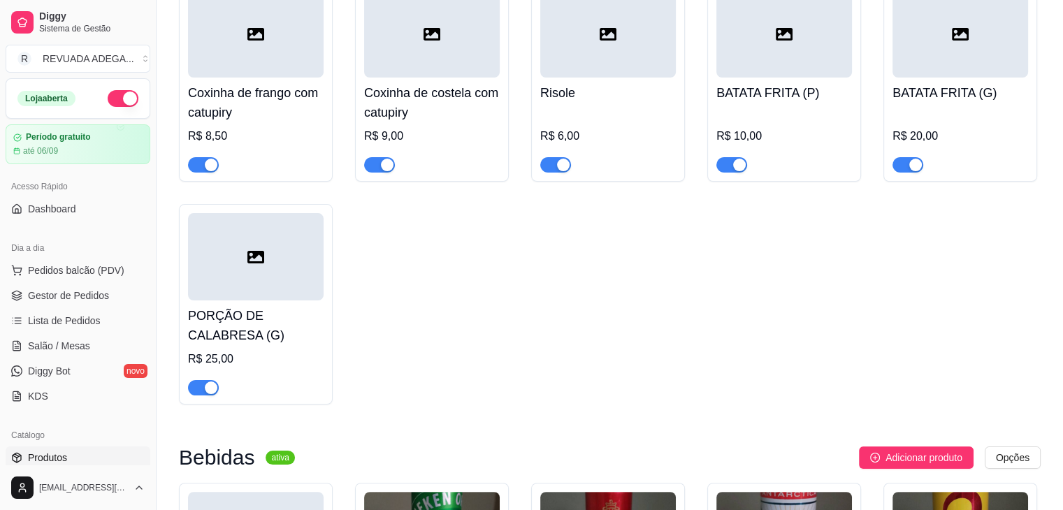
scroll to position [196, 0]
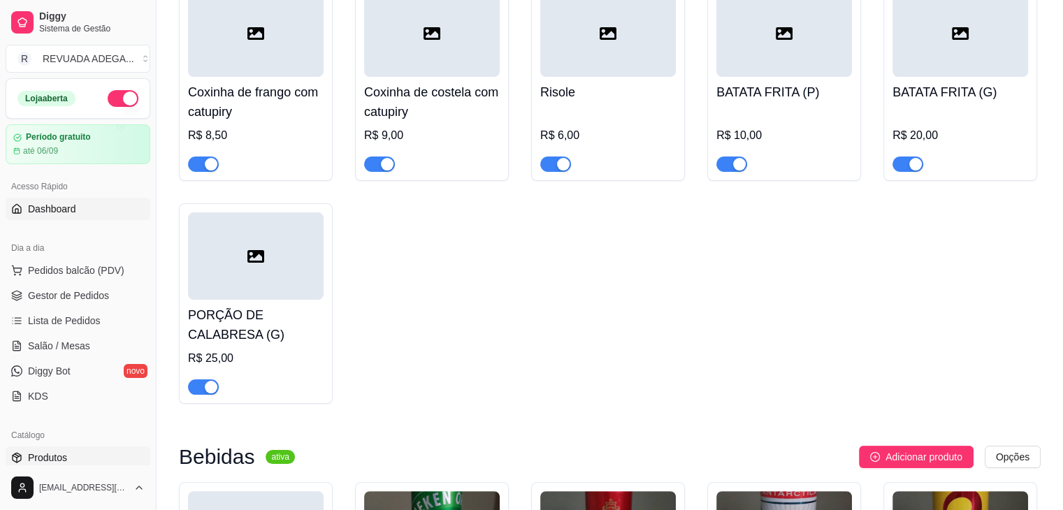
click at [79, 219] on link "Dashboard" at bounding box center [78, 209] width 145 height 22
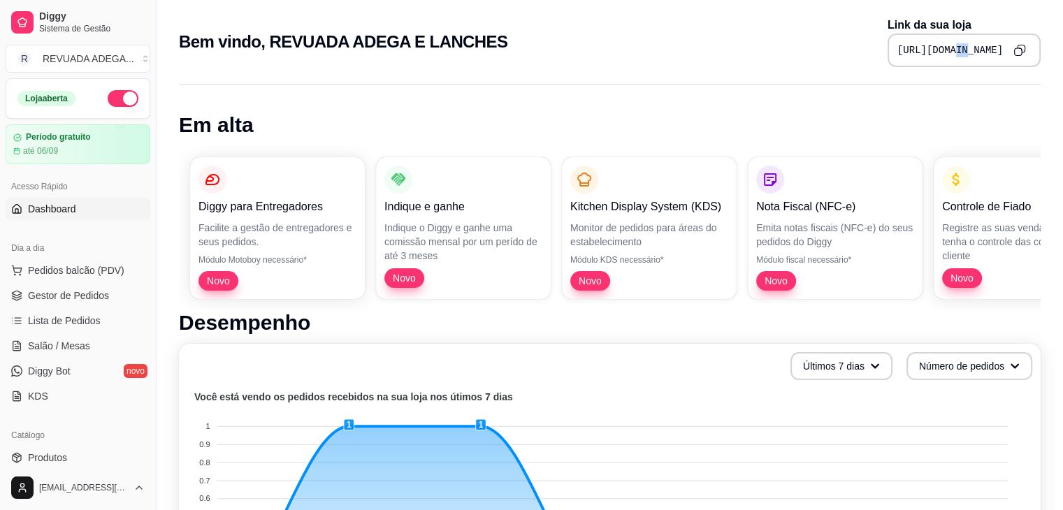
drag, startPoint x: 835, startPoint y: 40, endPoint x: 824, endPoint y: 54, distance: 17.9
click at [888, 54] on div "[URL][DOMAIN_NAME]" at bounding box center [964, 51] width 153 height 34
click at [897, 54] on pre "[URL][DOMAIN_NAME]" at bounding box center [950, 50] width 106 height 14
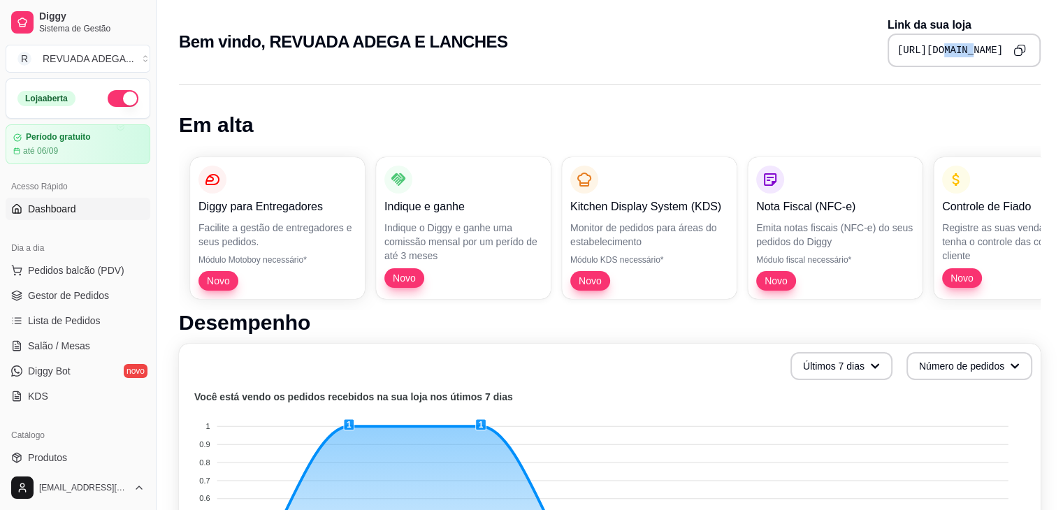
click at [897, 54] on pre "[URL][DOMAIN_NAME]" at bounding box center [950, 50] width 106 height 14
copy div "[URL][DOMAIN_NAME]"
